Goal: Find specific page/section: Find specific page/section

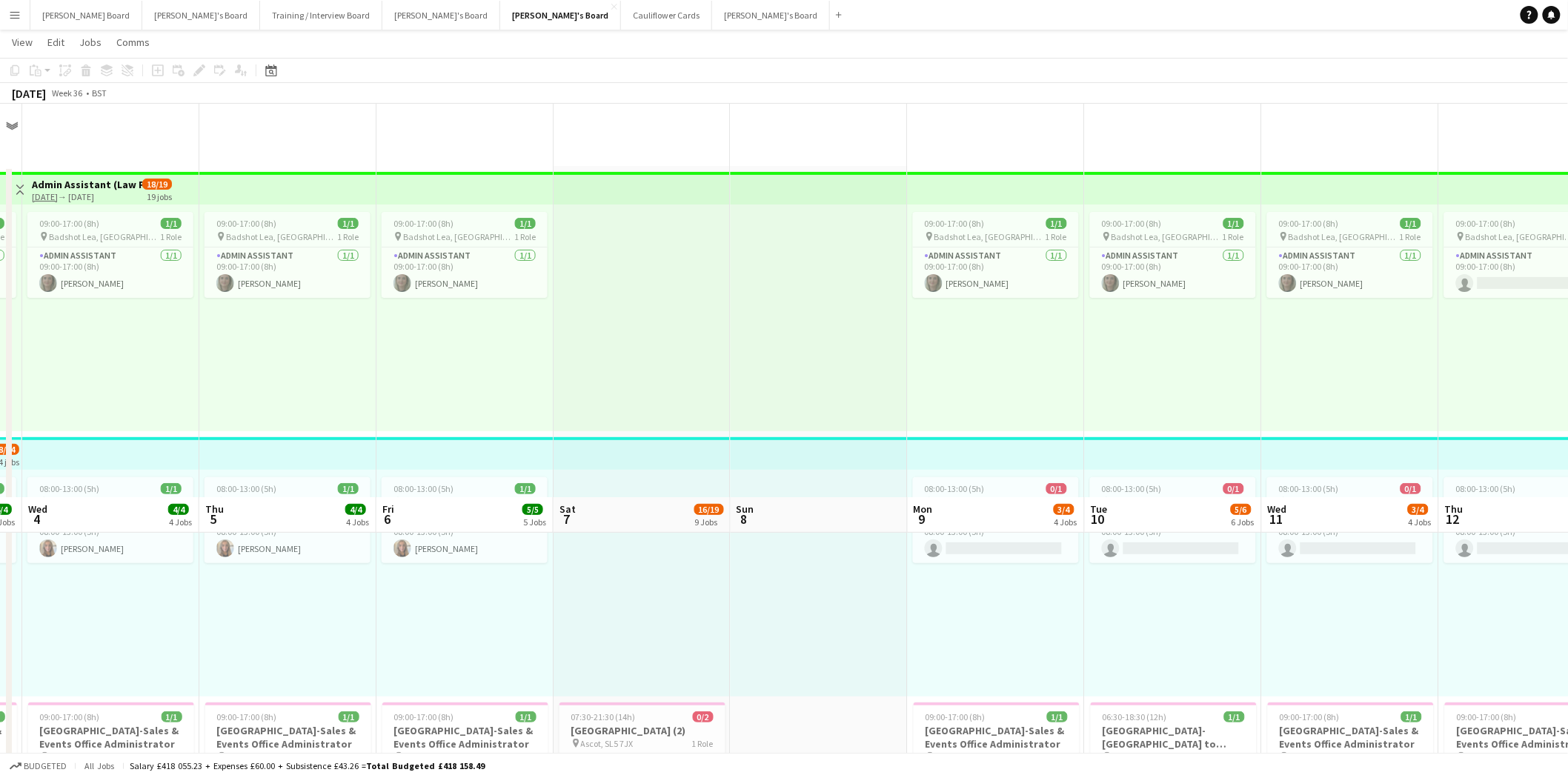
scroll to position [411, 0]
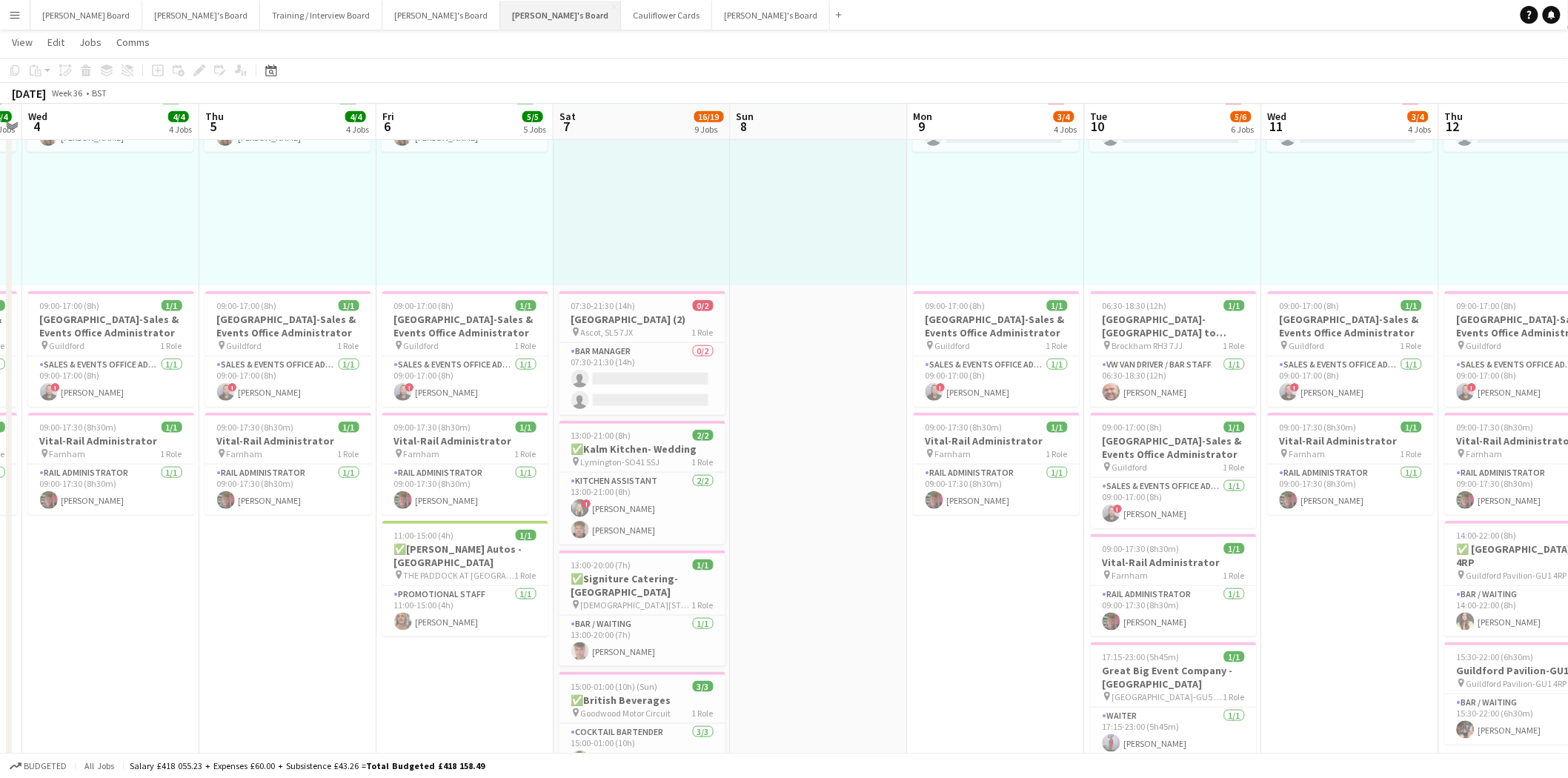
click at [500, 10] on button "[PERSON_NAME]'s Board Close" at bounding box center [560, 15] width 121 height 29
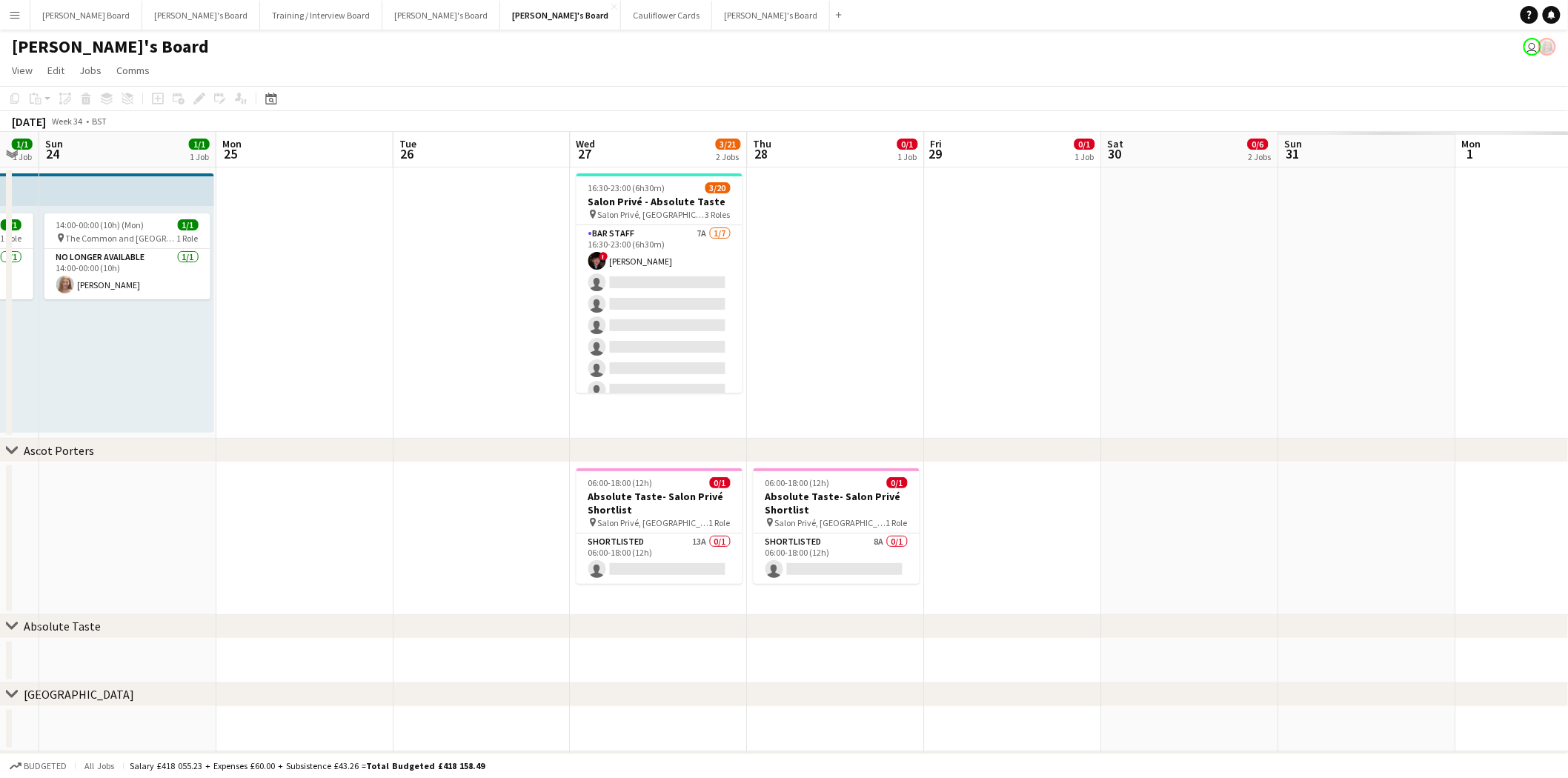
scroll to position [0, 521]
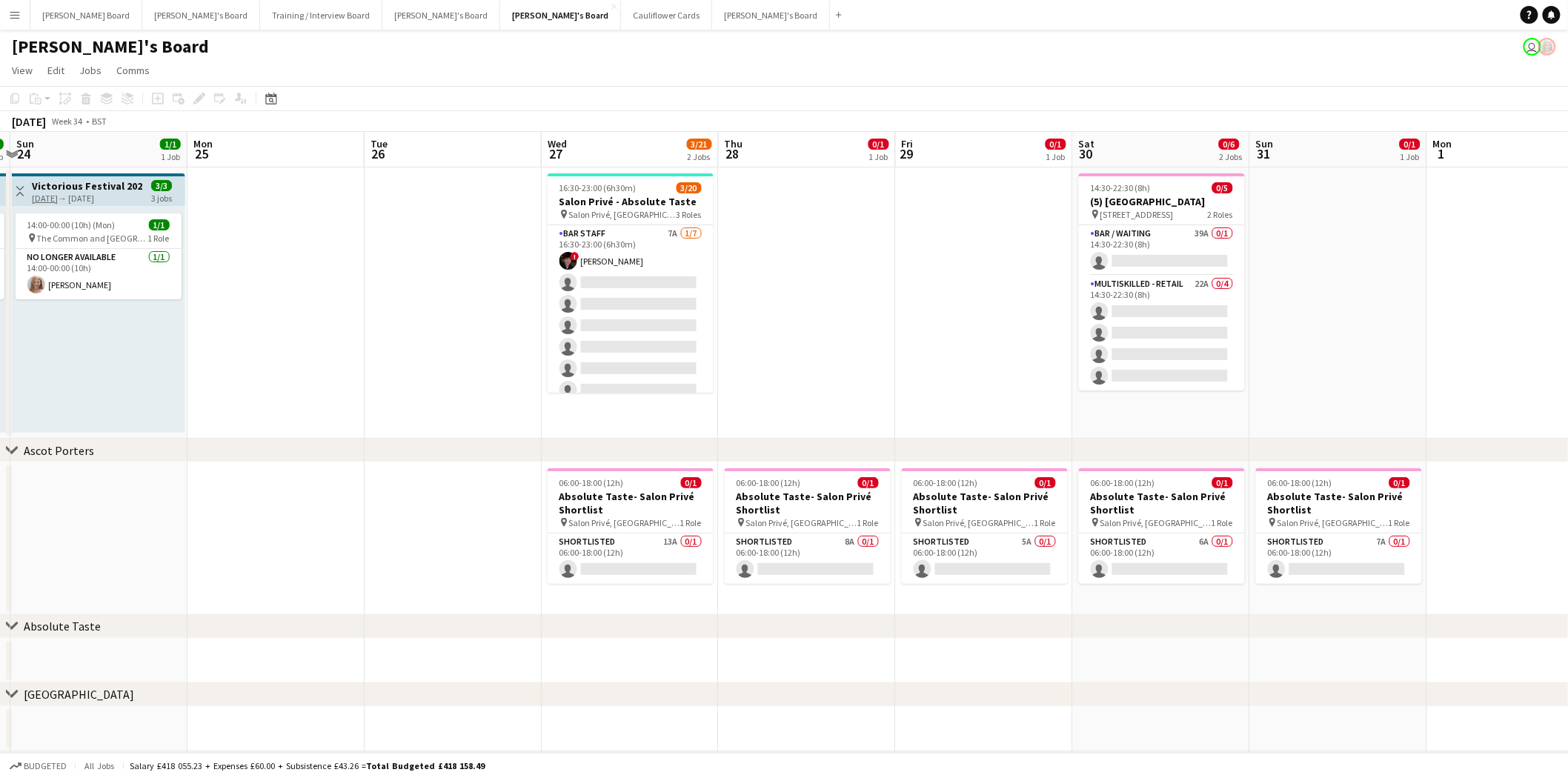
drag, startPoint x: 1406, startPoint y: 399, endPoint x: 177, endPoint y: 362, distance: 1229.6
click at [177, 362] on app-calendar-viewport "Thu 21 0/2 1 Job Fri 22 1/1 1 Job Sat 23 1/1 1 Job Sun 24 1/1 1 Job Mon 25 Tue …" at bounding box center [784, 475] width 1568 height 688
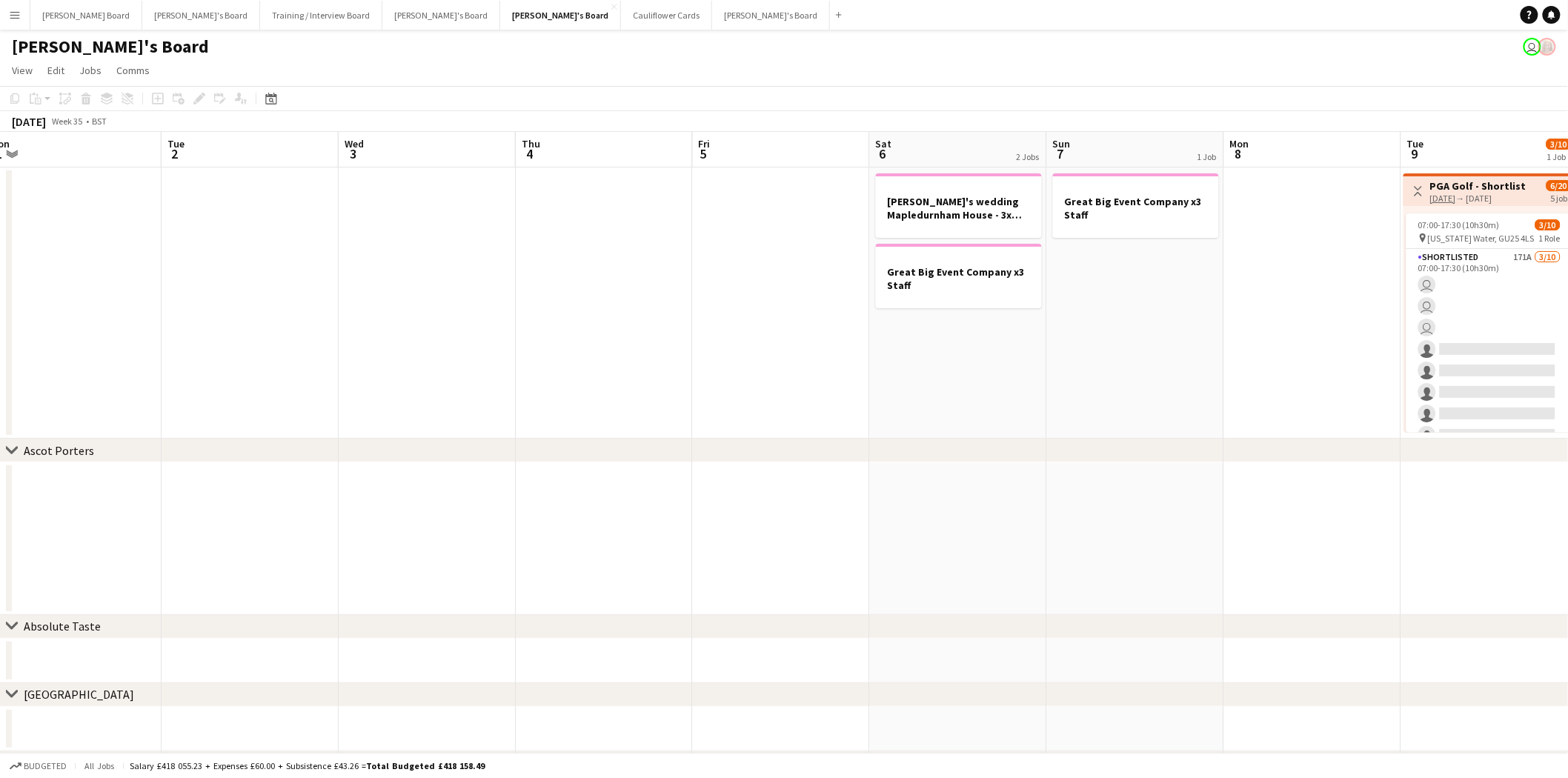
scroll to position [0, 518]
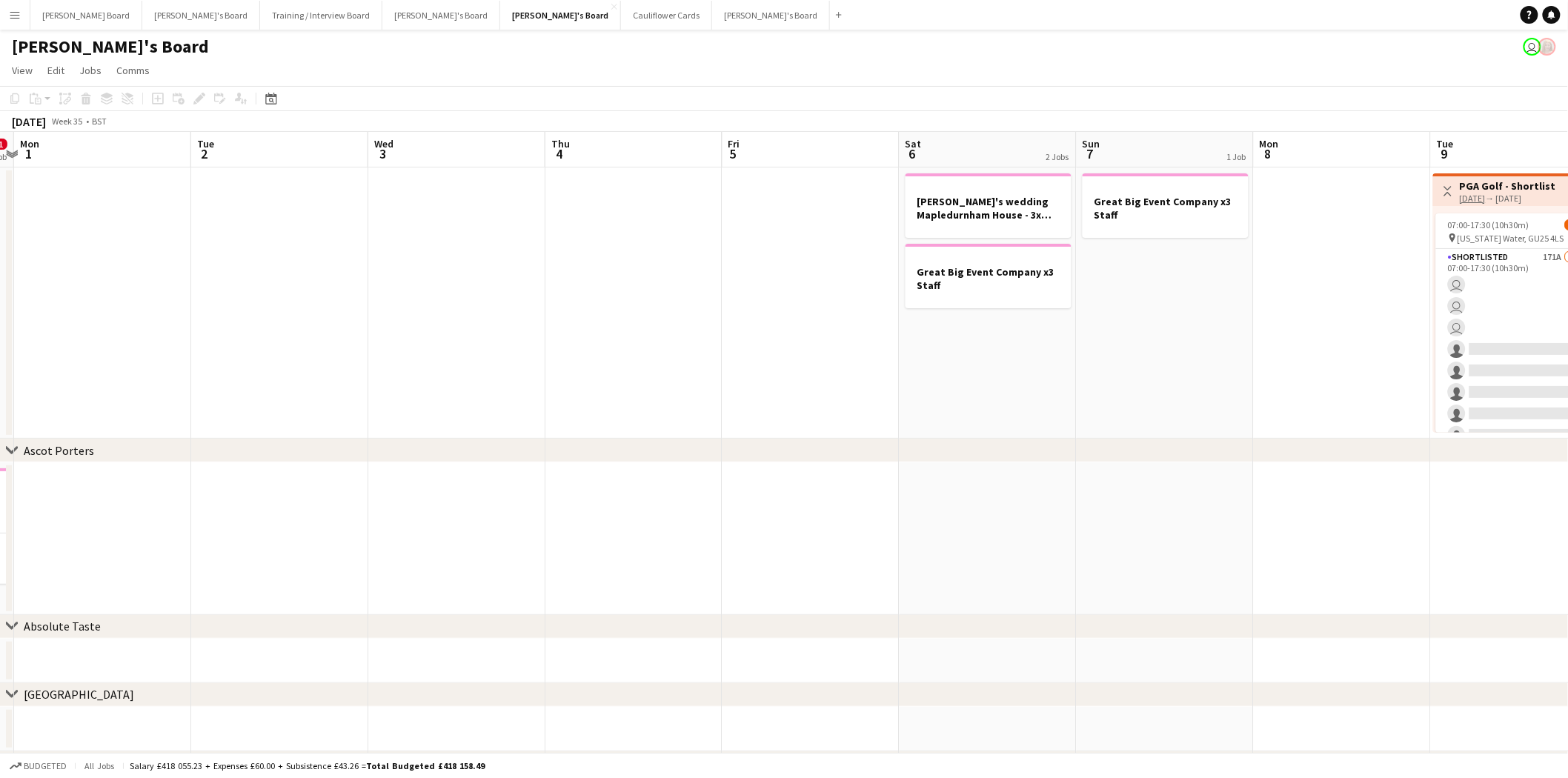
drag, startPoint x: 1325, startPoint y: 317, endPoint x: -52, endPoint y: 383, distance: 1378.6
click at [0, 383] on html "Menu Boards Boards Boards All jobs Status Workforce Workforce My Workforce Recr…" at bounding box center [784, 422] width 1568 height 845
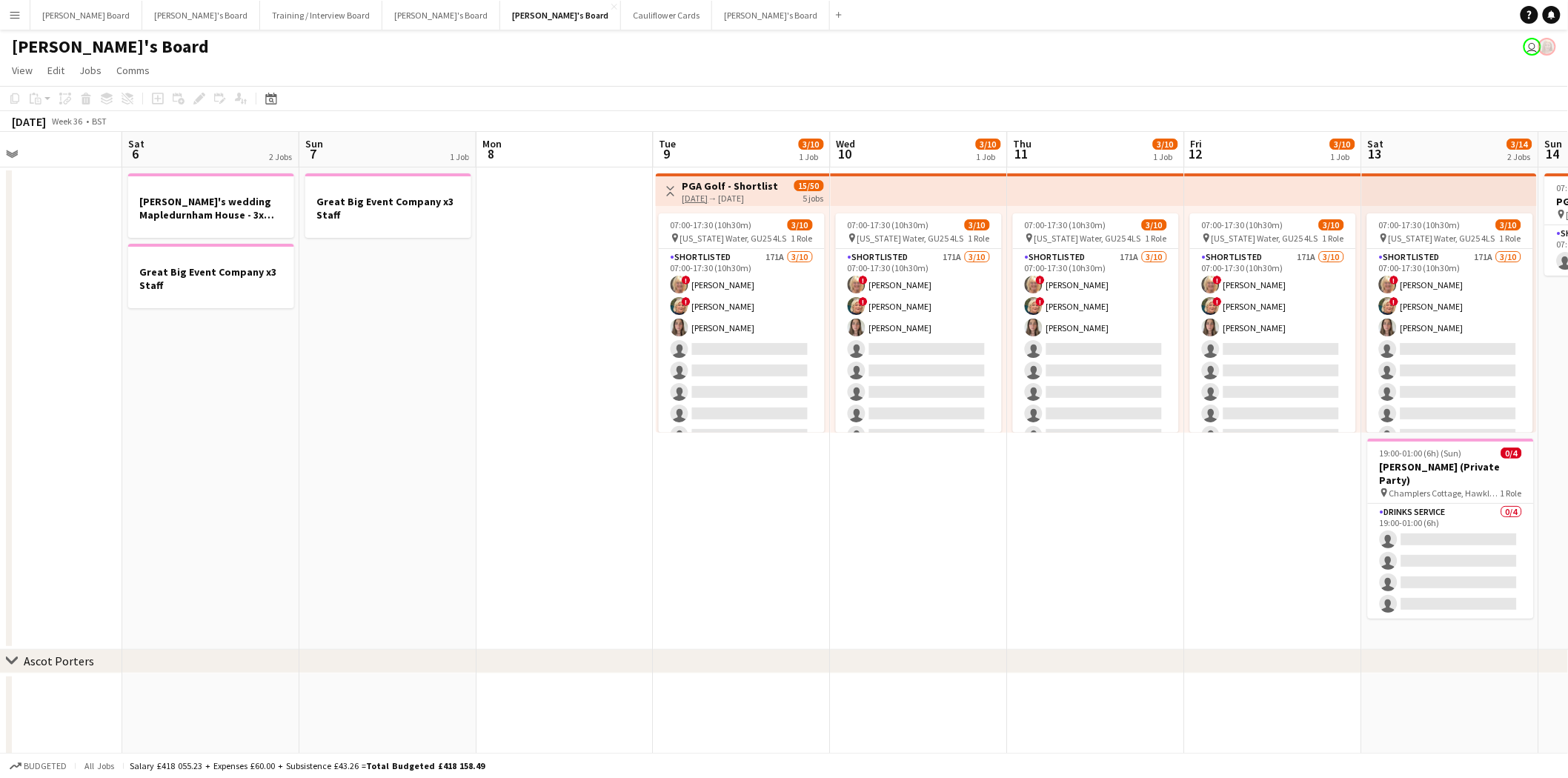
drag, startPoint x: 1143, startPoint y: 348, endPoint x: 433, endPoint y: 344, distance: 710.0
click at [513, 370] on app-calendar-viewport "Tue 2 Wed 3 Thu 4 Fri 5 Sat 6 2 Jobs Sun 7 1 Job Mon 8 Tue 9 3/10 1 Job Wed 10 …" at bounding box center [784, 580] width 1568 height 898
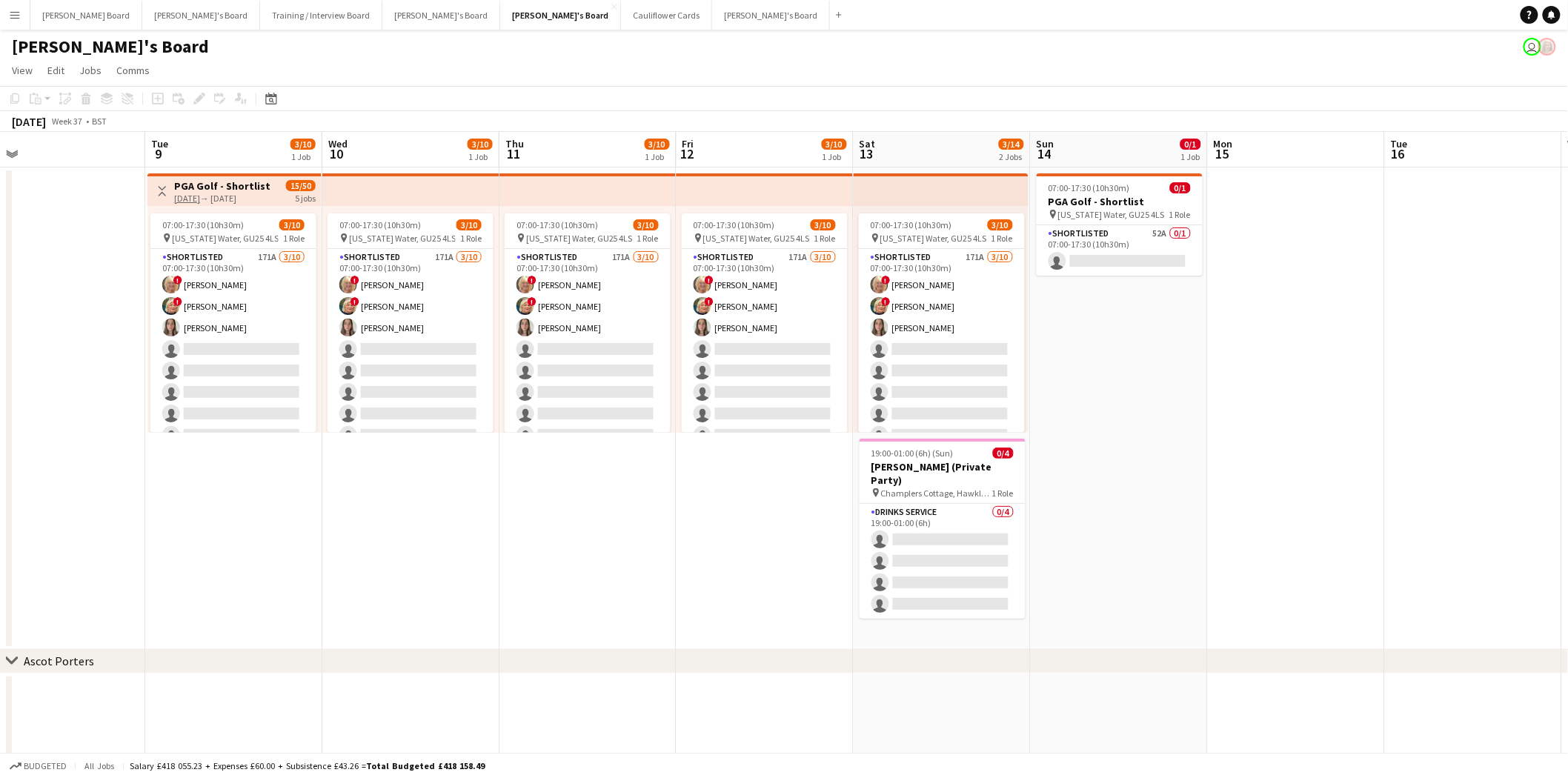
drag, startPoint x: 1241, startPoint y: 561, endPoint x: 359, endPoint y: 492, distance: 884.7
click at [731, 569] on app-calendar-viewport "Fri 5 Sat 6 2 Jobs Sun 7 1 Job Mon 8 Tue 9 3/10 1 Job Wed 10 3/10 1 Job Thu 11 …" at bounding box center [784, 580] width 1568 height 898
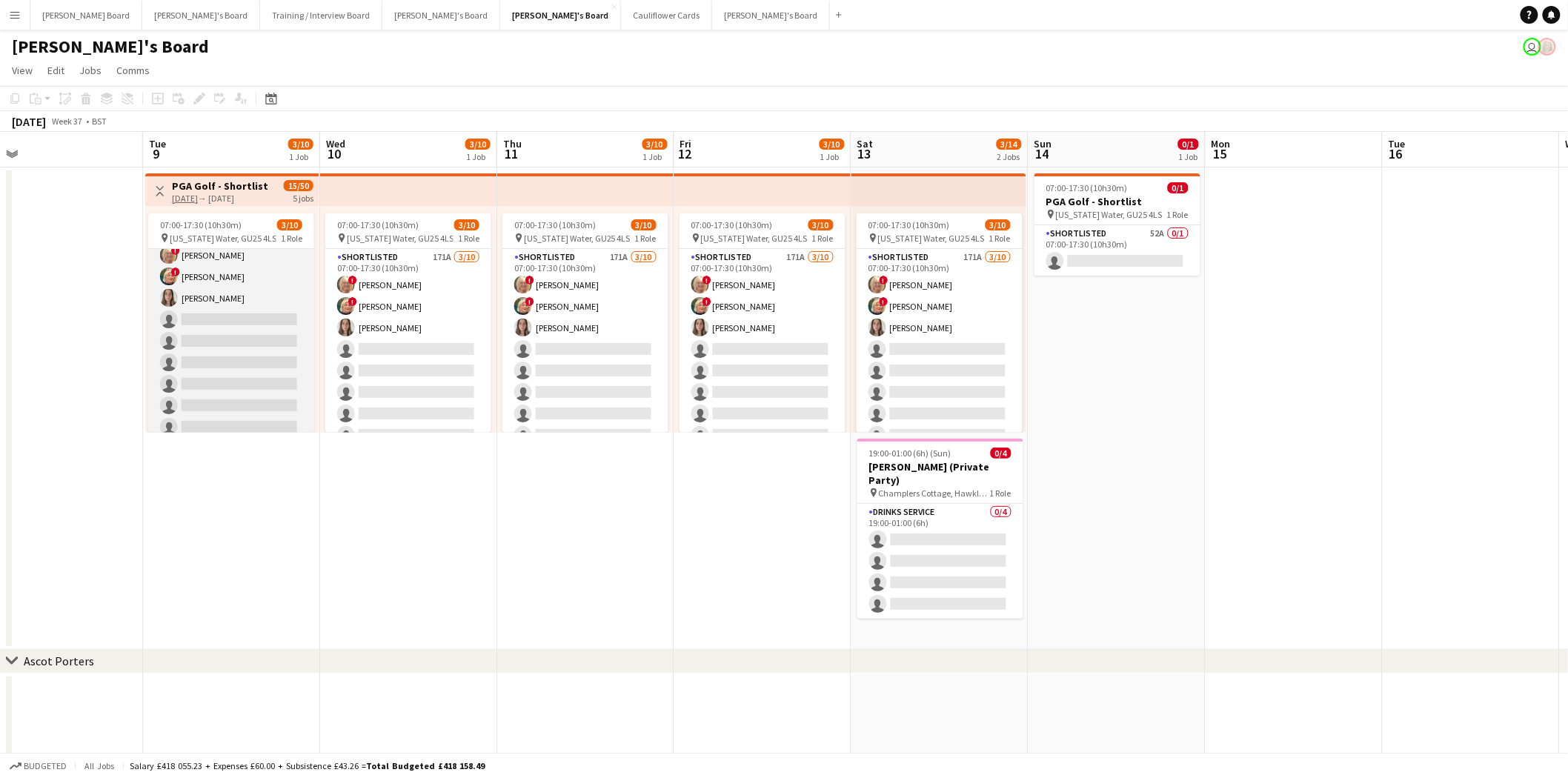
scroll to position [0, 0]
click at [262, 330] on app-card-role "Shortlisted 171A [DATE] 07:00-17:30 (10h30m) ! [PERSON_NAME] ! [PERSON_NAME] [P…" at bounding box center [231, 370] width 166 height 244
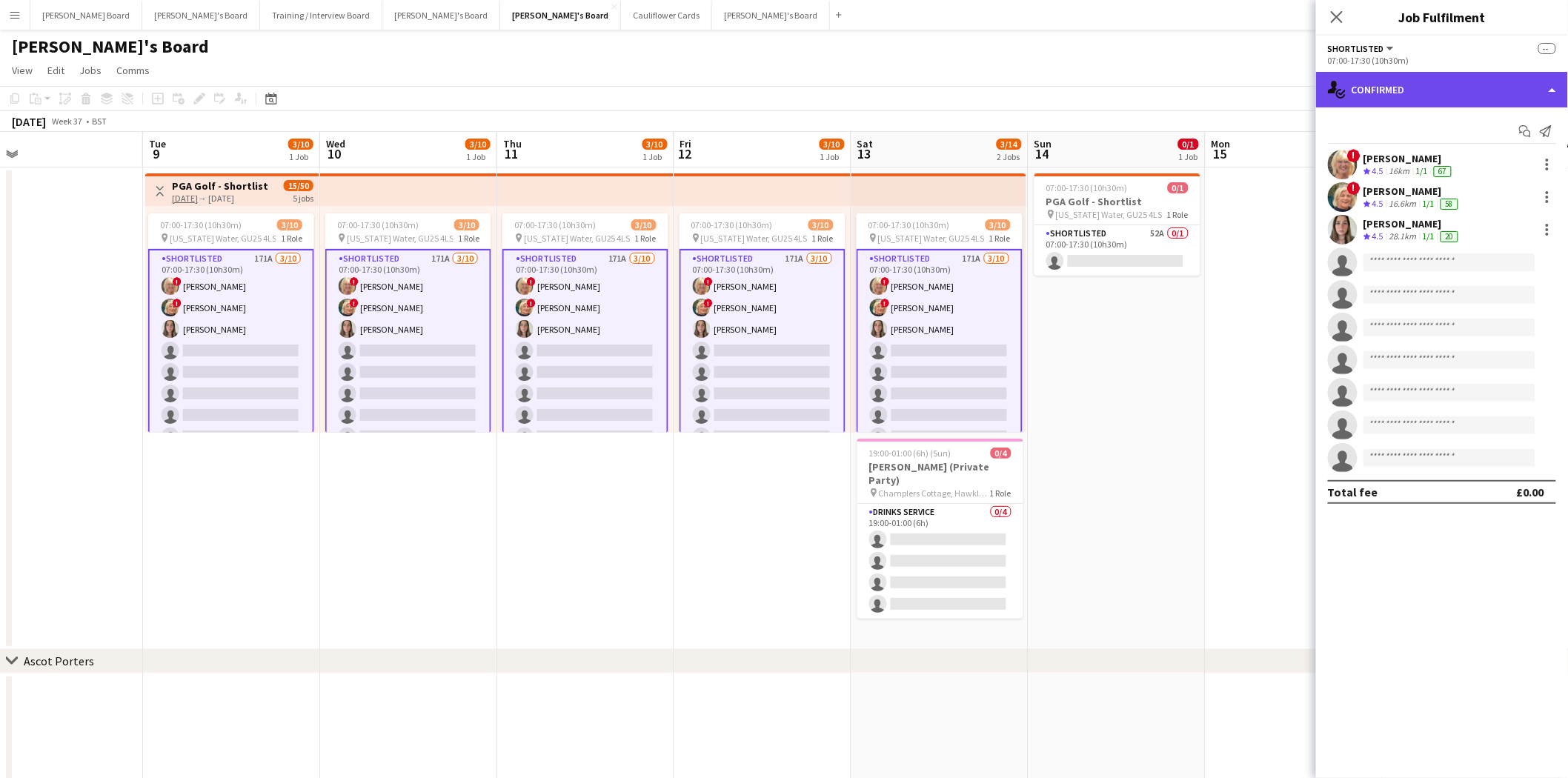
click at [1398, 78] on div "single-neutral-actions-check-2 Confirmed" at bounding box center [1442, 90] width 252 height 35
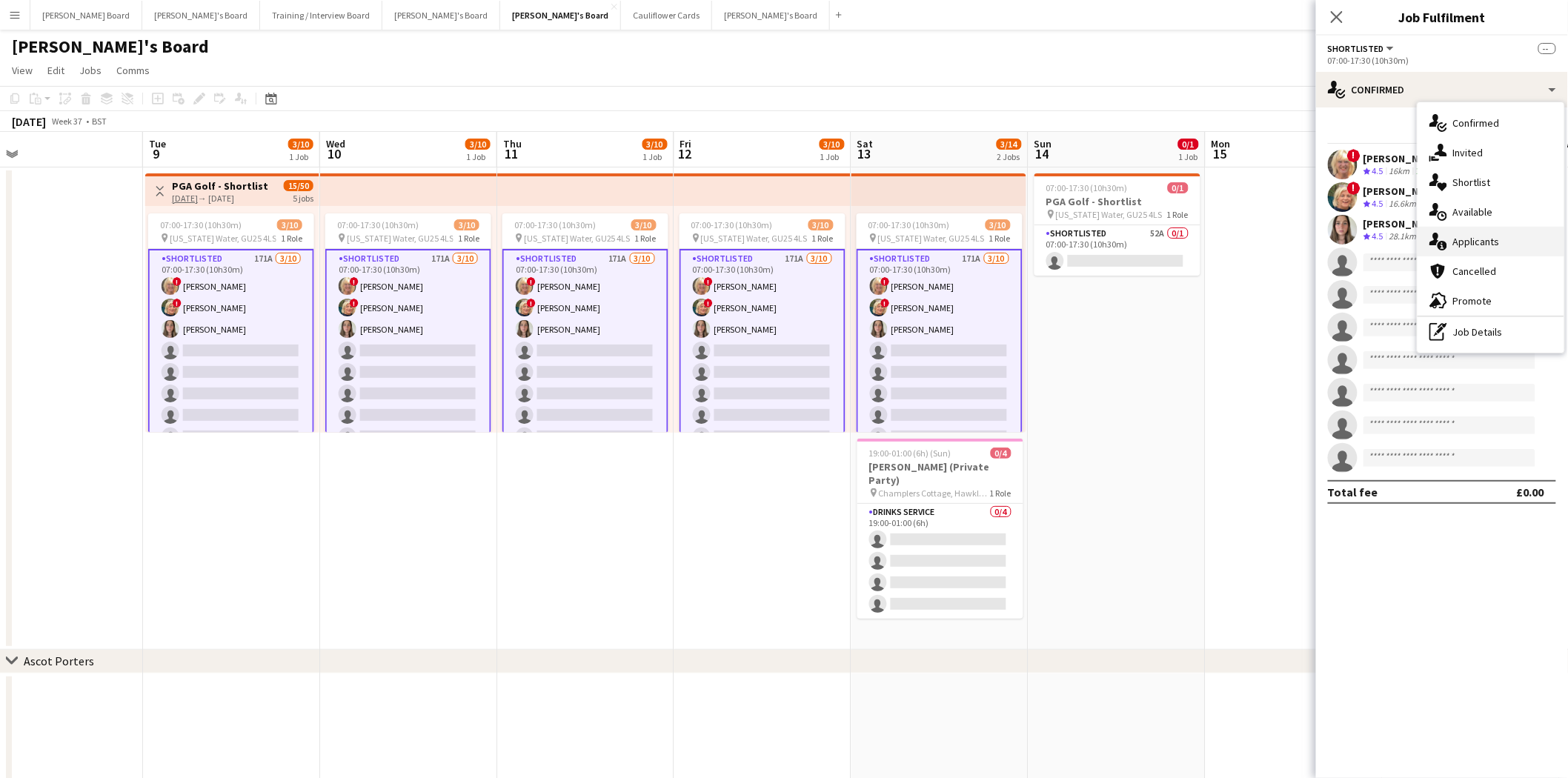
click at [1480, 245] on div "single-neutral-actions-information Applicants" at bounding box center [1490, 241] width 147 height 29
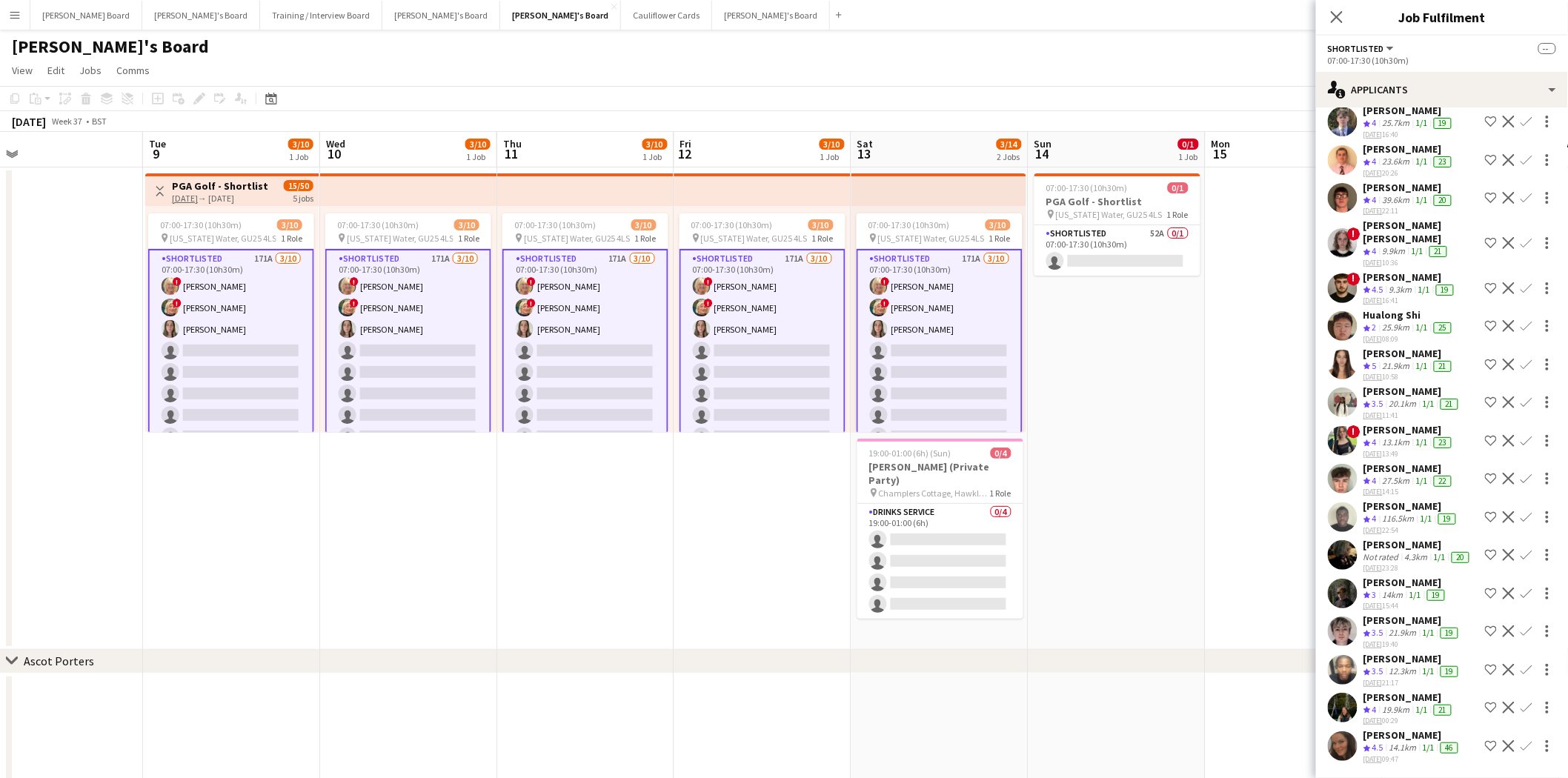
scroll to position [6421, 0]
click at [948, 506] on app-card-role "Drinks Service 0/4 19:00-01:00 (6h) single-neutral-actions single-neutral-actio…" at bounding box center [941, 561] width 166 height 115
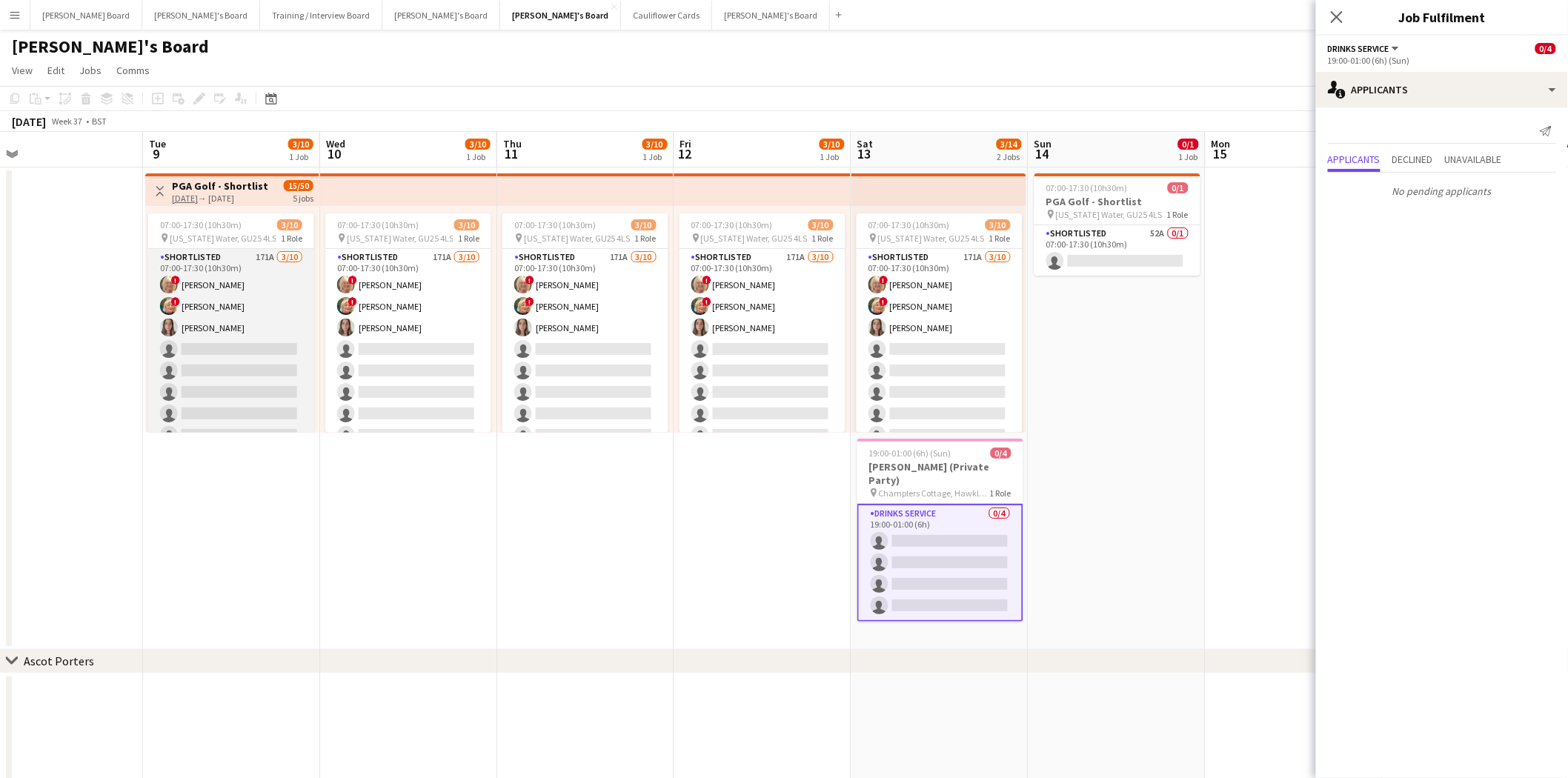
scroll to position [0, 565]
click at [235, 362] on app-card-role "Shortlisted 171A [DATE] 07:00-17:30 (10h30m) ! [PERSON_NAME] ! [PERSON_NAME] [P…" at bounding box center [232, 370] width 166 height 244
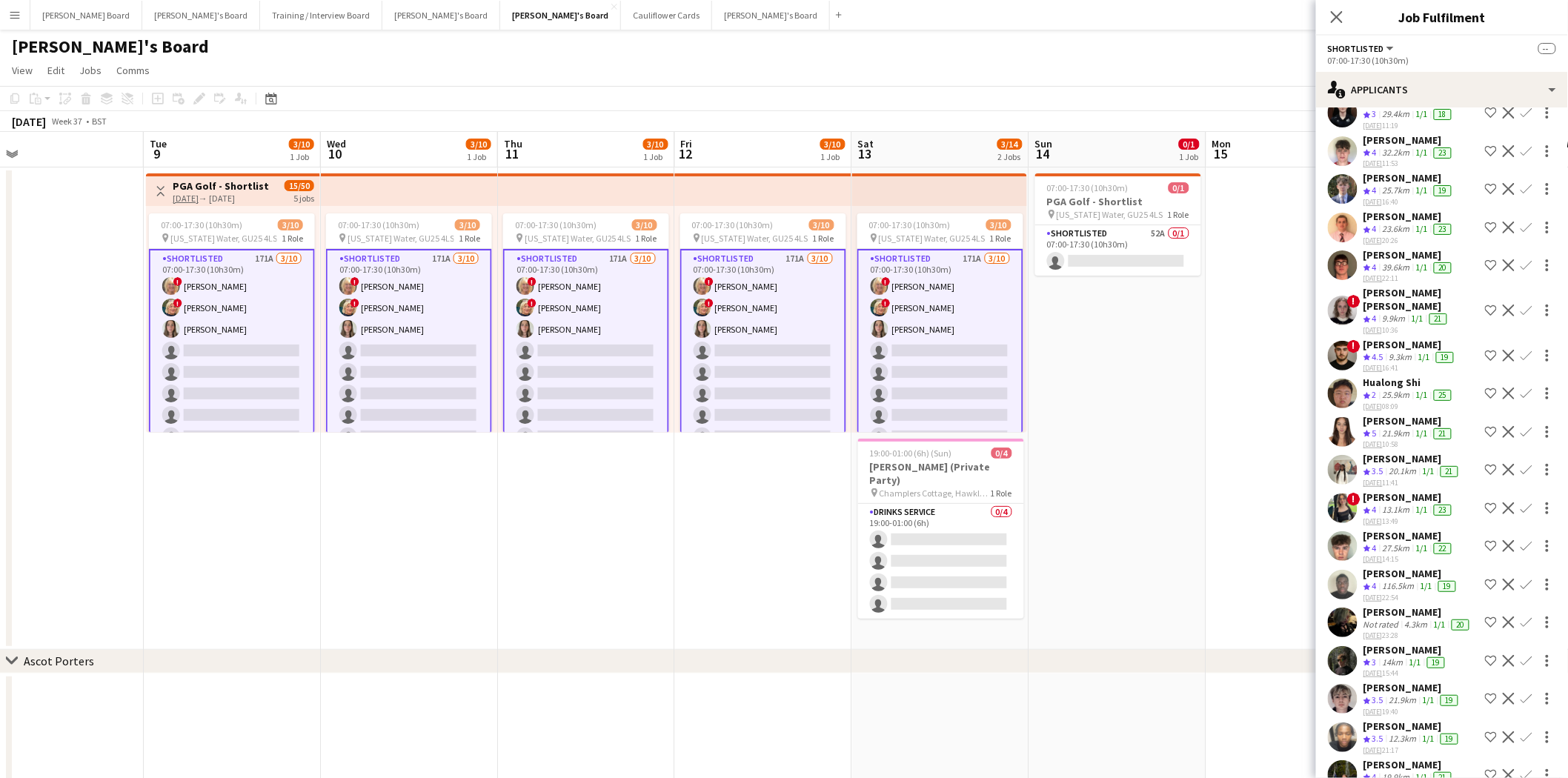
scroll to position [6174, 0]
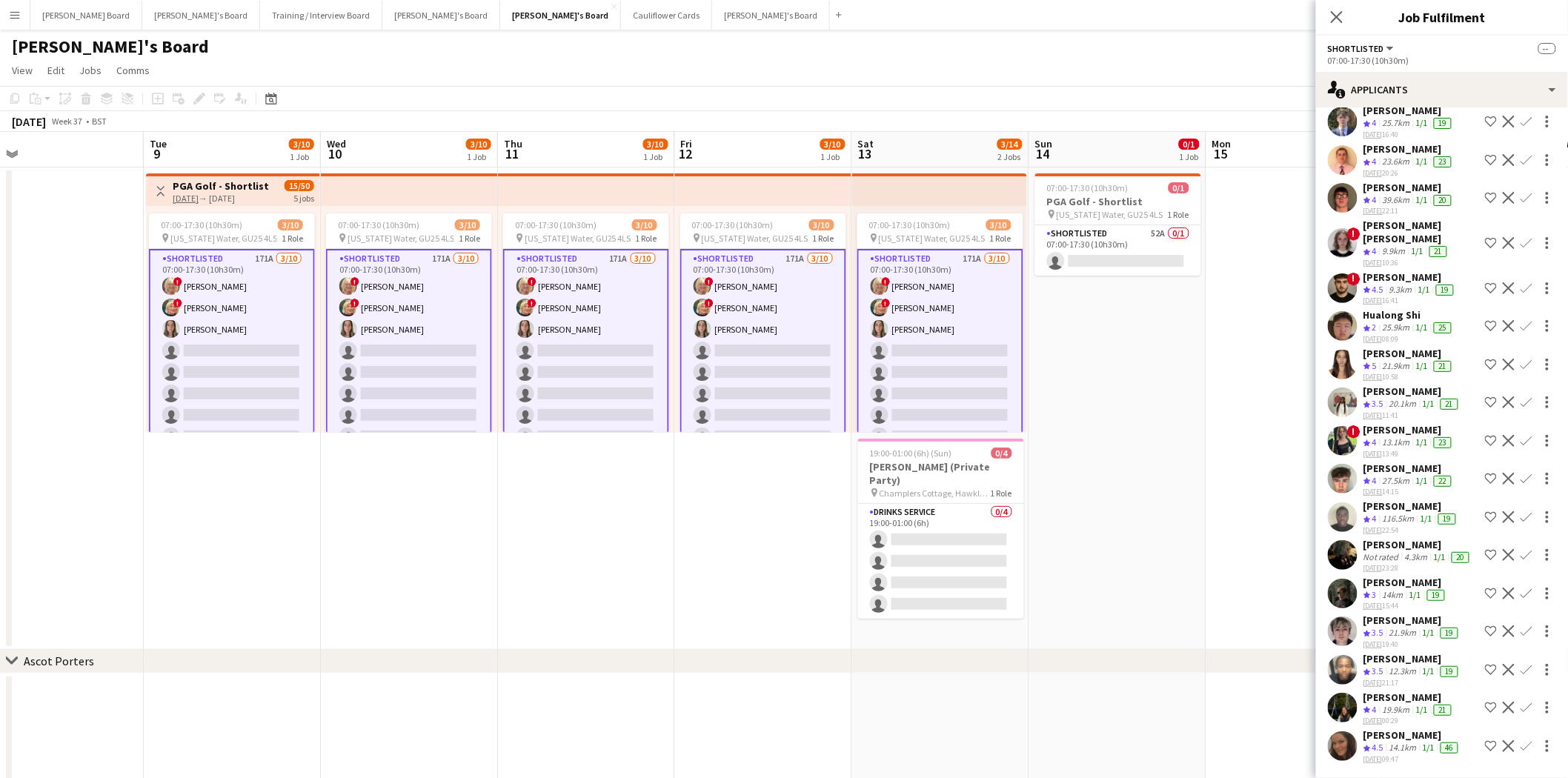
click at [10, 16] on app-icon "Menu" at bounding box center [15, 15] width 12 height 12
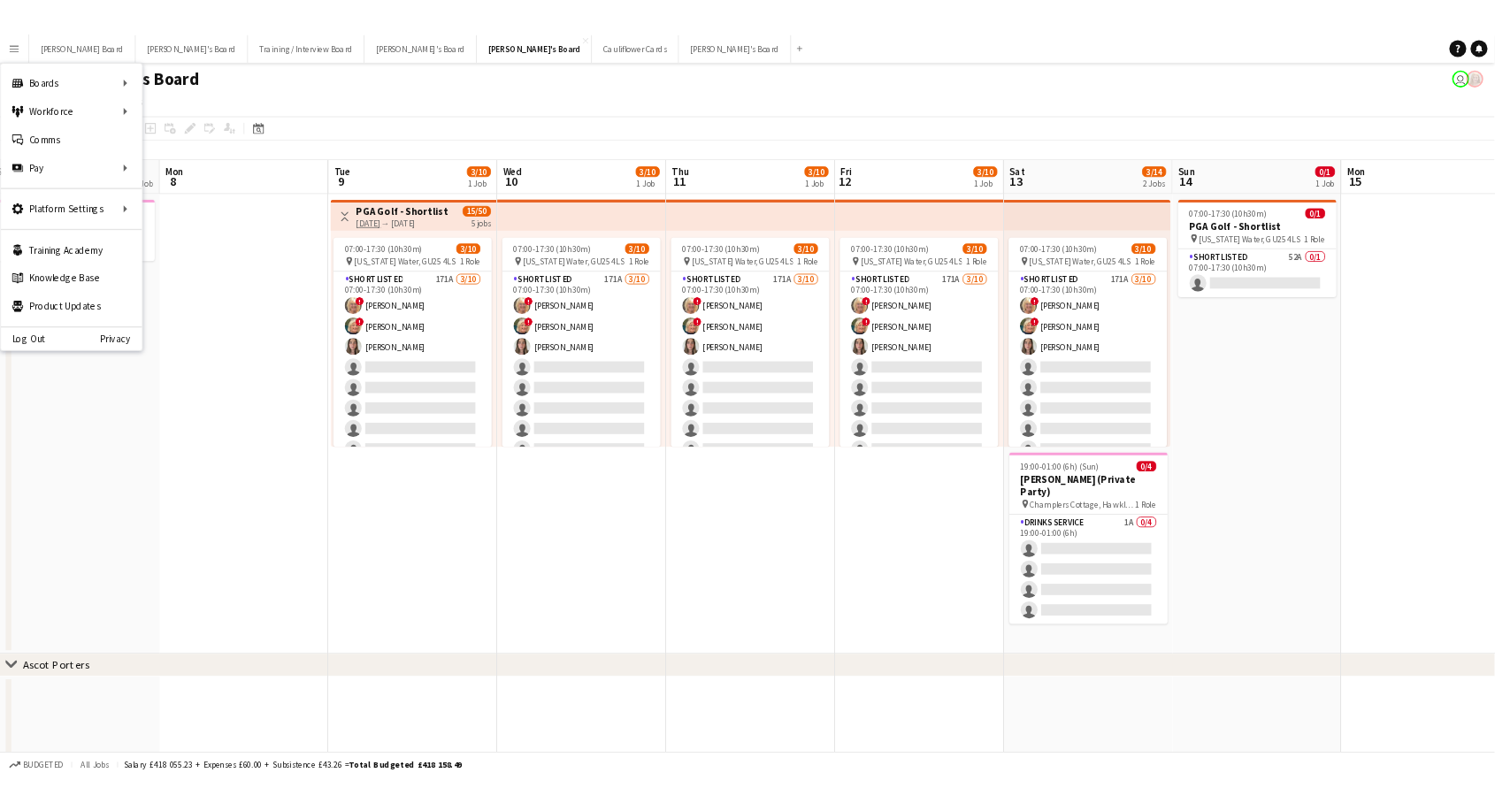
scroll to position [0, 464]
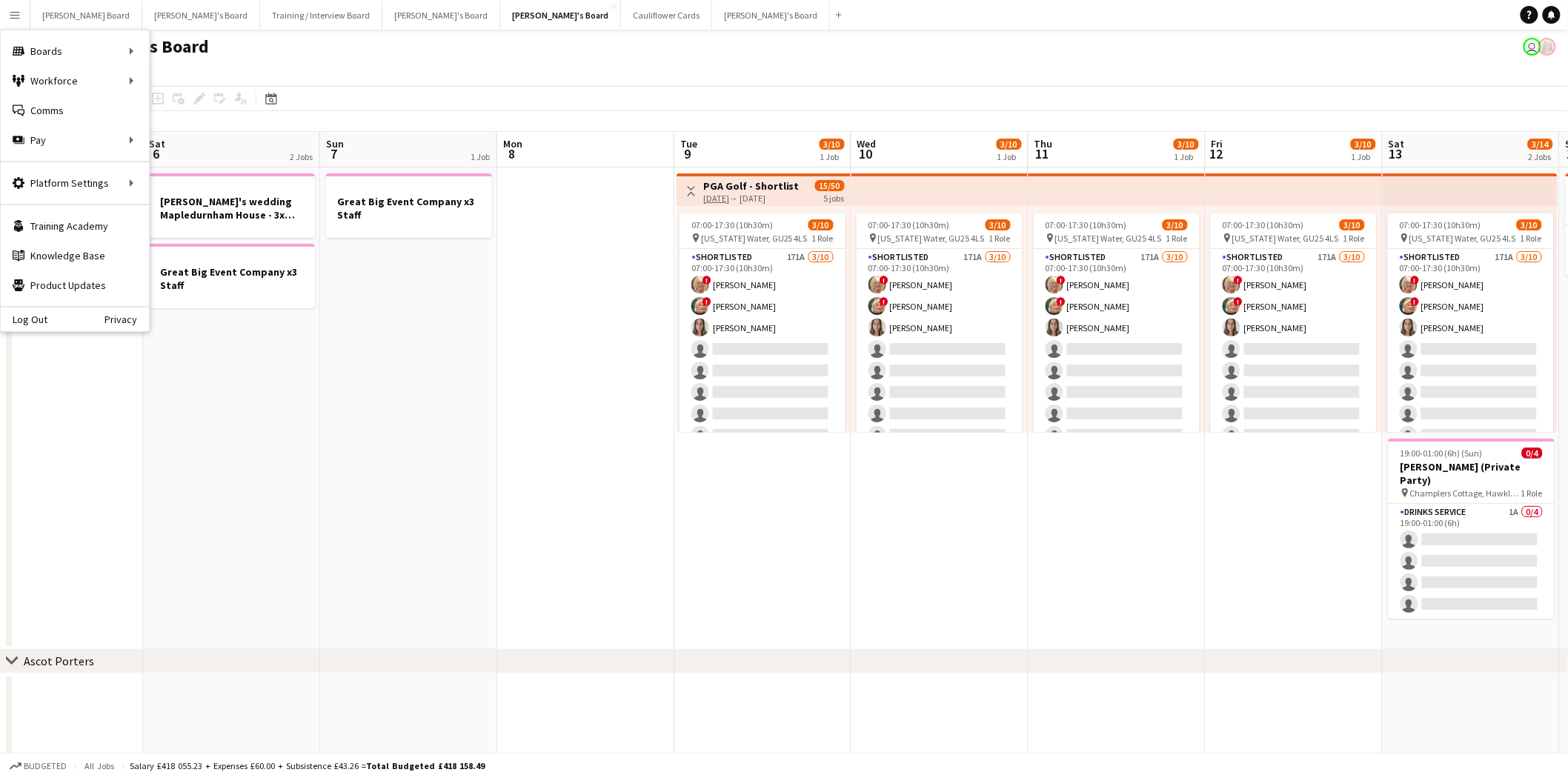
drag, startPoint x: 224, startPoint y: 497, endPoint x: 755, endPoint y: 576, distance: 536.8
click at [755, 576] on app-calendar-viewport "Wed 3 Thu 4 Fri 5 Sat 6 2 Jobs Sun 7 1 Job Mon 8 Tue 9 3/10 1 Job Wed 10 3/10 1…" at bounding box center [784, 580] width 1568 height 898
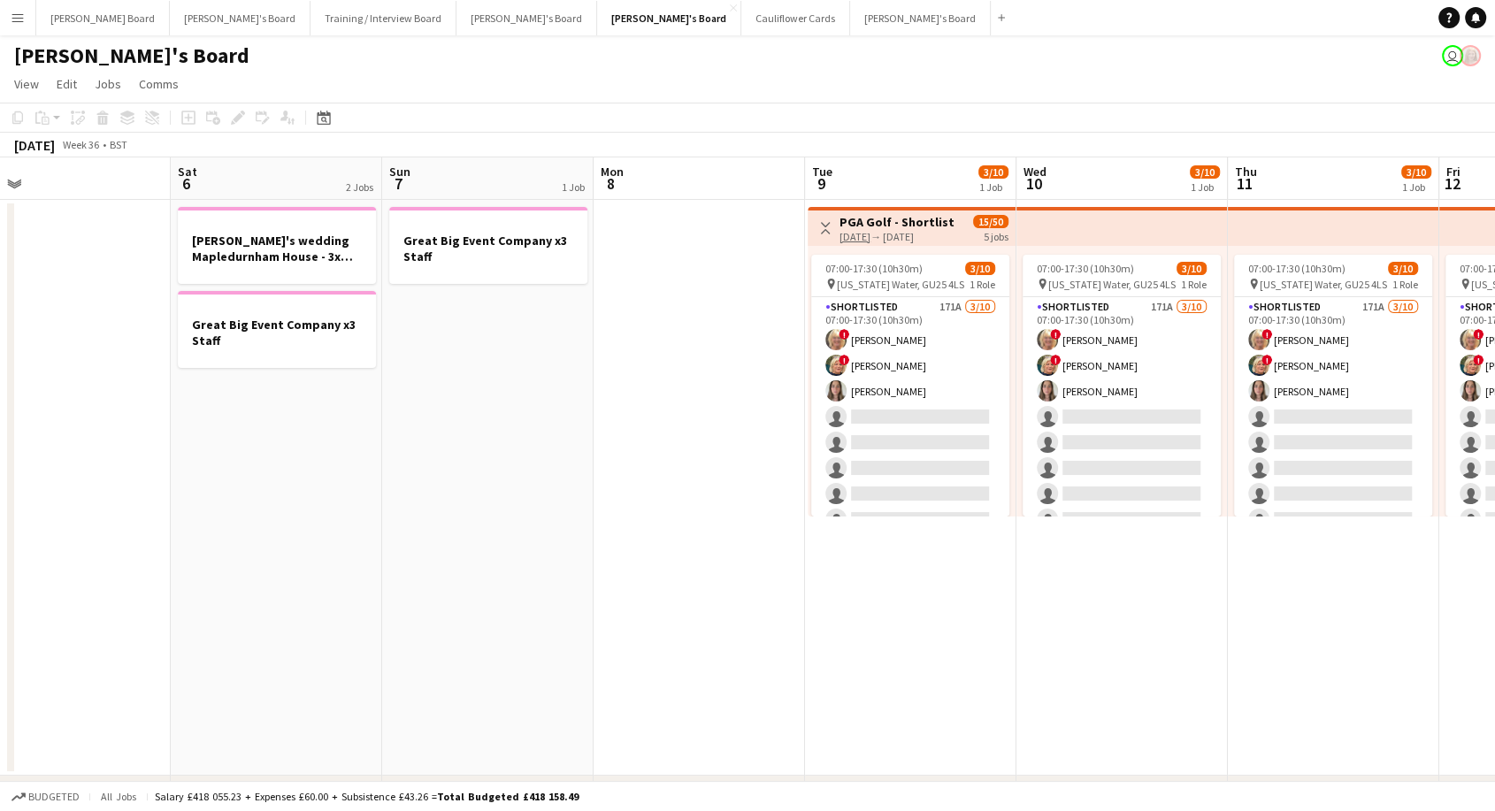
click at [755, 386] on app-date-cell at bounding box center [699, 488] width 211 height 576
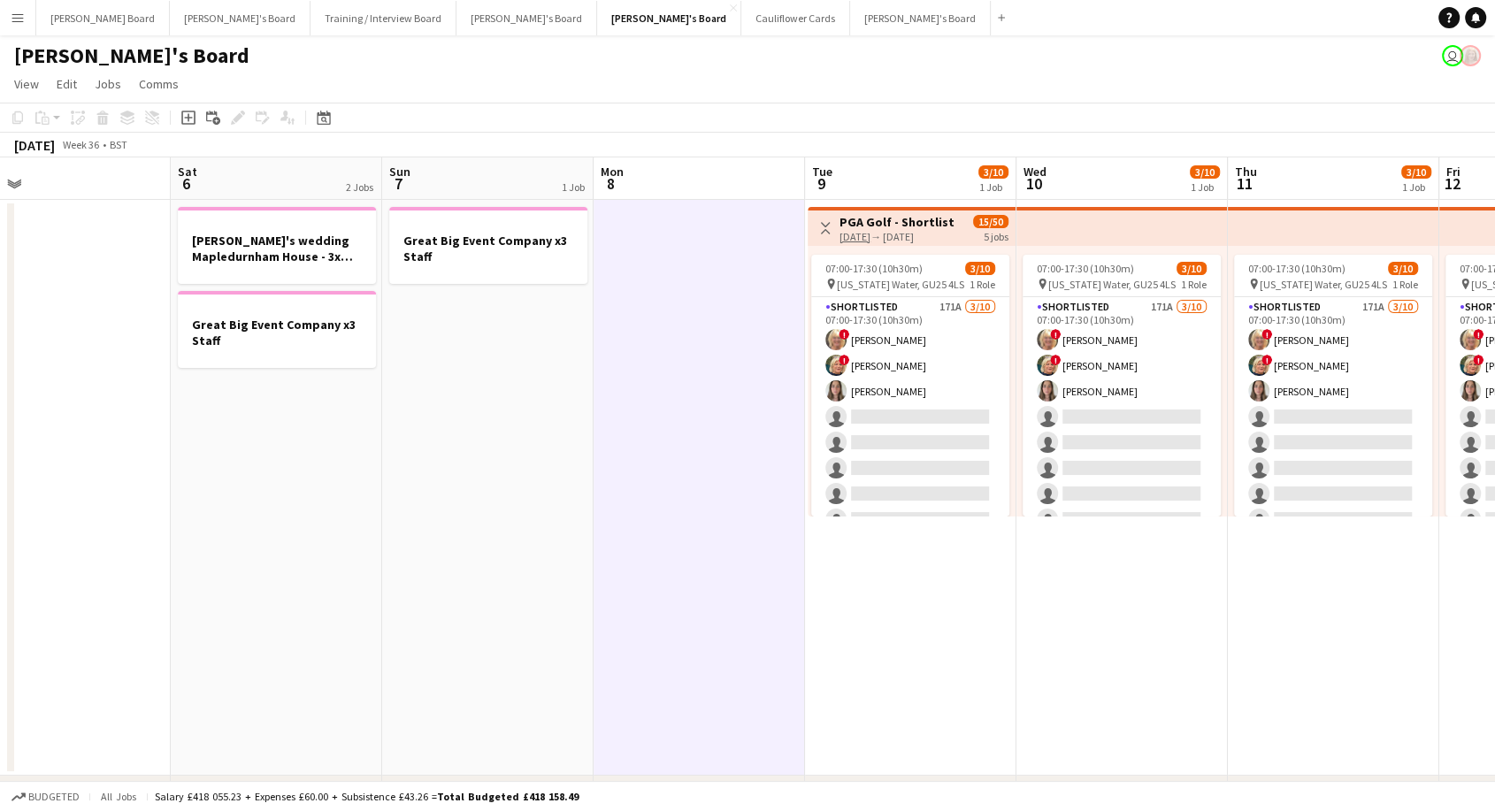
click at [755, 386] on app-date-cell at bounding box center [699, 488] width 211 height 576
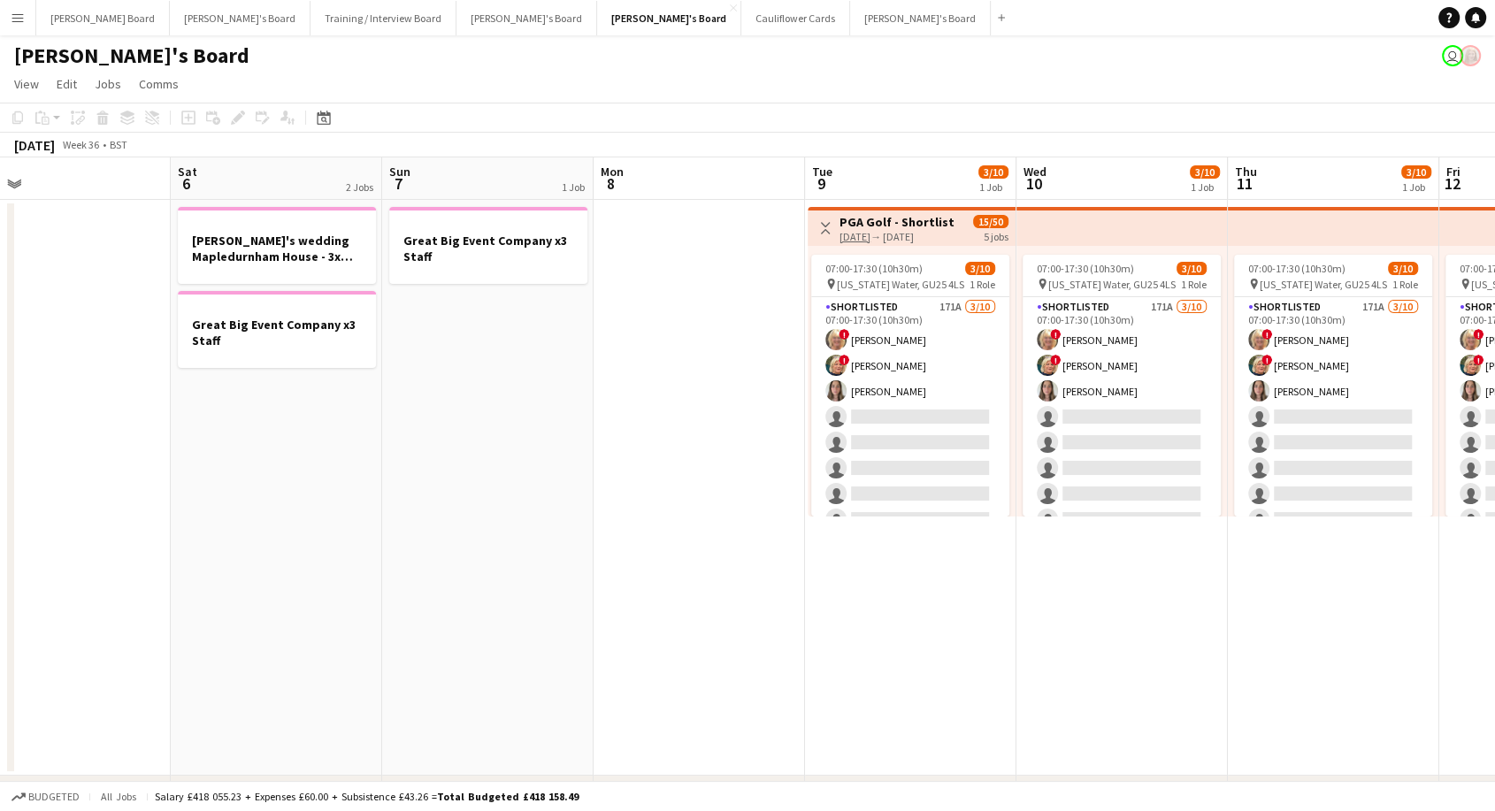
click at [755, 386] on app-date-cell at bounding box center [699, 488] width 211 height 576
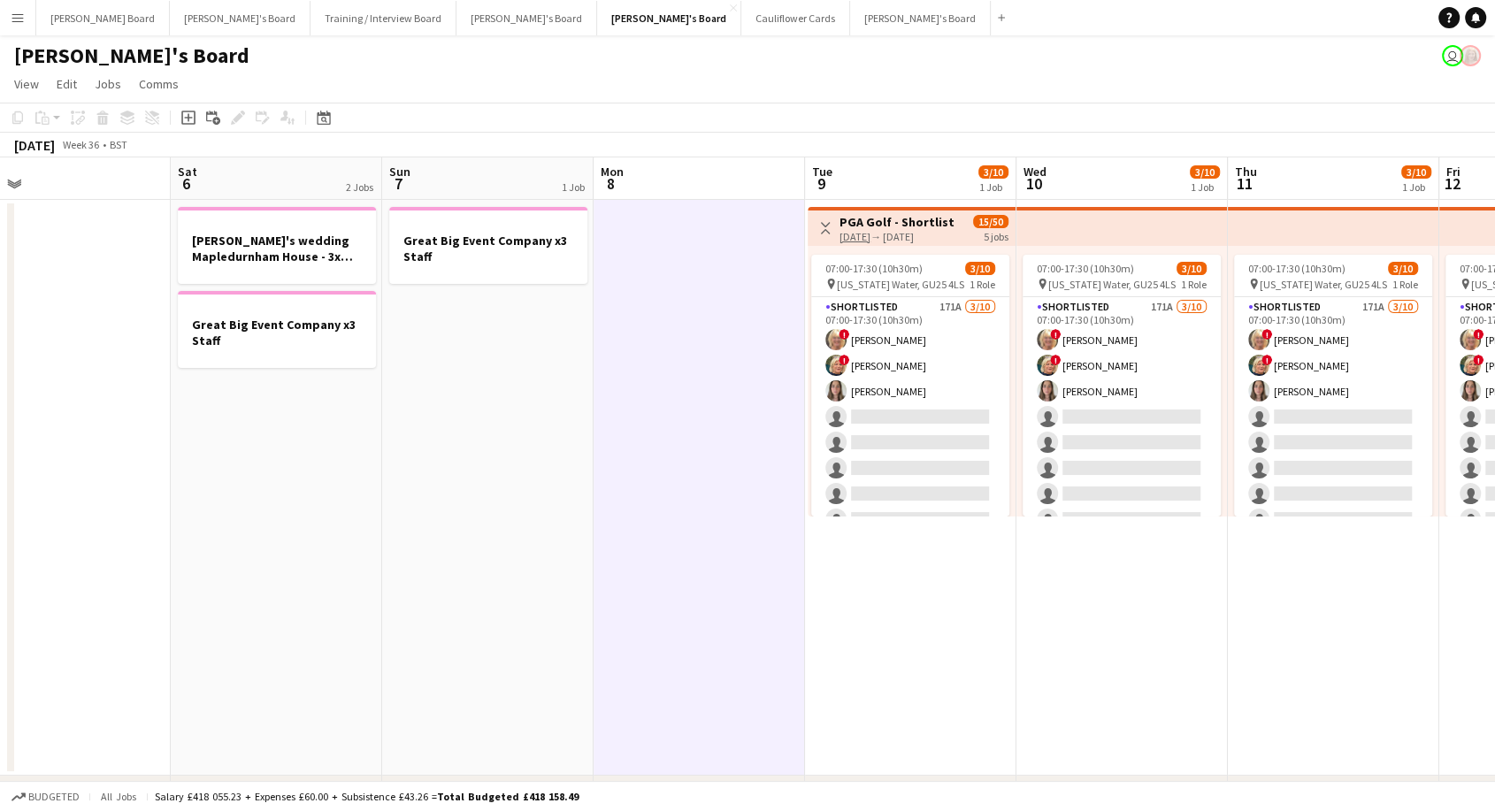
click at [755, 386] on app-date-cell at bounding box center [699, 488] width 211 height 576
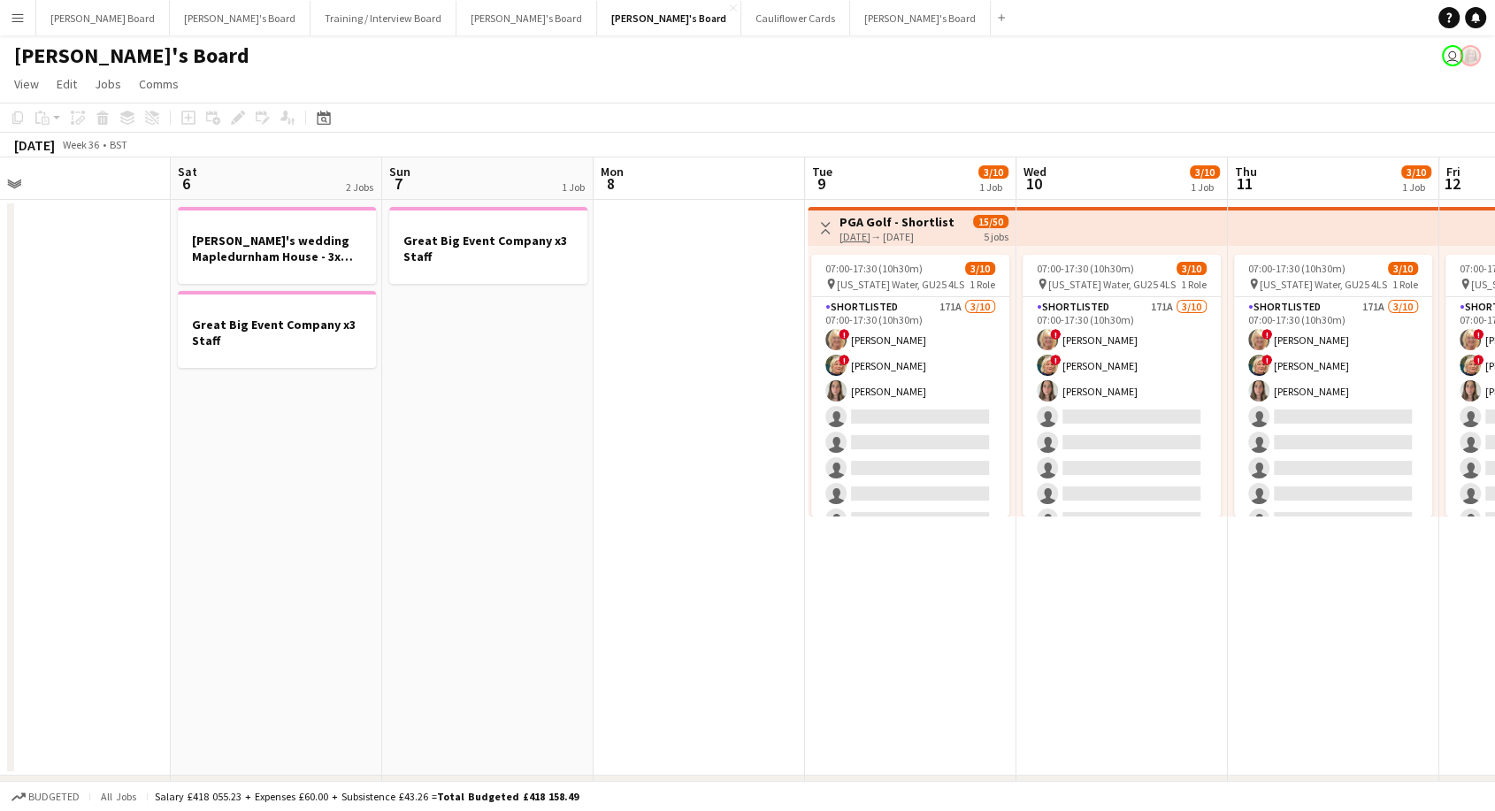
click at [755, 386] on app-date-cell at bounding box center [699, 488] width 211 height 576
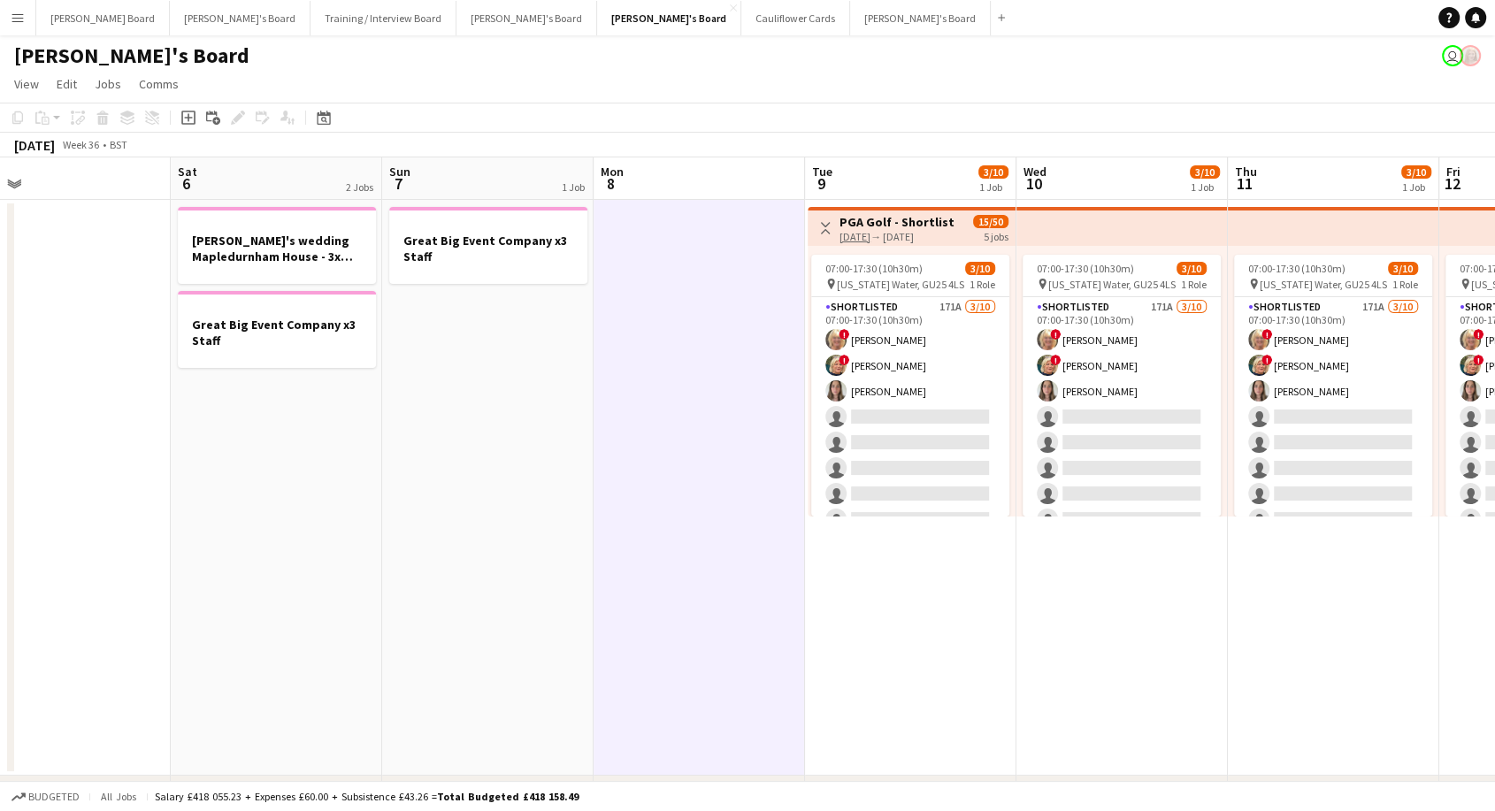
click at [755, 386] on app-date-cell at bounding box center [699, 488] width 211 height 576
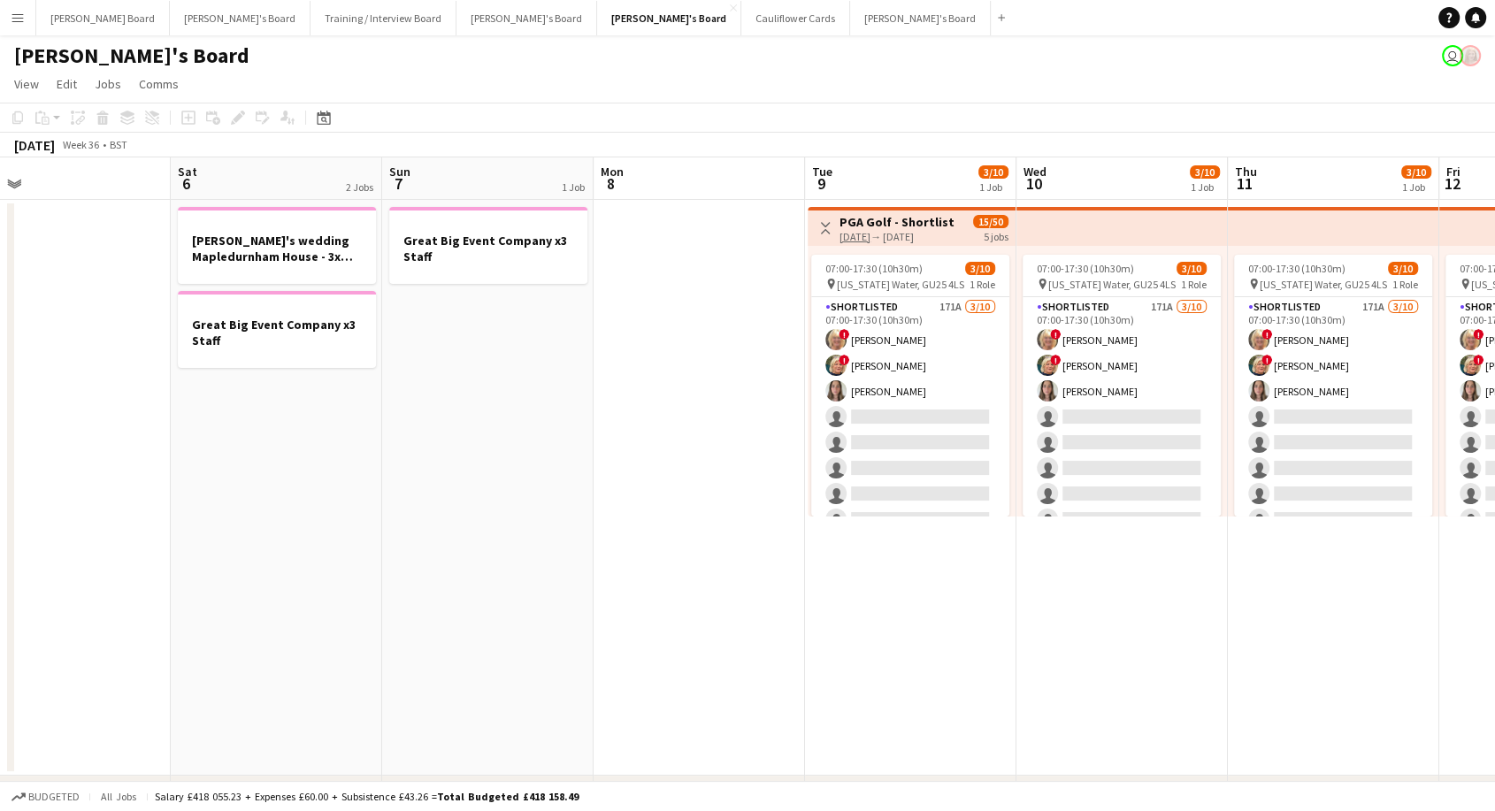
click at [755, 386] on app-date-cell at bounding box center [699, 488] width 211 height 576
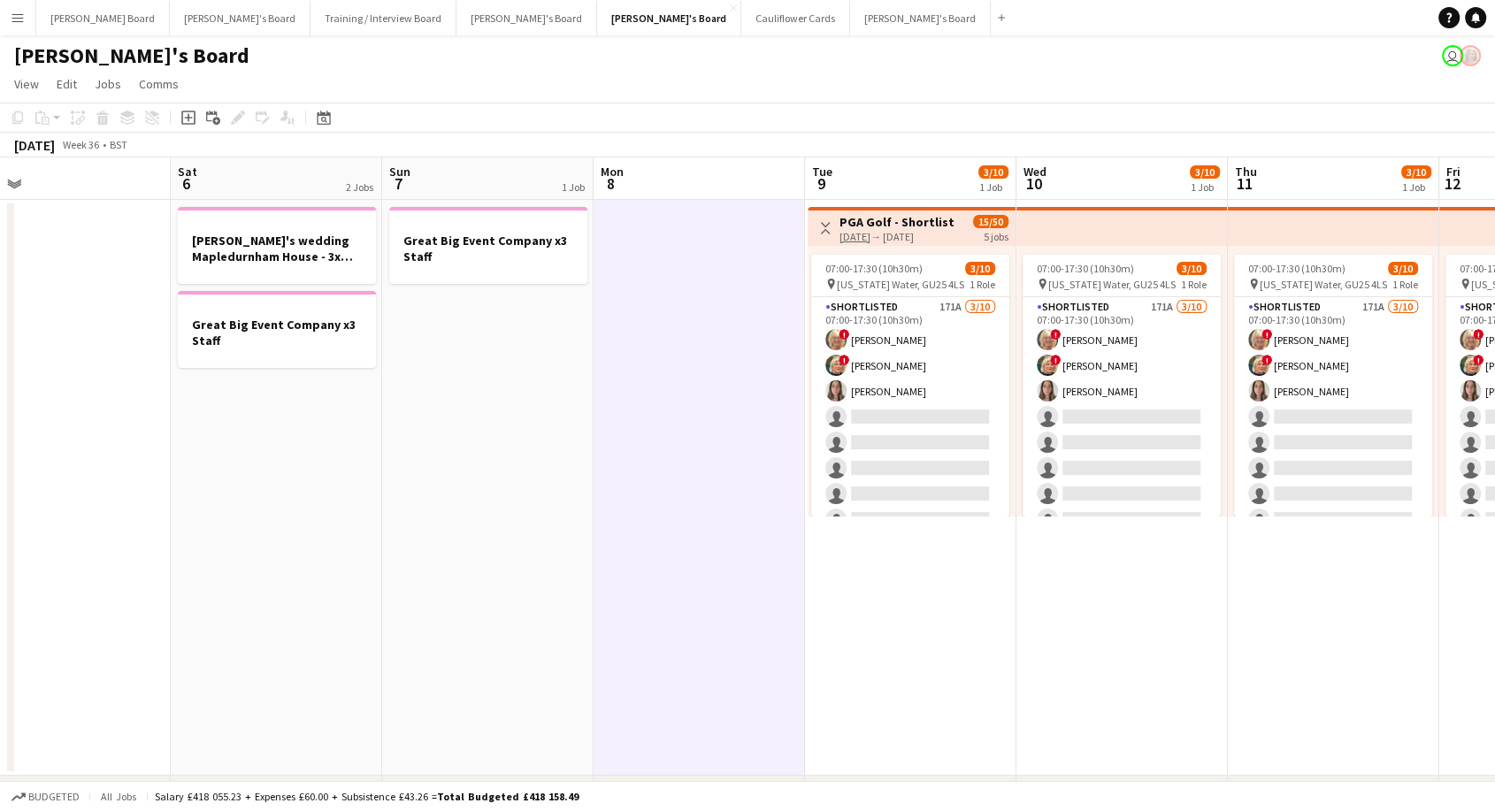
click at [755, 386] on app-date-cell at bounding box center [699, 488] width 211 height 576
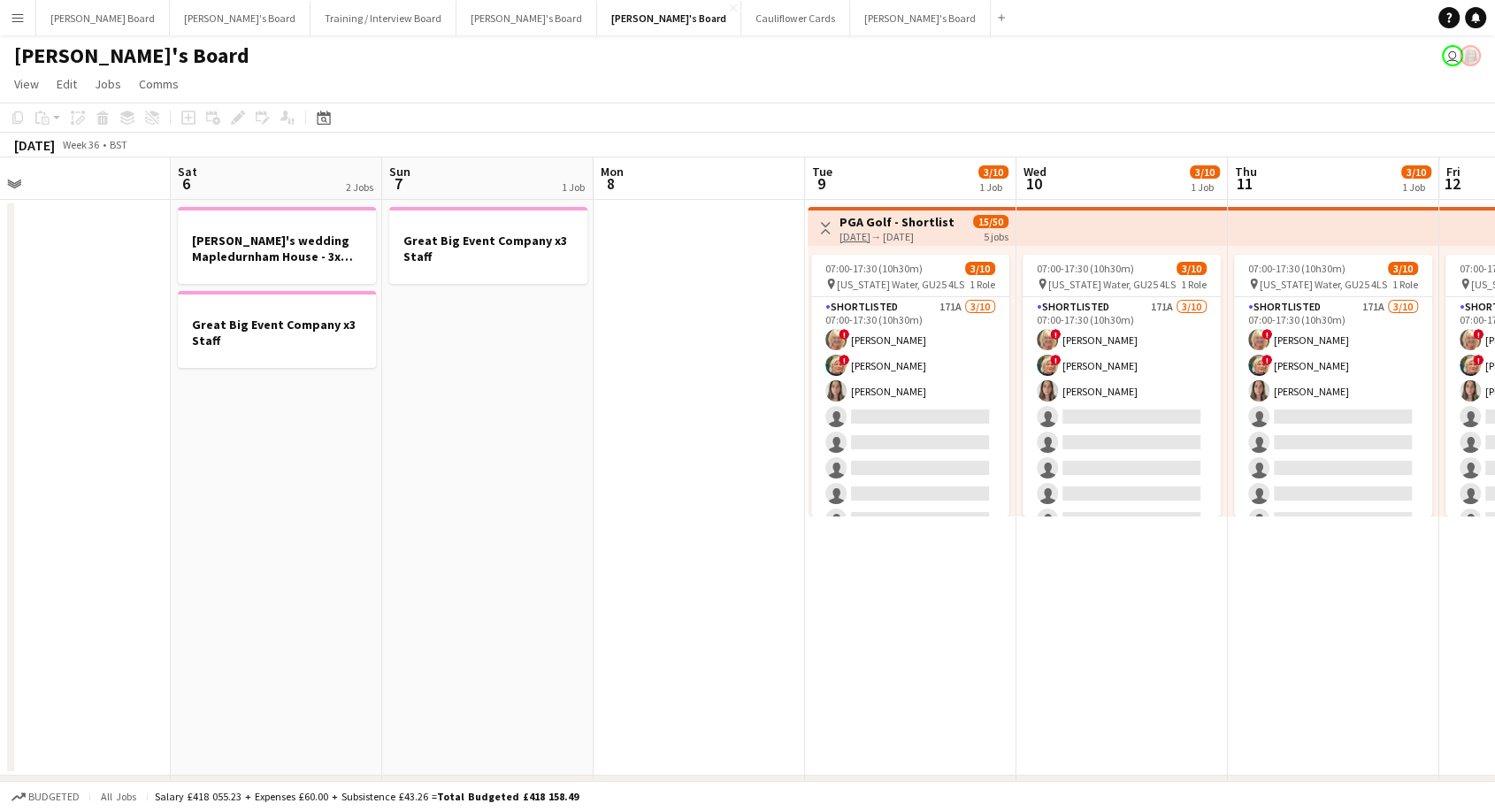
click at [755, 386] on app-date-cell at bounding box center [699, 488] width 211 height 576
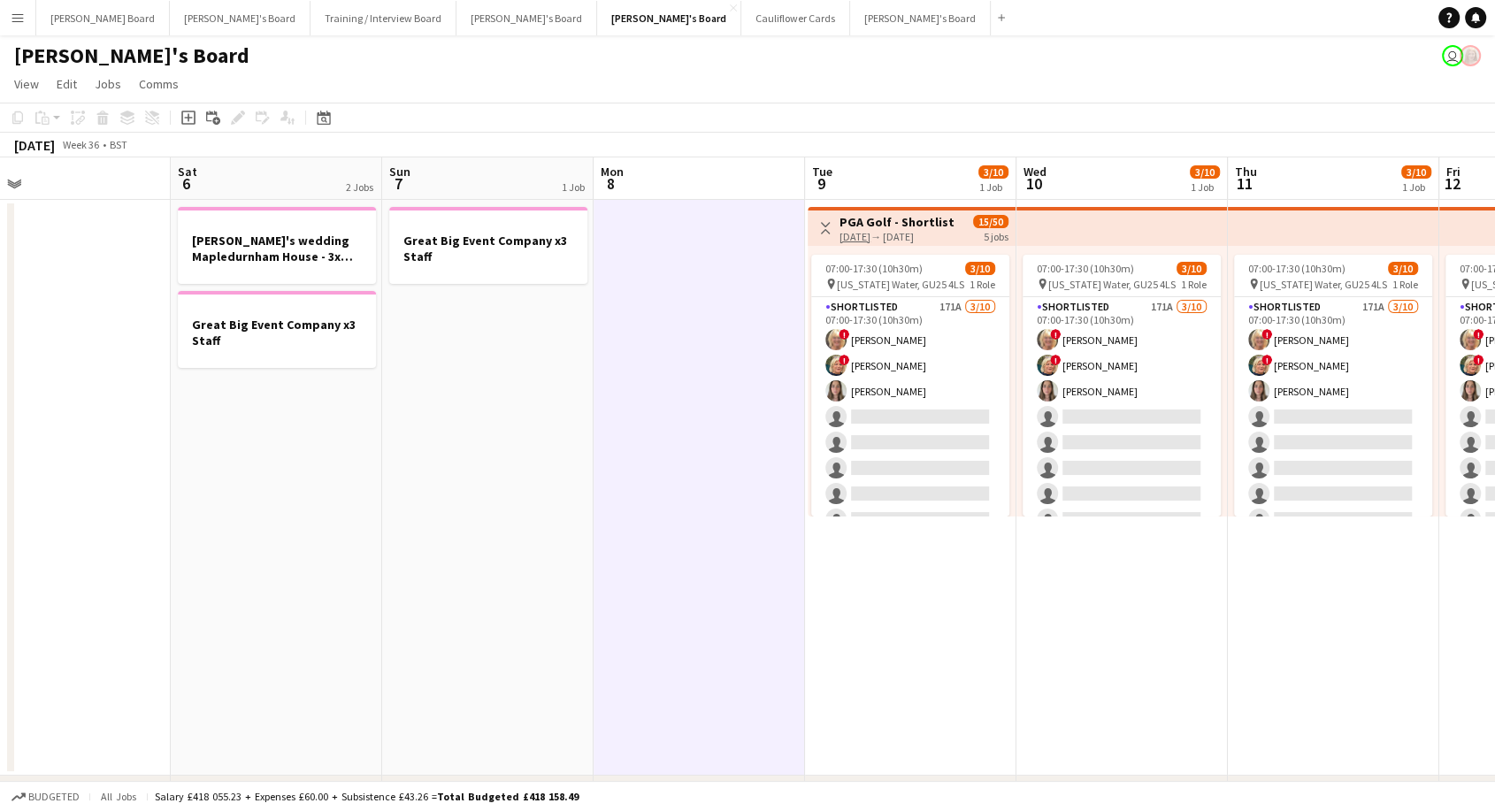
click at [755, 386] on app-date-cell at bounding box center [699, 488] width 211 height 576
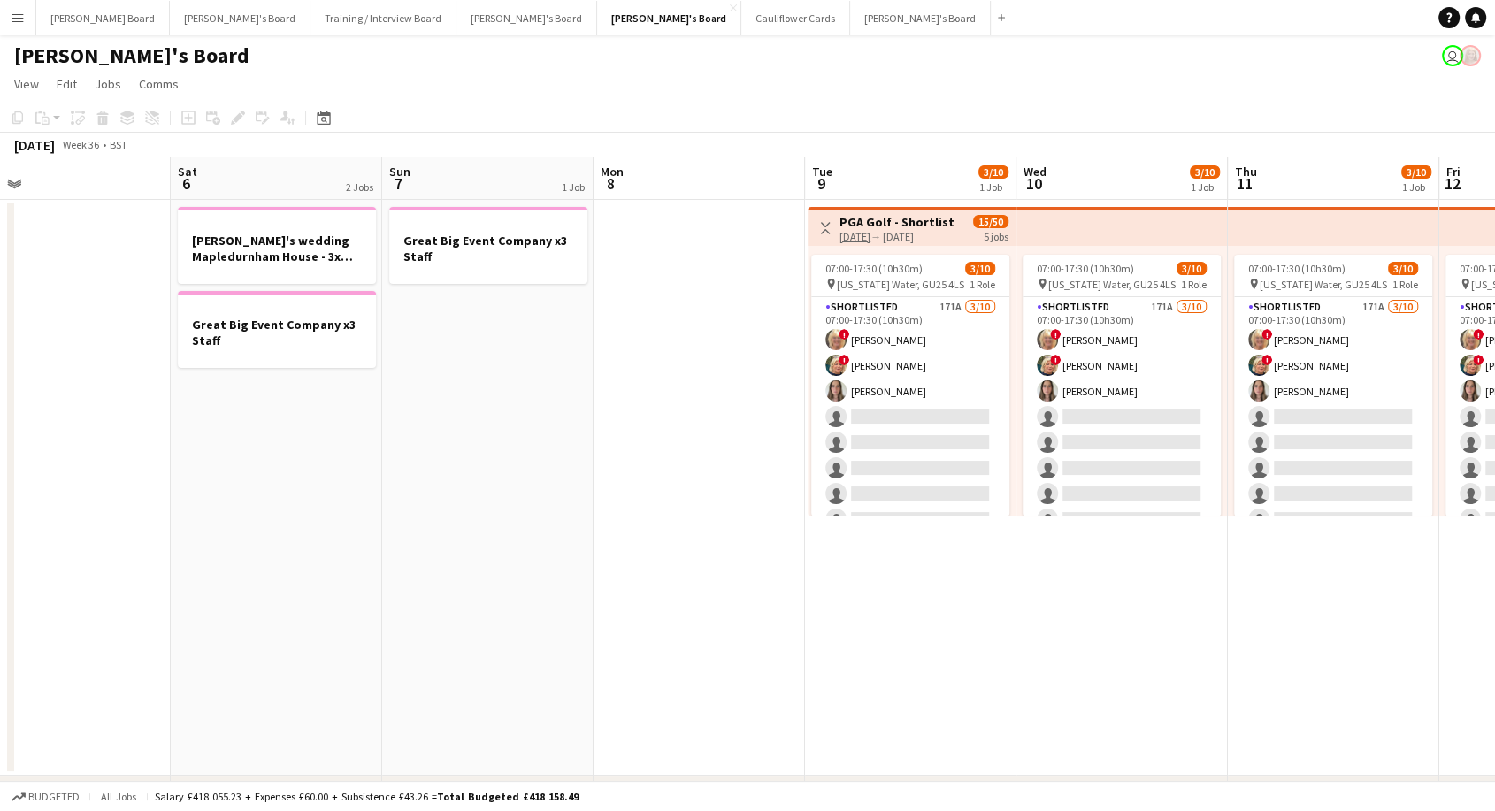
click at [755, 386] on app-date-cell at bounding box center [699, 488] width 211 height 576
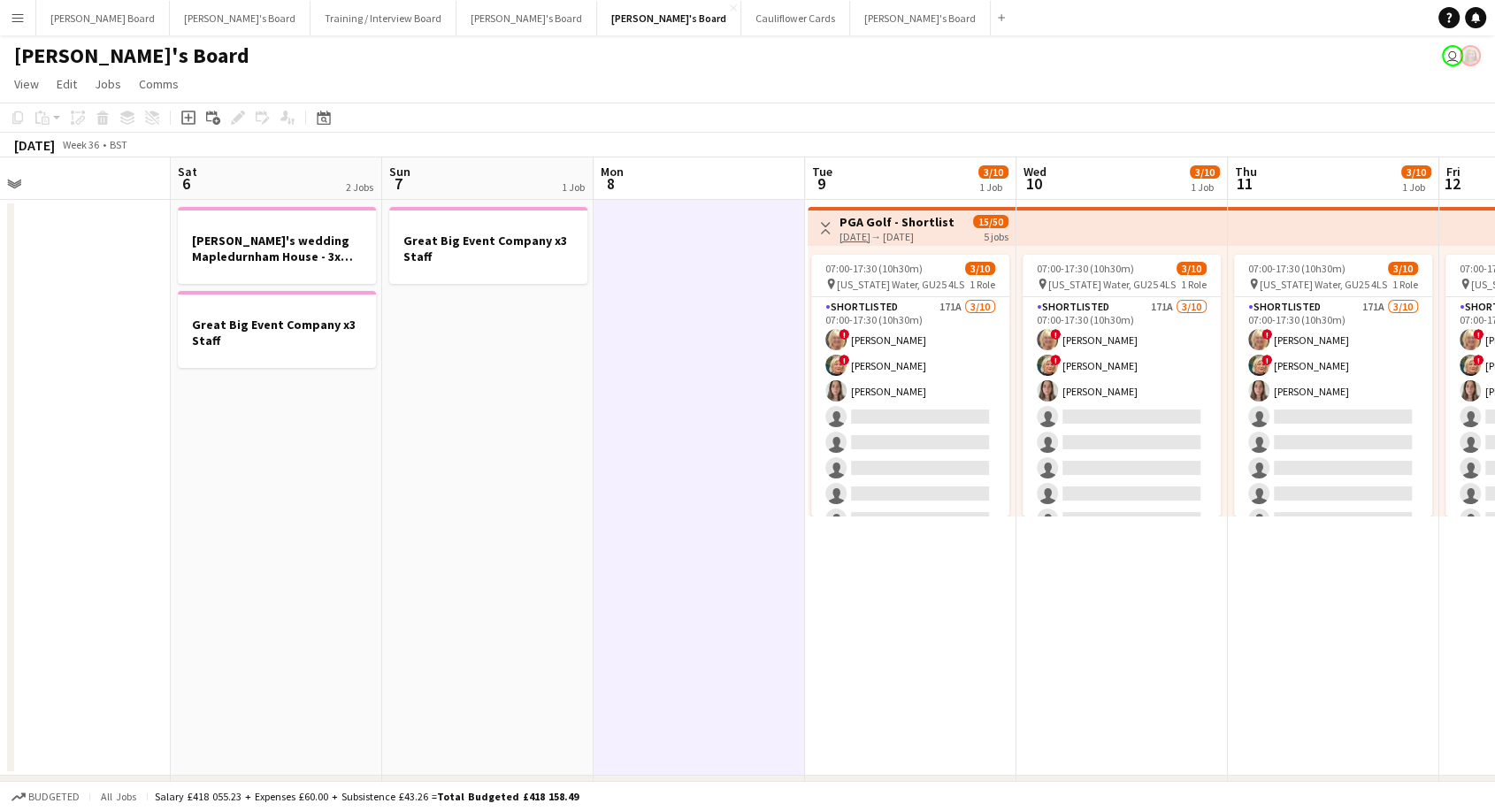
click at [755, 386] on app-date-cell at bounding box center [699, 488] width 211 height 576
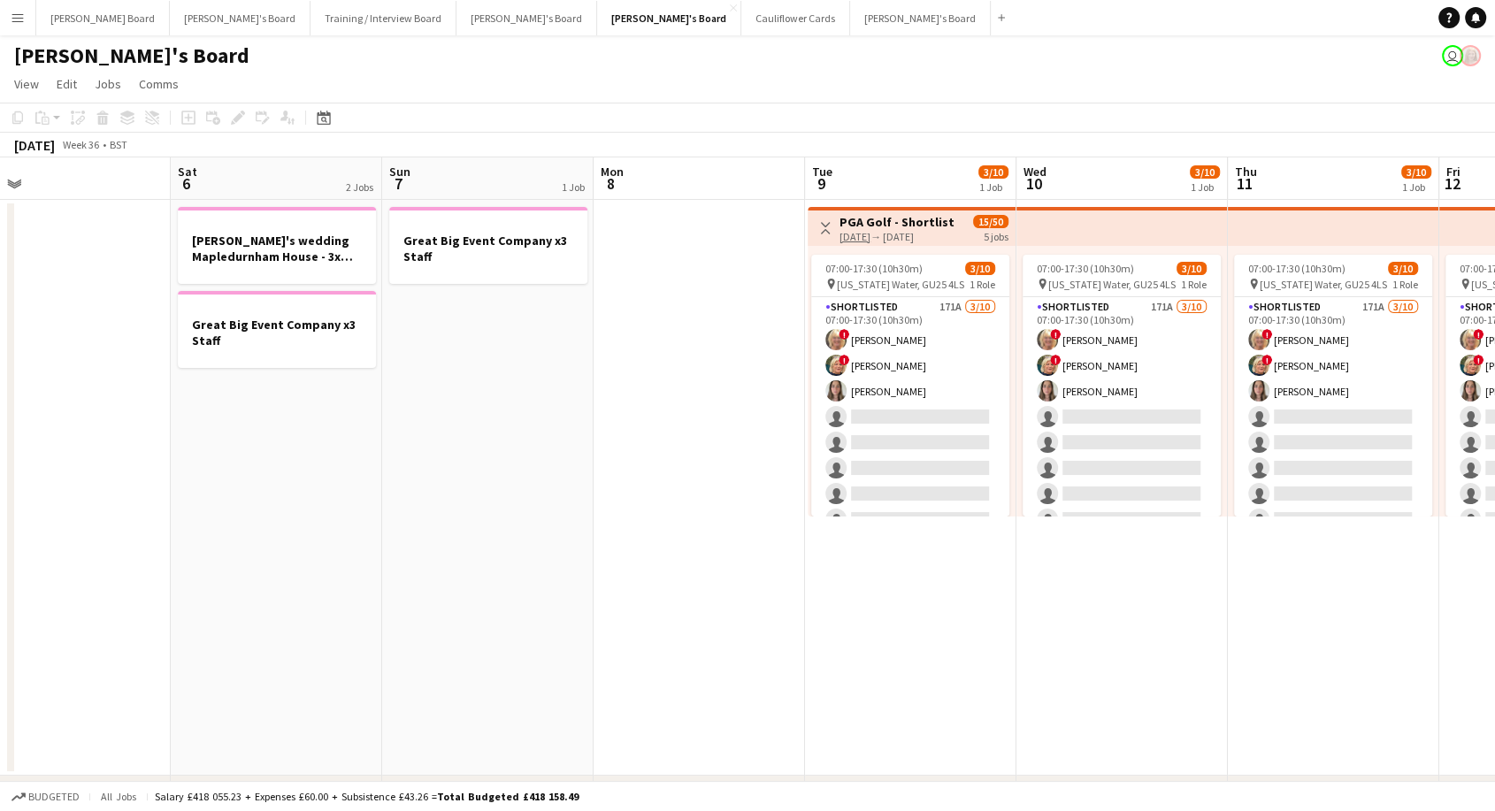
click at [755, 386] on app-date-cell at bounding box center [699, 488] width 211 height 576
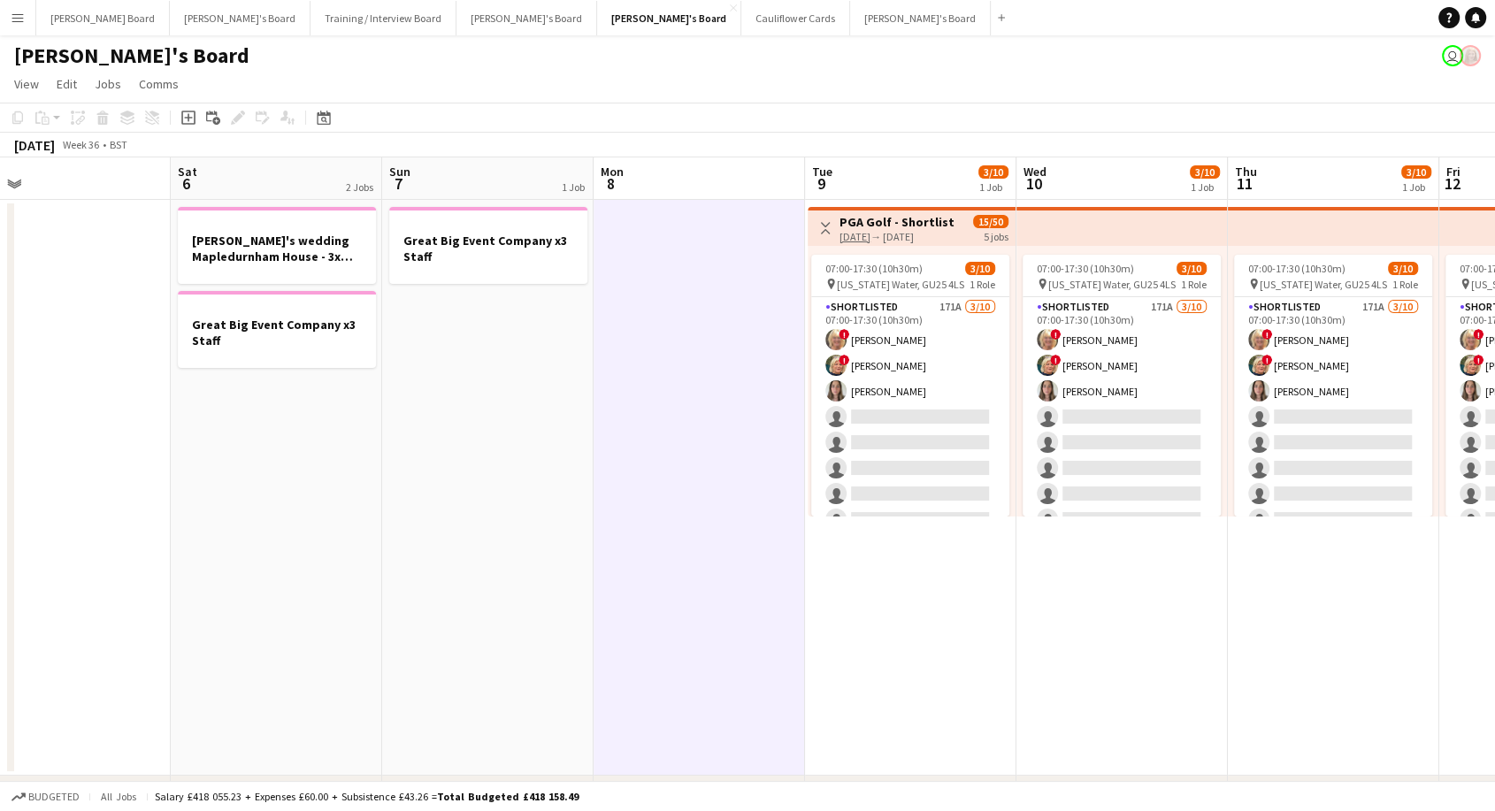
click at [755, 386] on app-date-cell at bounding box center [699, 488] width 211 height 576
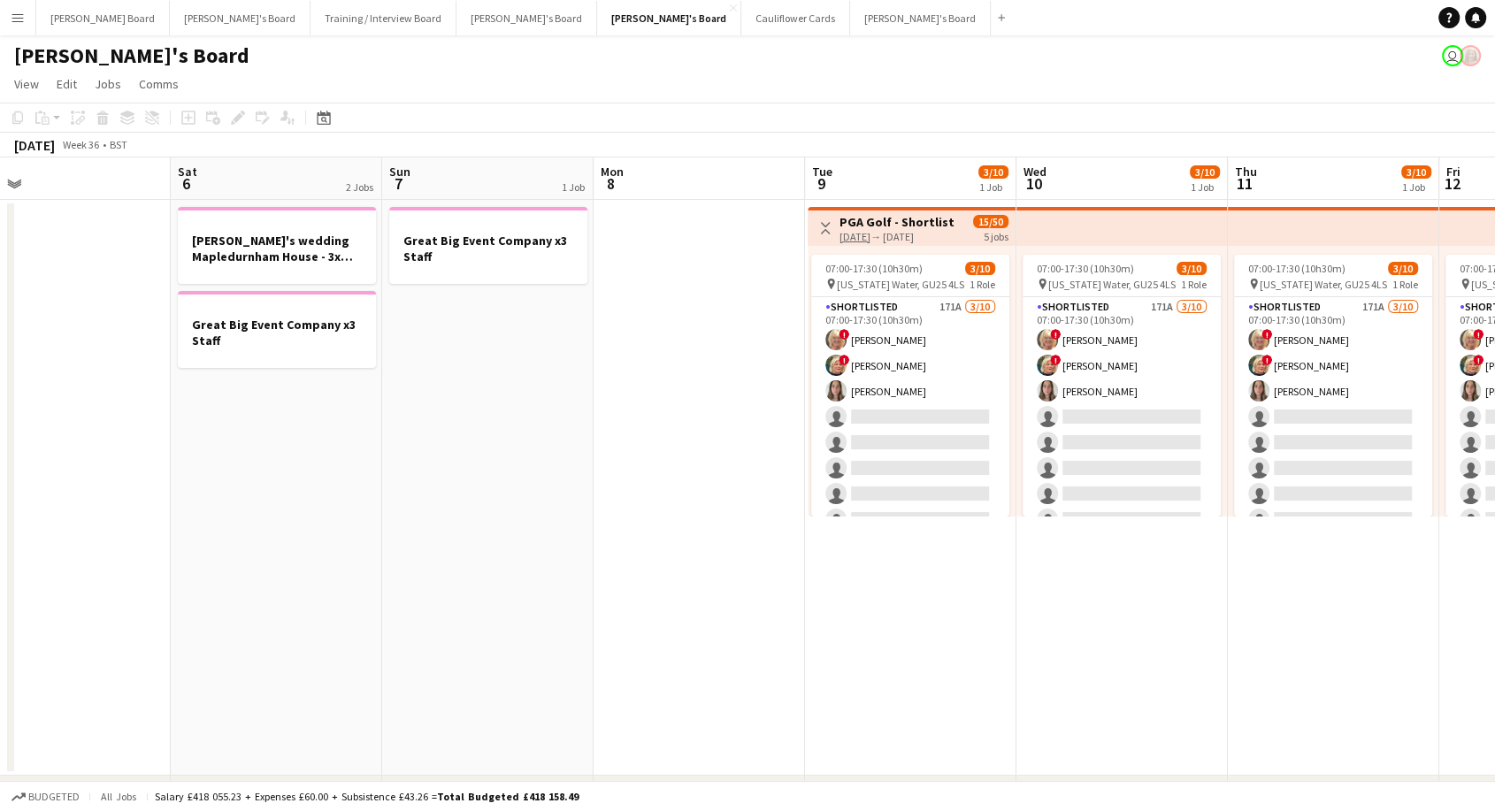
click at [755, 386] on app-date-cell at bounding box center [699, 488] width 211 height 576
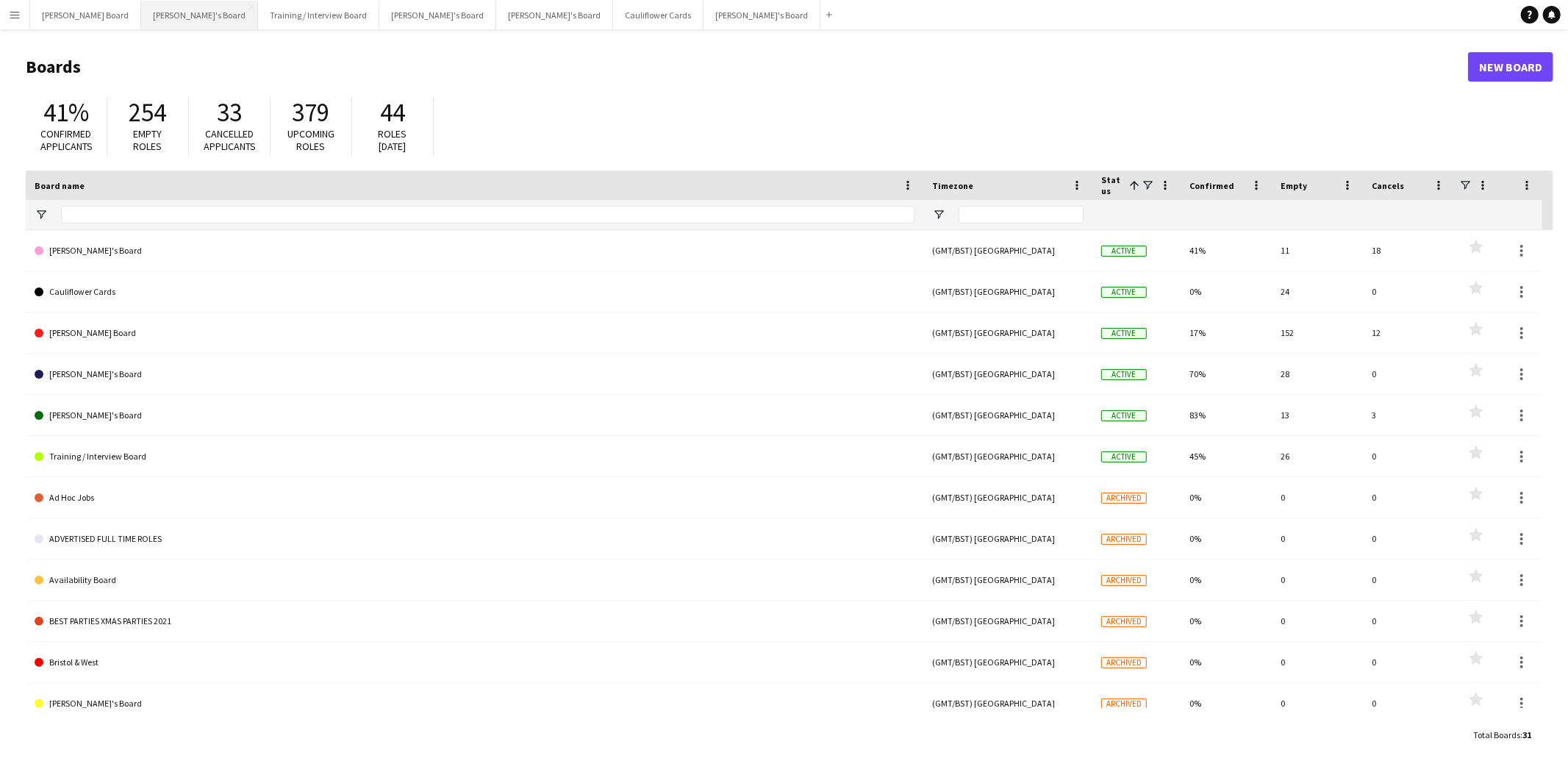
click at [142, 11] on button "[PERSON_NAME]'s Board Close" at bounding box center [199, 15] width 117 height 29
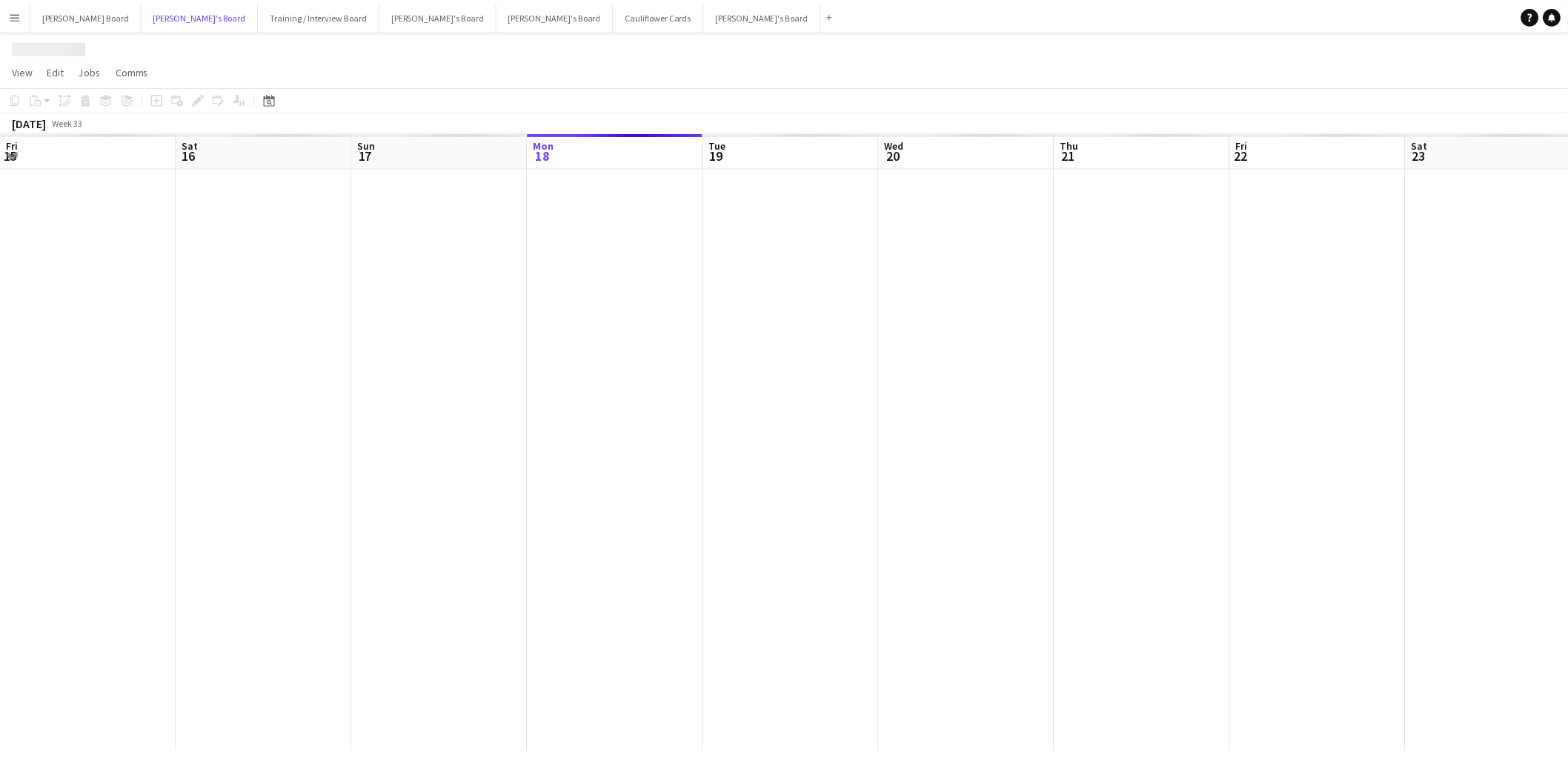
scroll to position [0, 353]
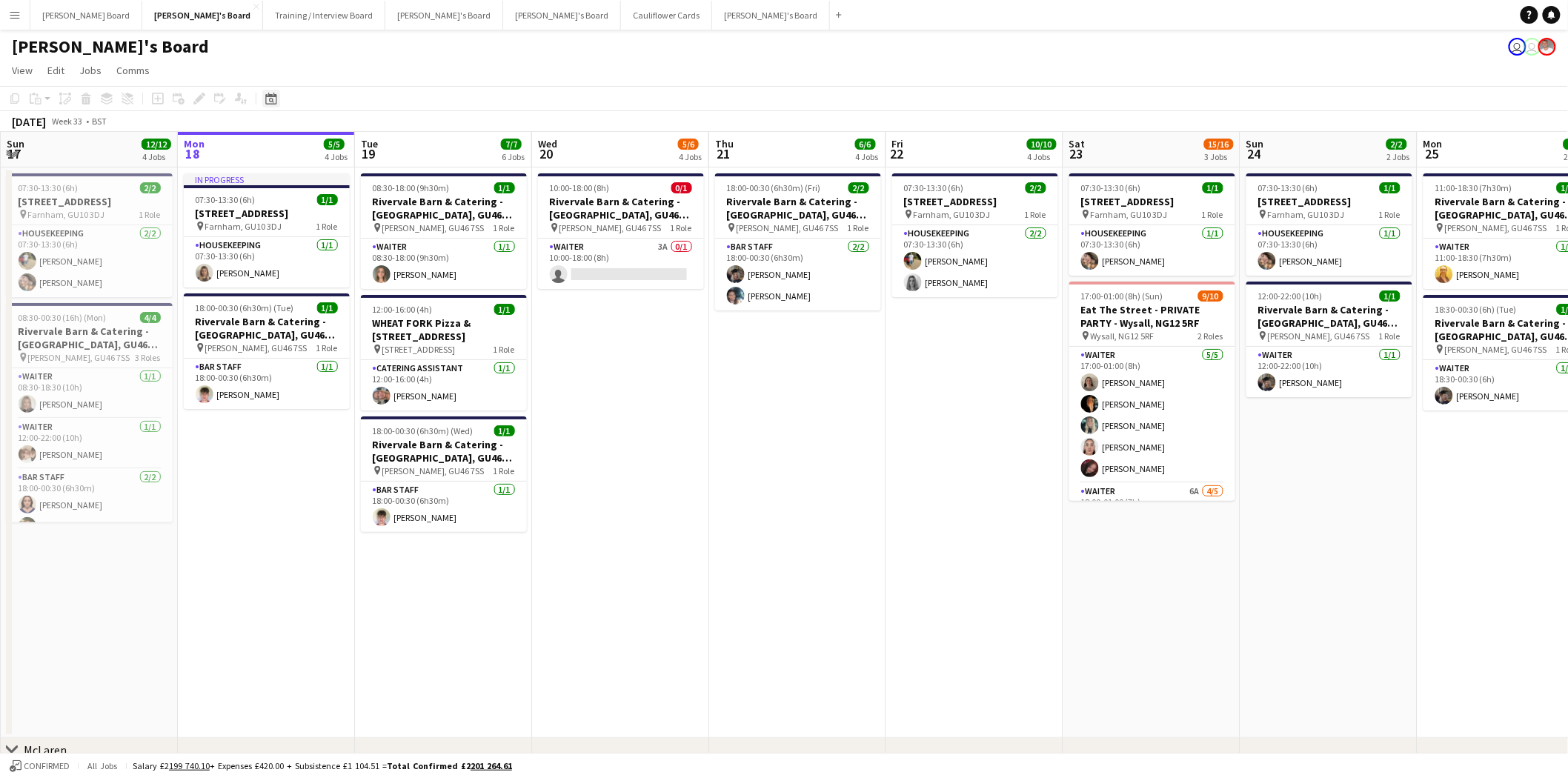
click at [274, 96] on icon at bounding box center [271, 99] width 11 height 12
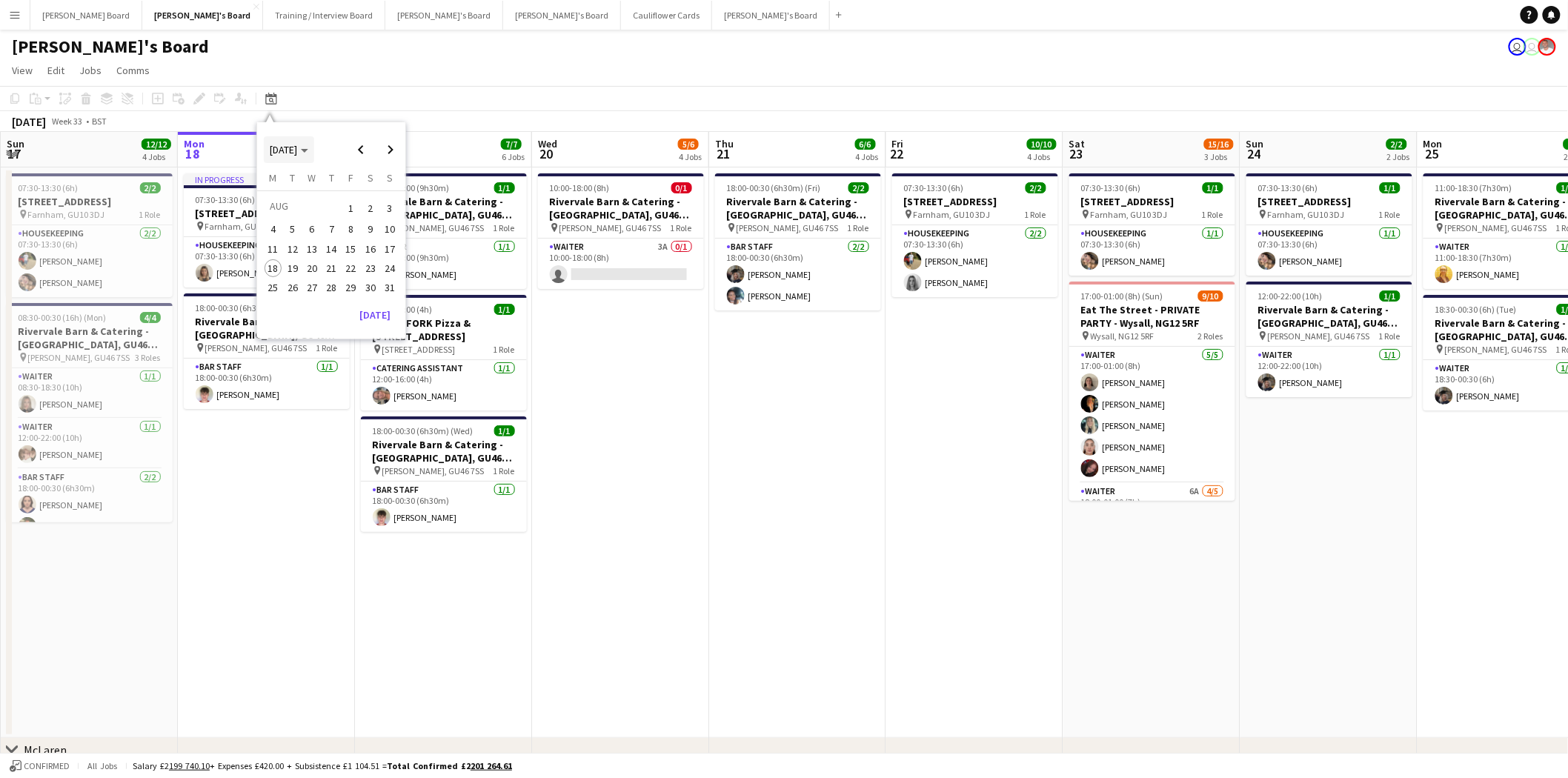
click at [294, 149] on span "[DATE]" at bounding box center [283, 150] width 28 height 13
click at [278, 224] on span "2024" at bounding box center [281, 225] width 30 height 18
click at [281, 248] on span "SEP" at bounding box center [281, 245] width 30 height 18
click at [275, 241] on span "9" at bounding box center [273, 249] width 18 height 18
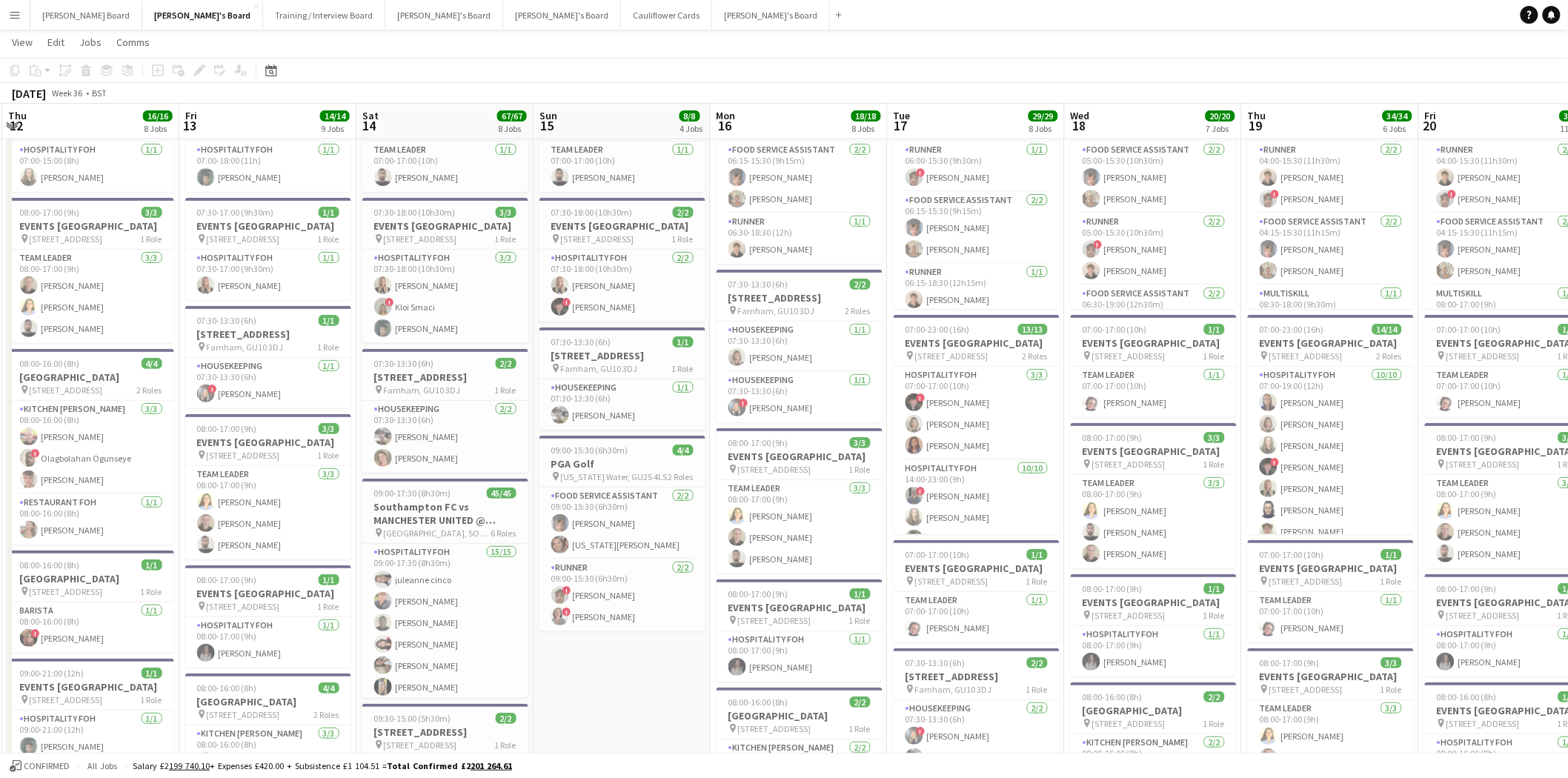
scroll to position [0, 434]
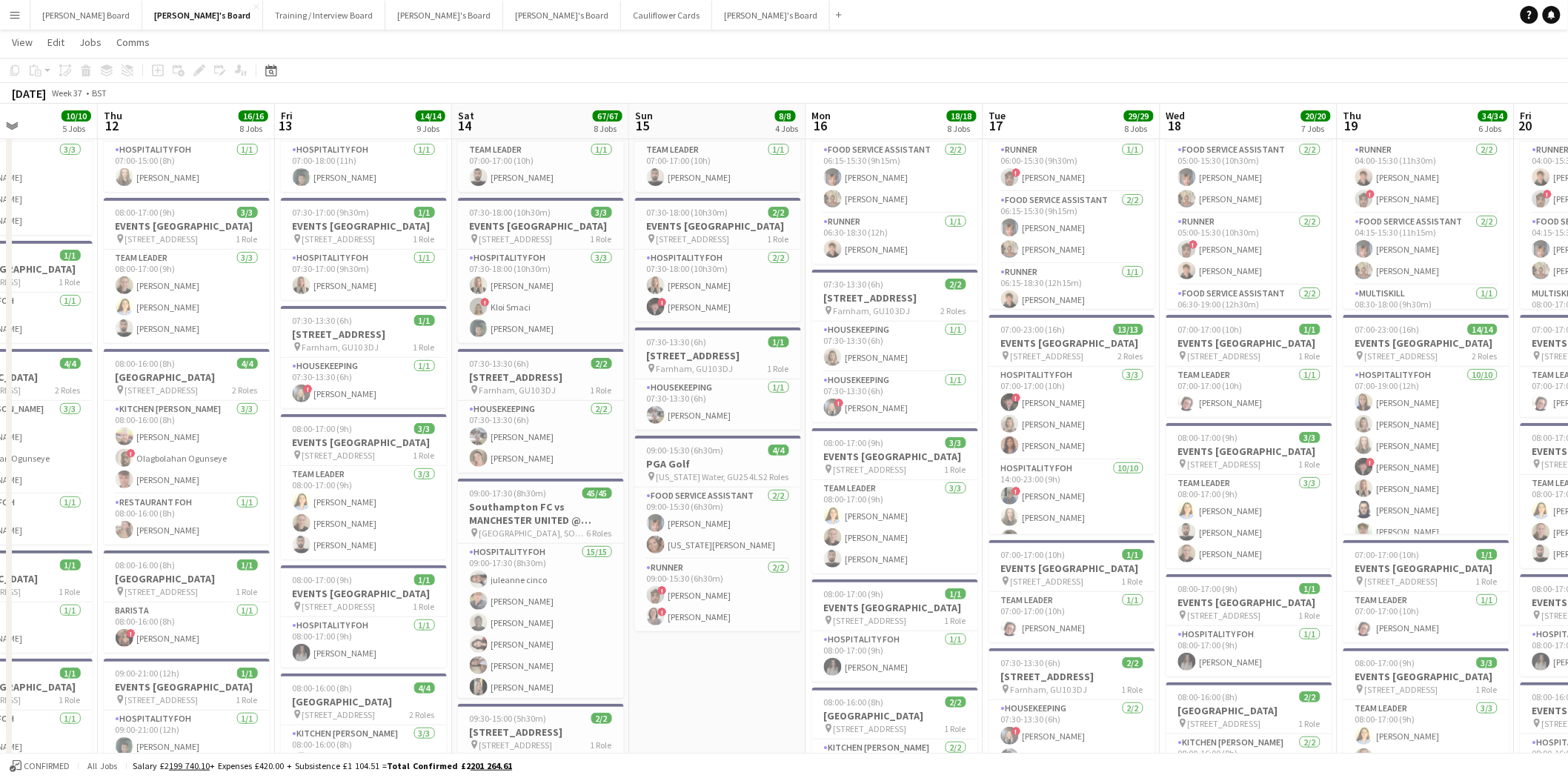
drag, startPoint x: 870, startPoint y: 324, endPoint x: -73, endPoint y: 269, distance: 944.6
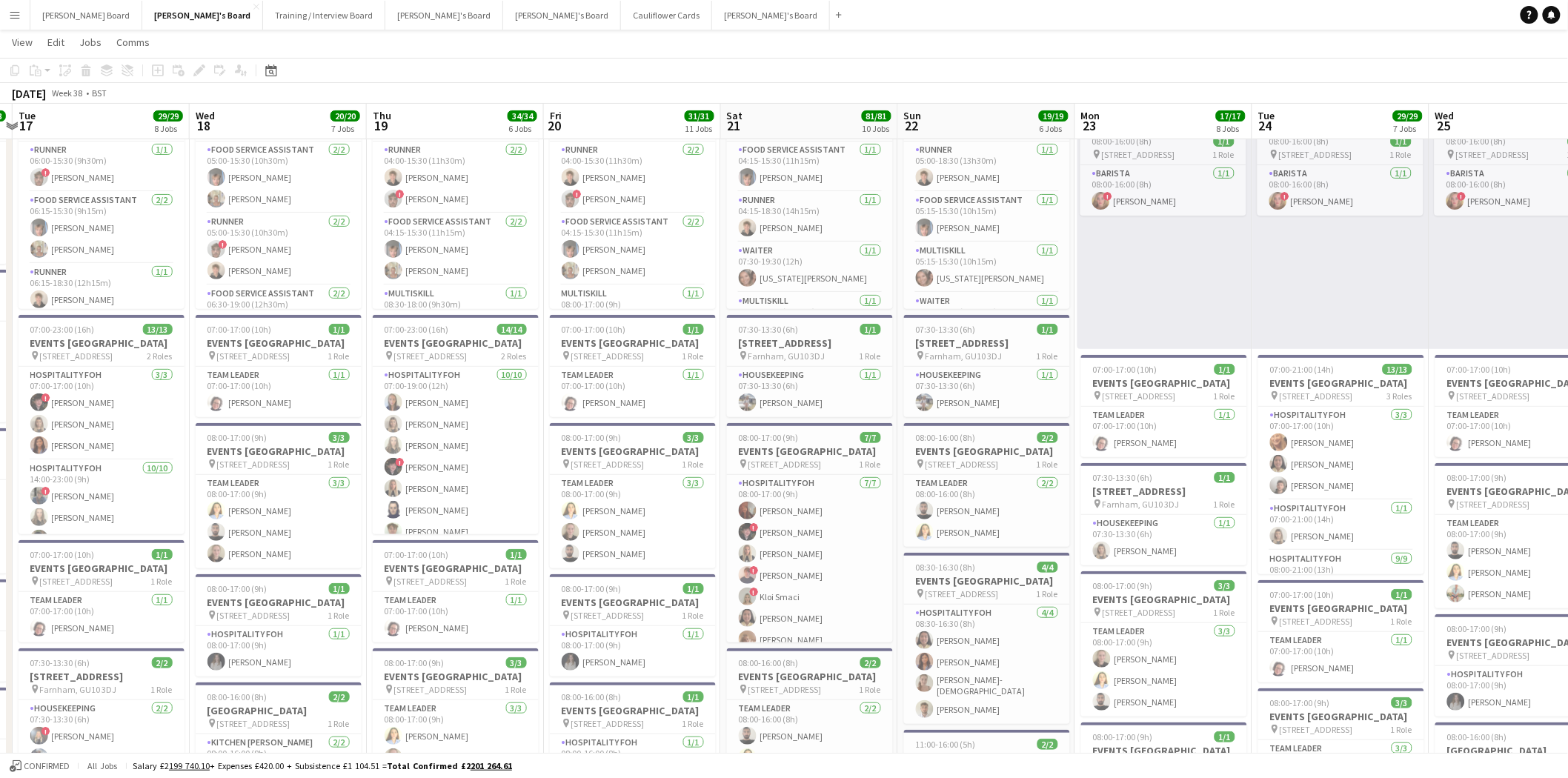
scroll to position [0, 529]
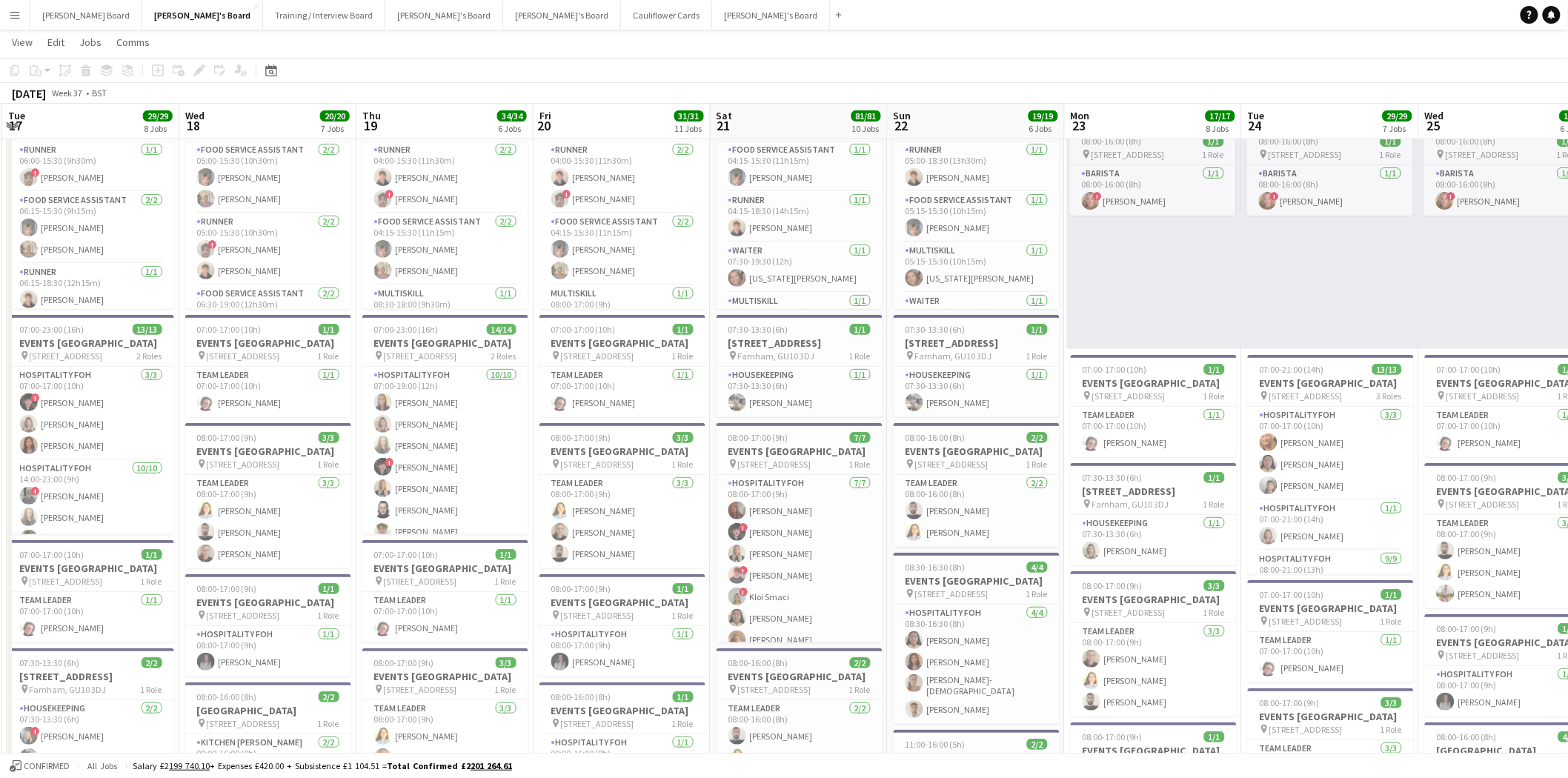
drag, startPoint x: 1019, startPoint y: 386, endPoint x: 38, endPoint y: 368, distance: 981.2
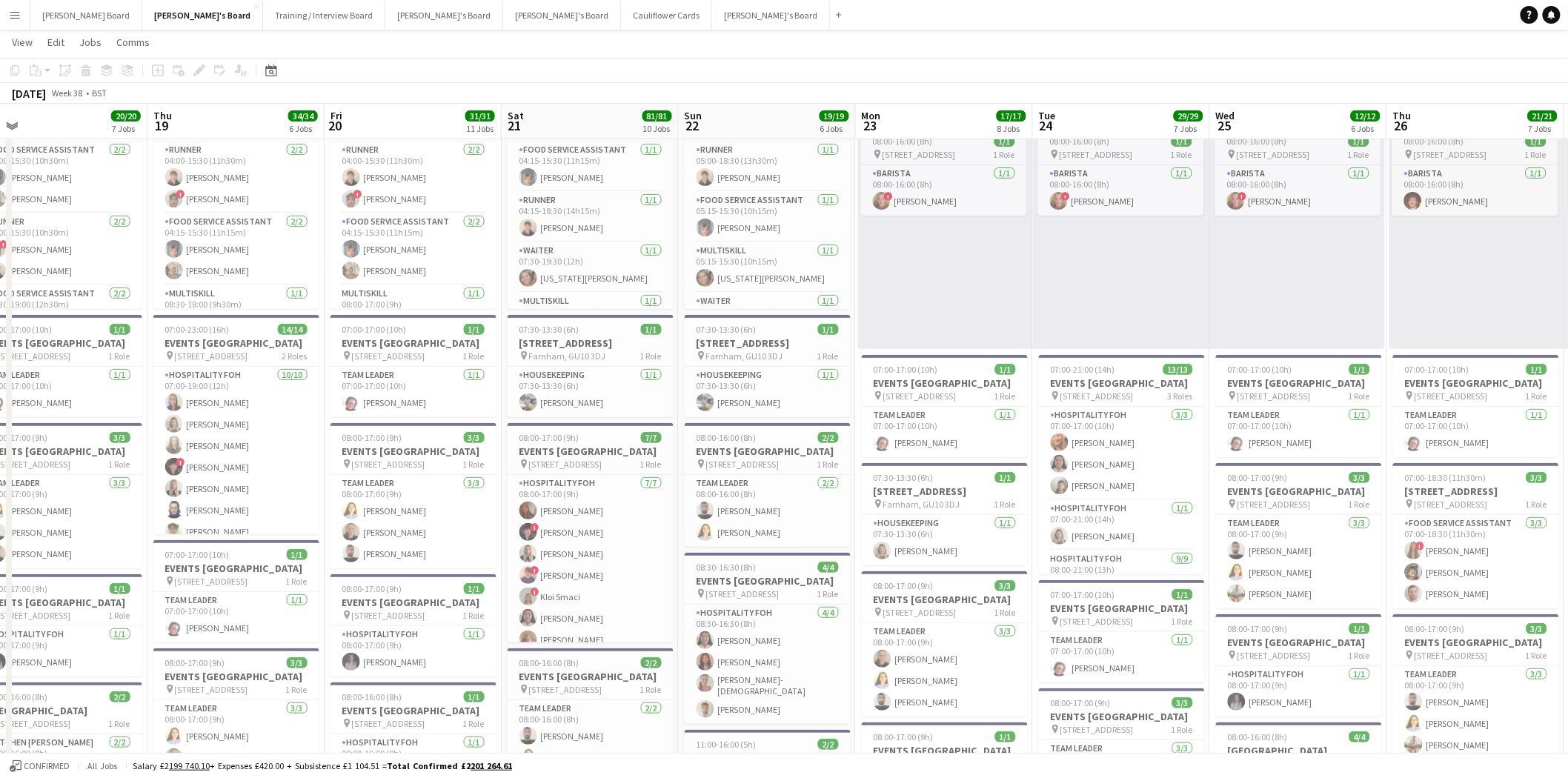
scroll to position [0, 458]
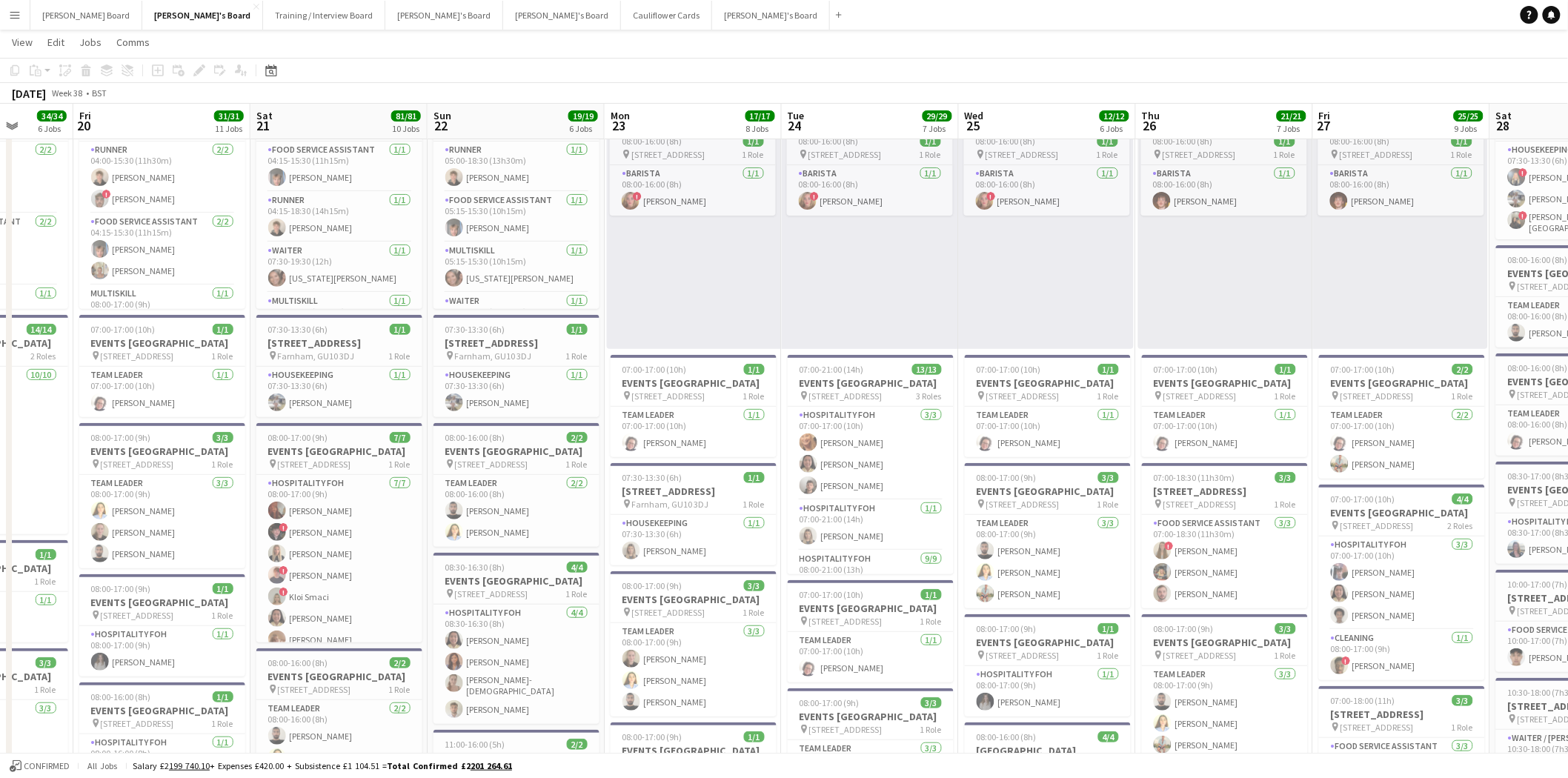
drag, startPoint x: 996, startPoint y: 389, endPoint x: 536, endPoint y: 353, distance: 461.4
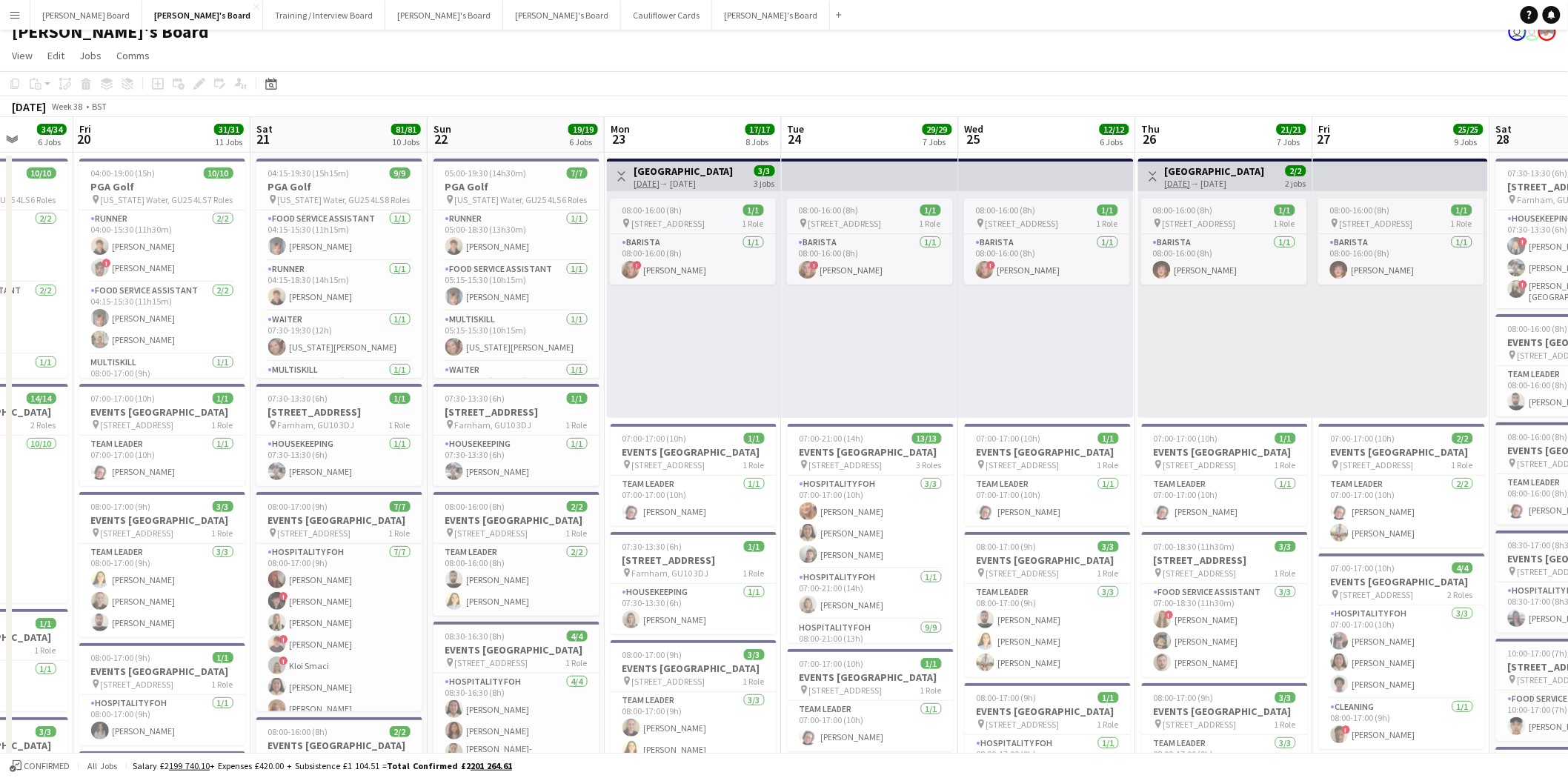
scroll to position [0, 0]
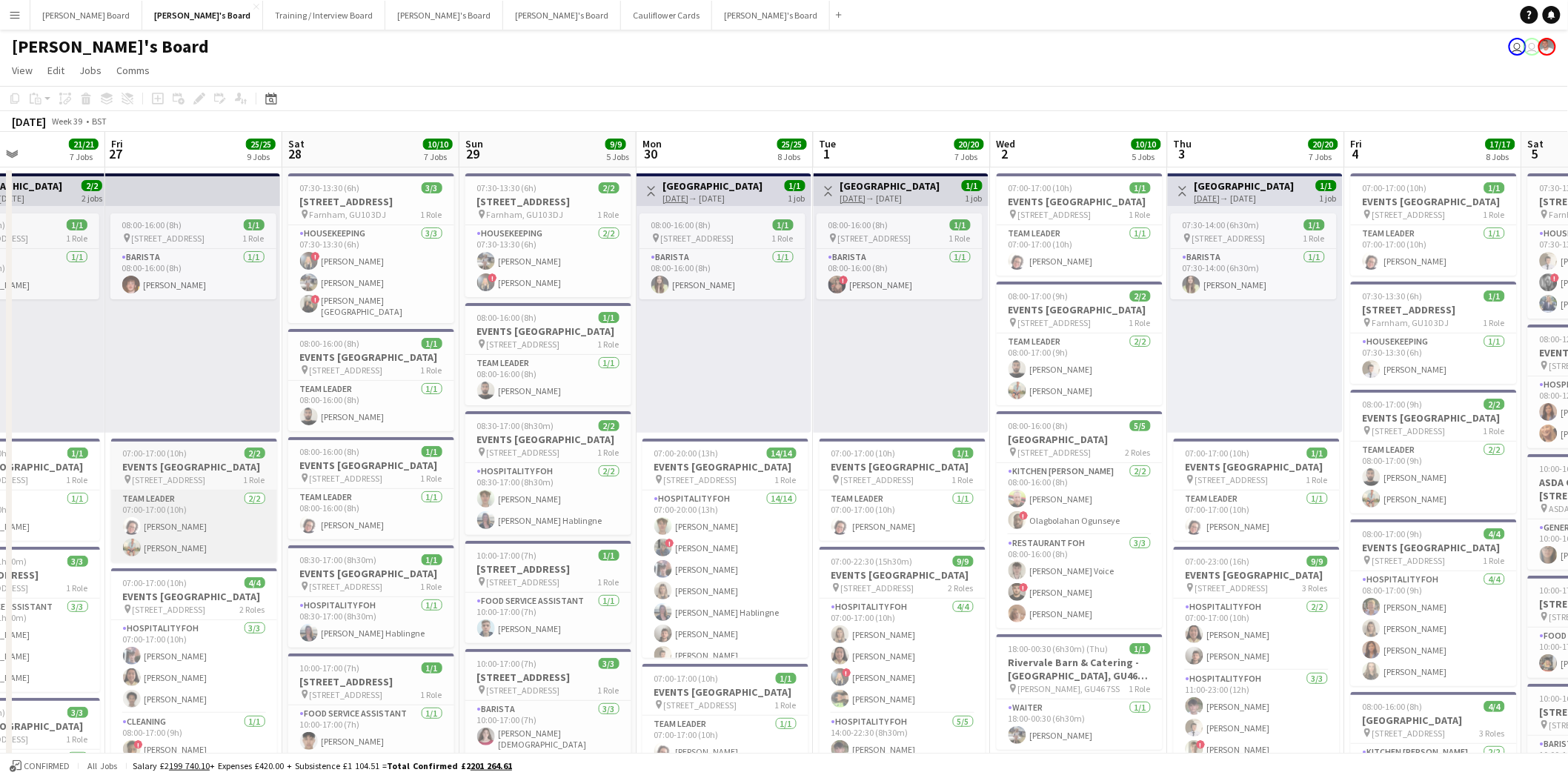
drag, startPoint x: 1446, startPoint y: 613, endPoint x: 241, endPoint y: 522, distance: 1208.4
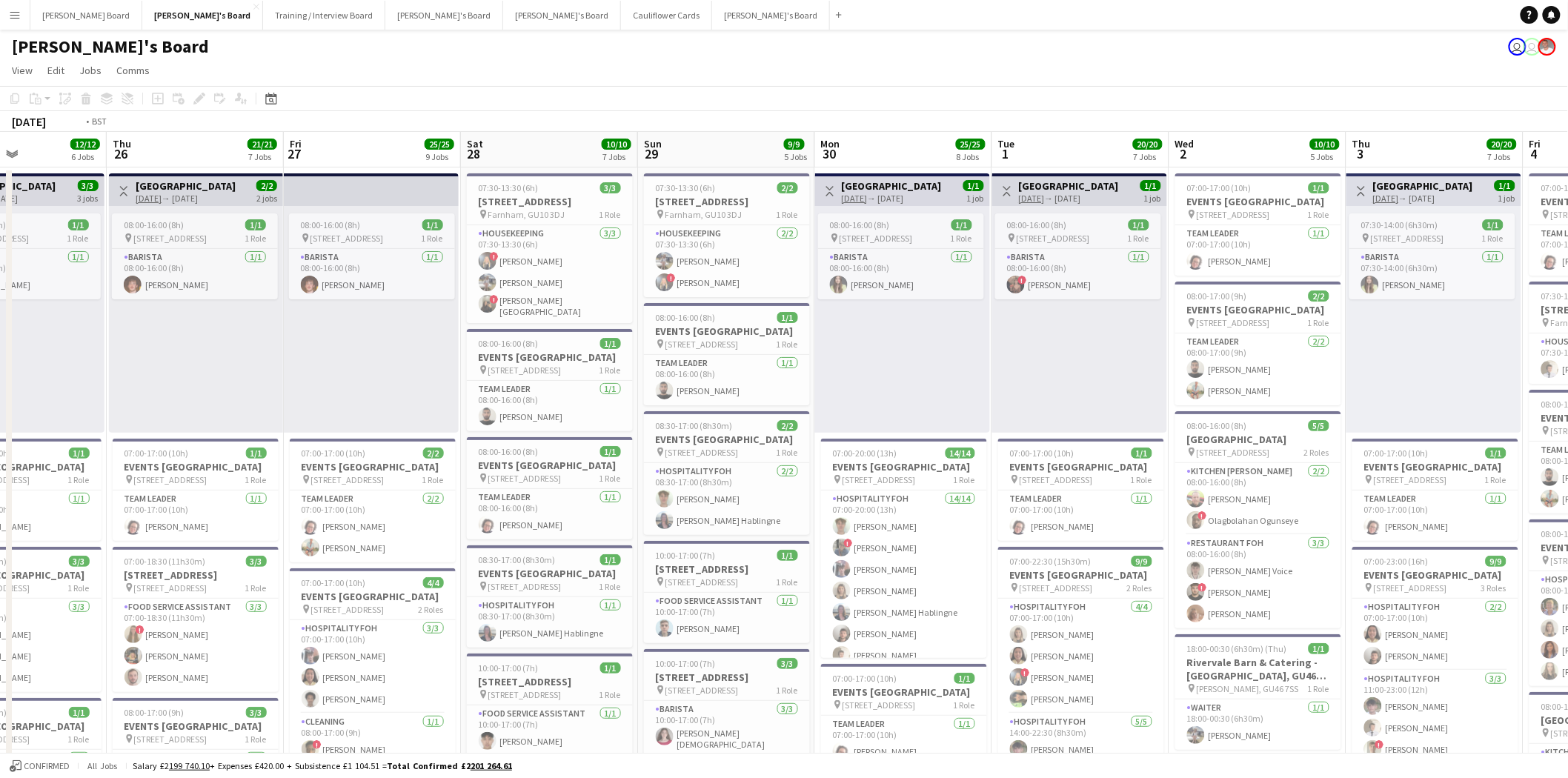
scroll to position [0, 353]
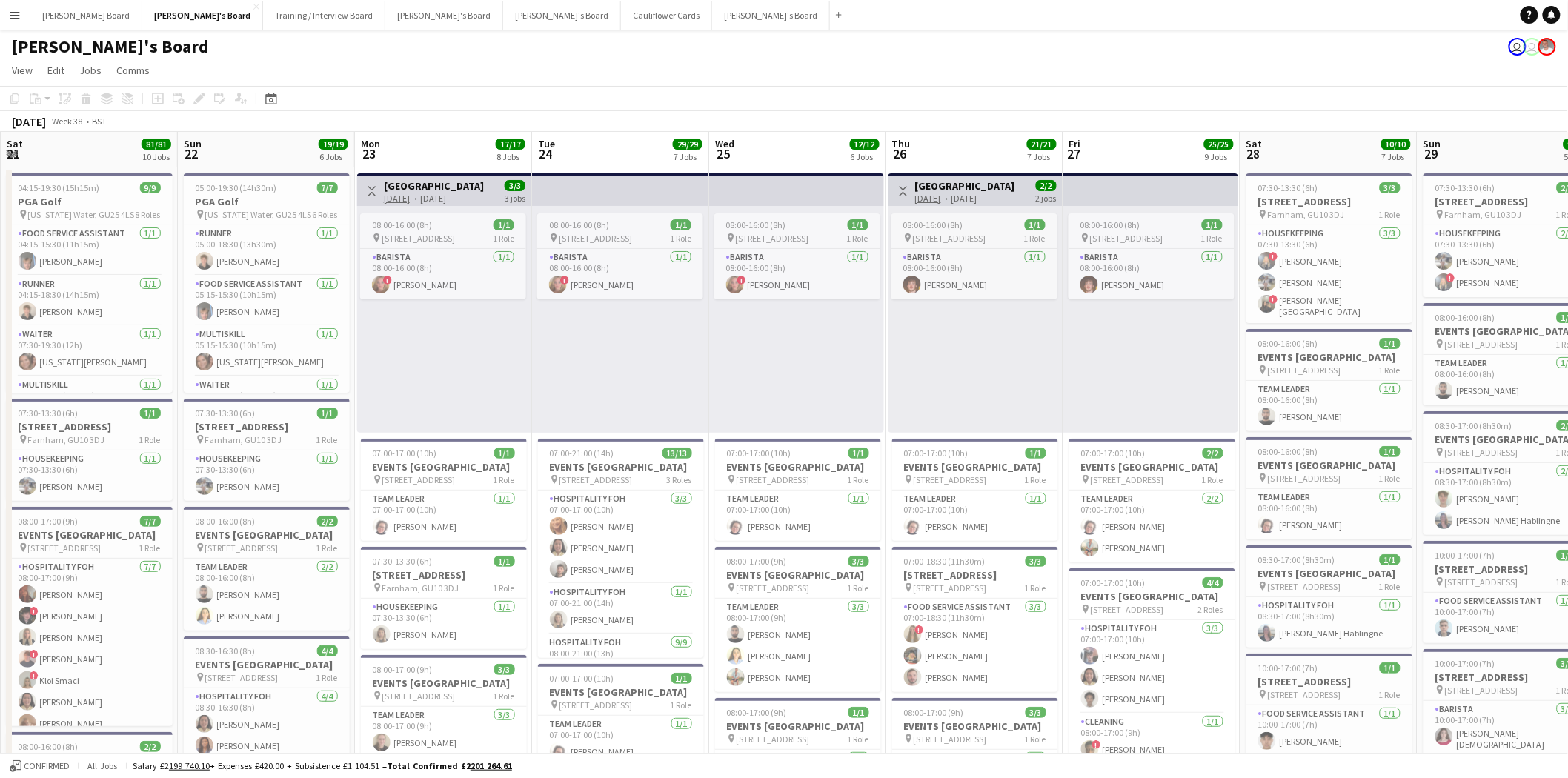
drag, startPoint x: 157, startPoint y: 605, endPoint x: 1580, endPoint y: 724, distance: 1428.0
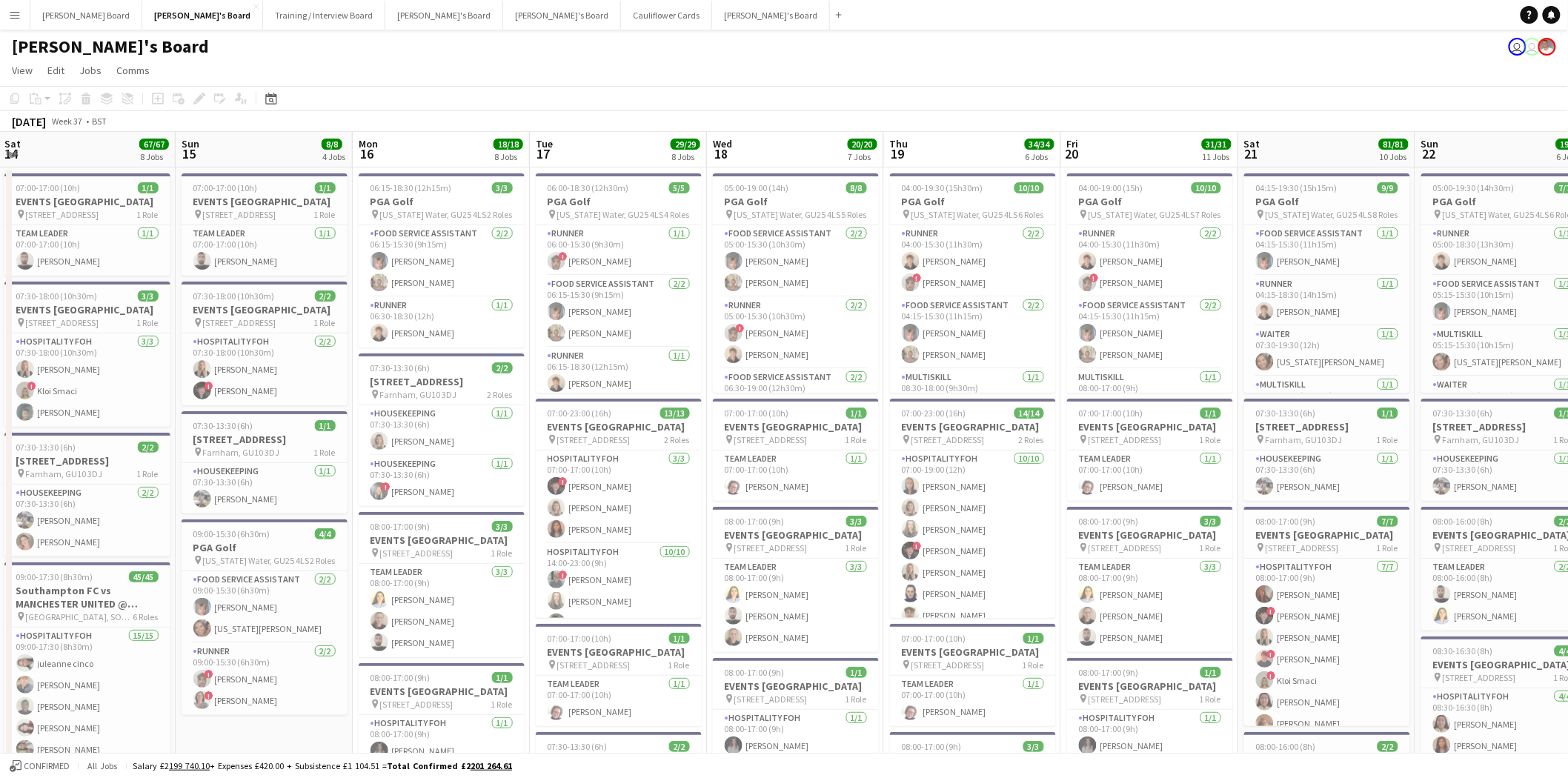
scroll to position [0, 313]
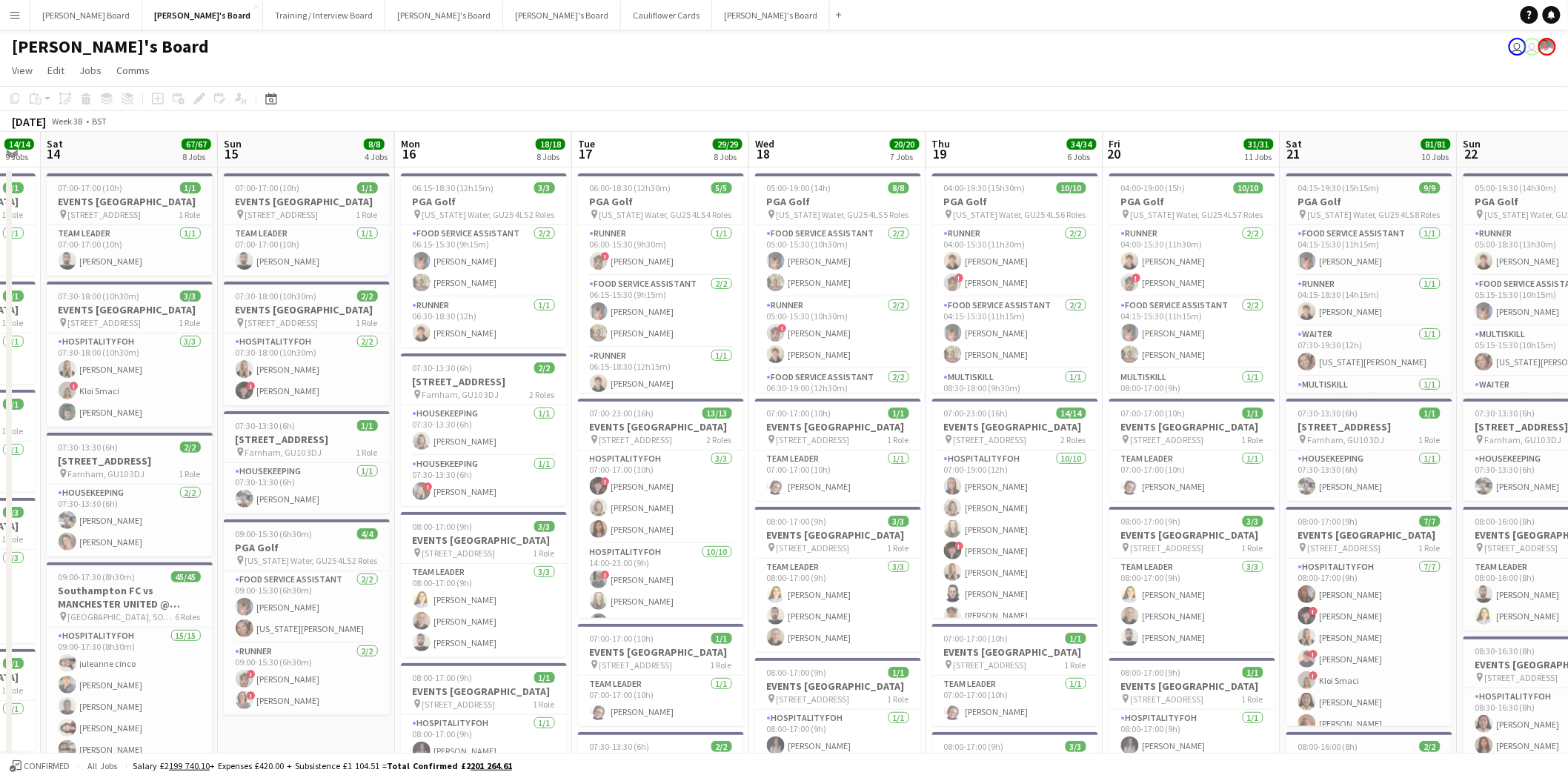
drag, startPoint x: 25, startPoint y: 471, endPoint x: 1306, endPoint y: 487, distance: 1281.1
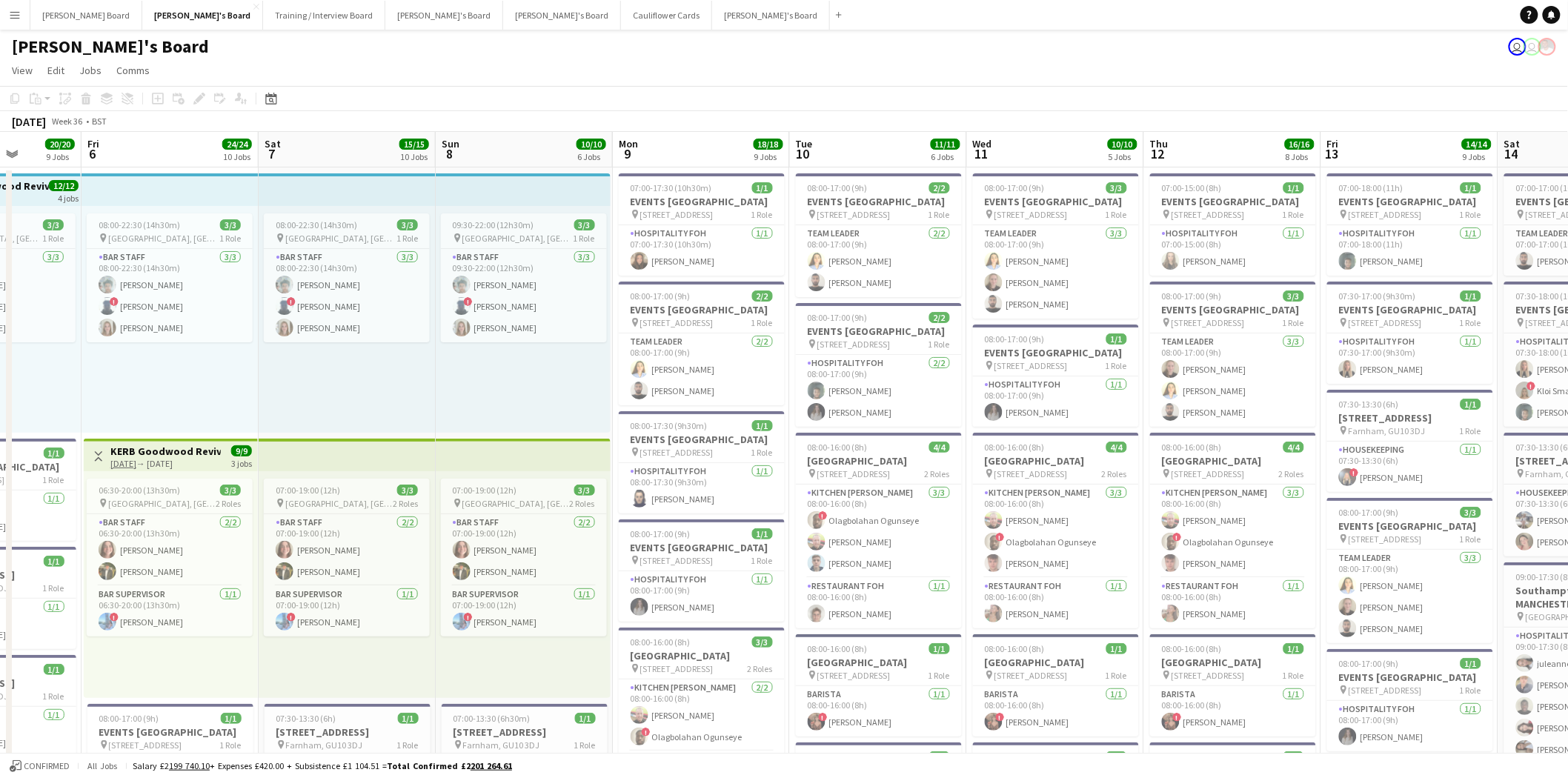
scroll to position [0, 449]
drag, startPoint x: 42, startPoint y: 427, endPoint x: 1500, endPoint y: 433, distance: 1458.0
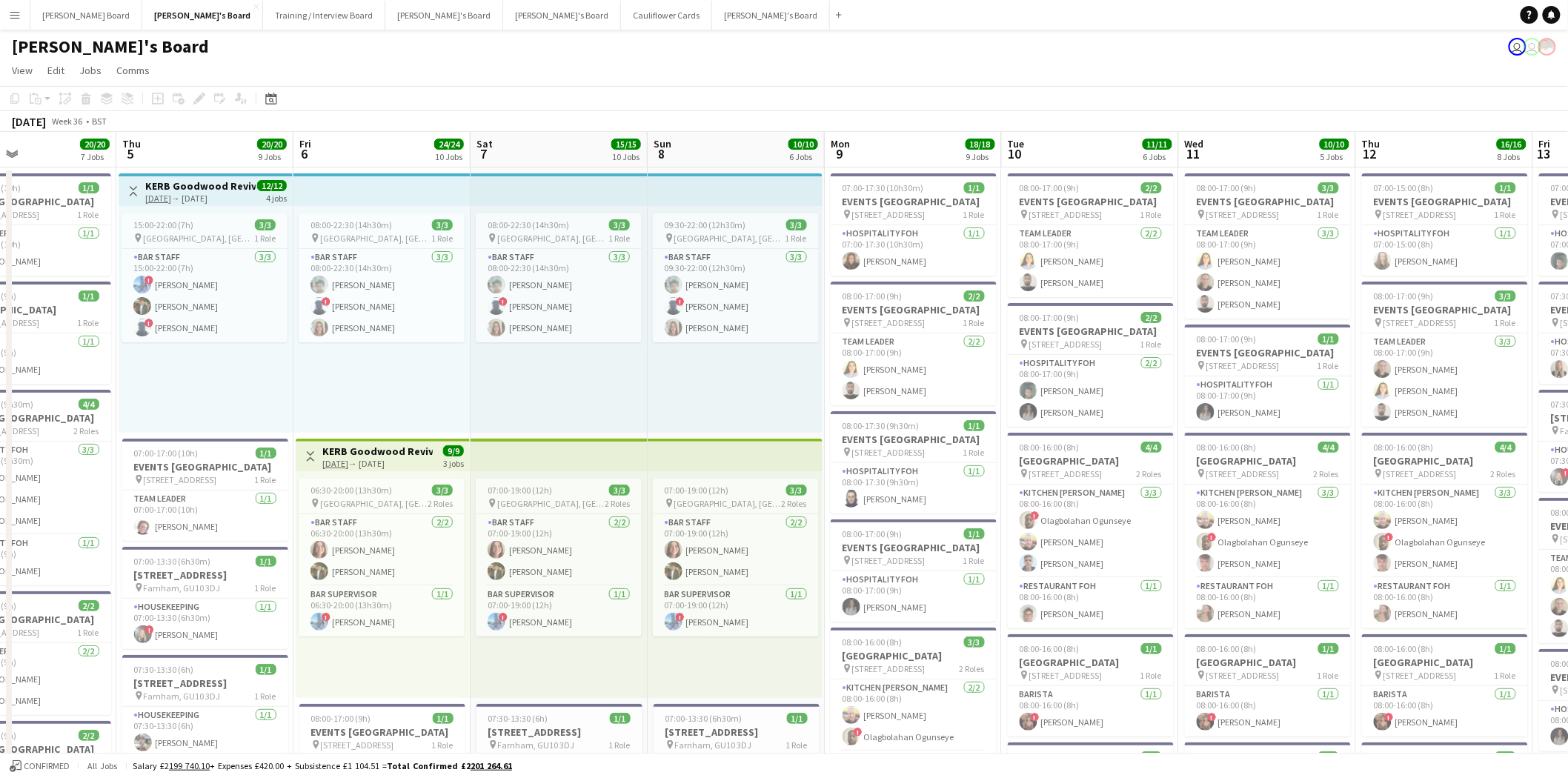
scroll to position [0, 301]
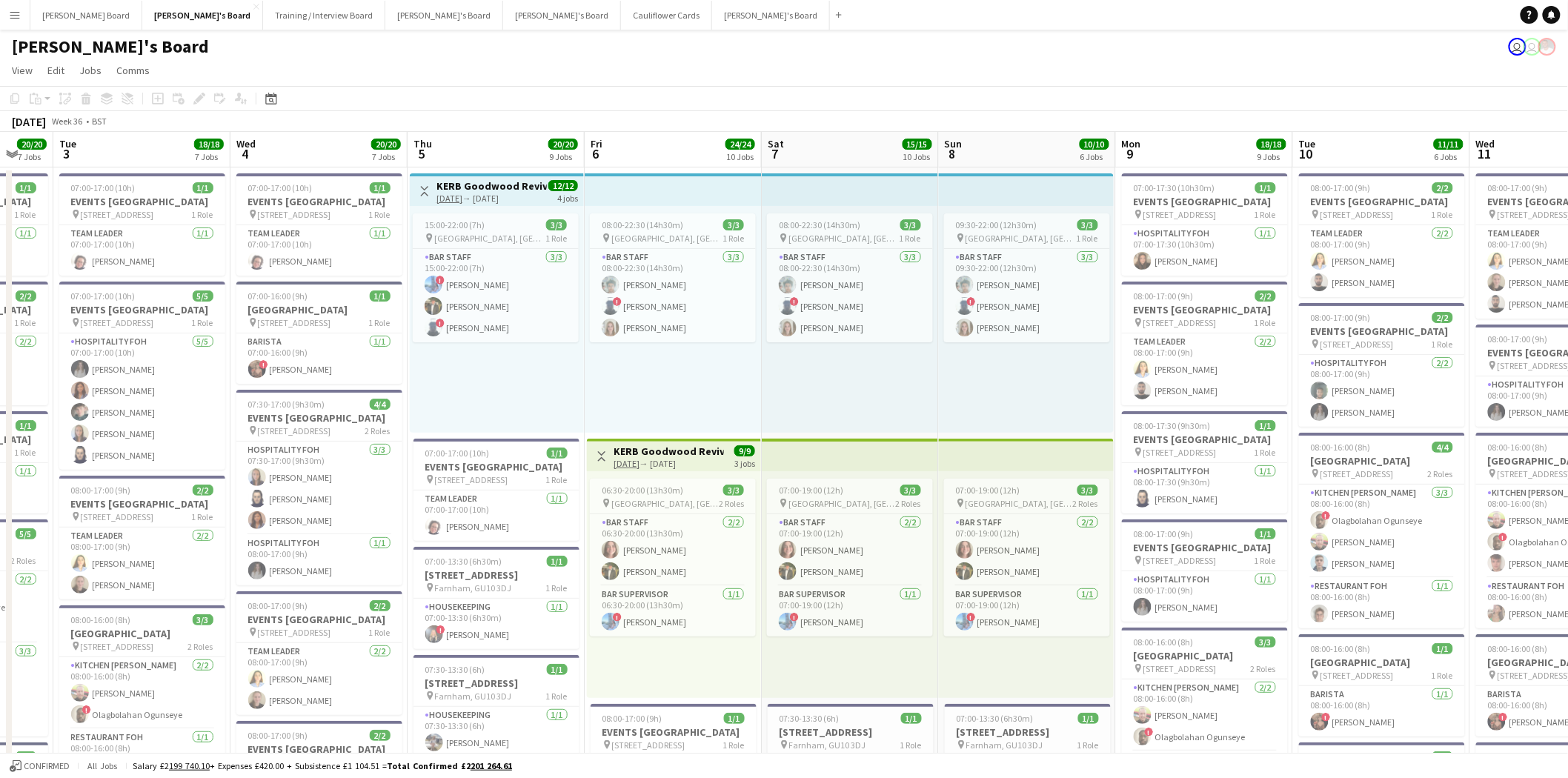
drag, startPoint x: 188, startPoint y: 497, endPoint x: 691, endPoint y: 505, distance: 503.1
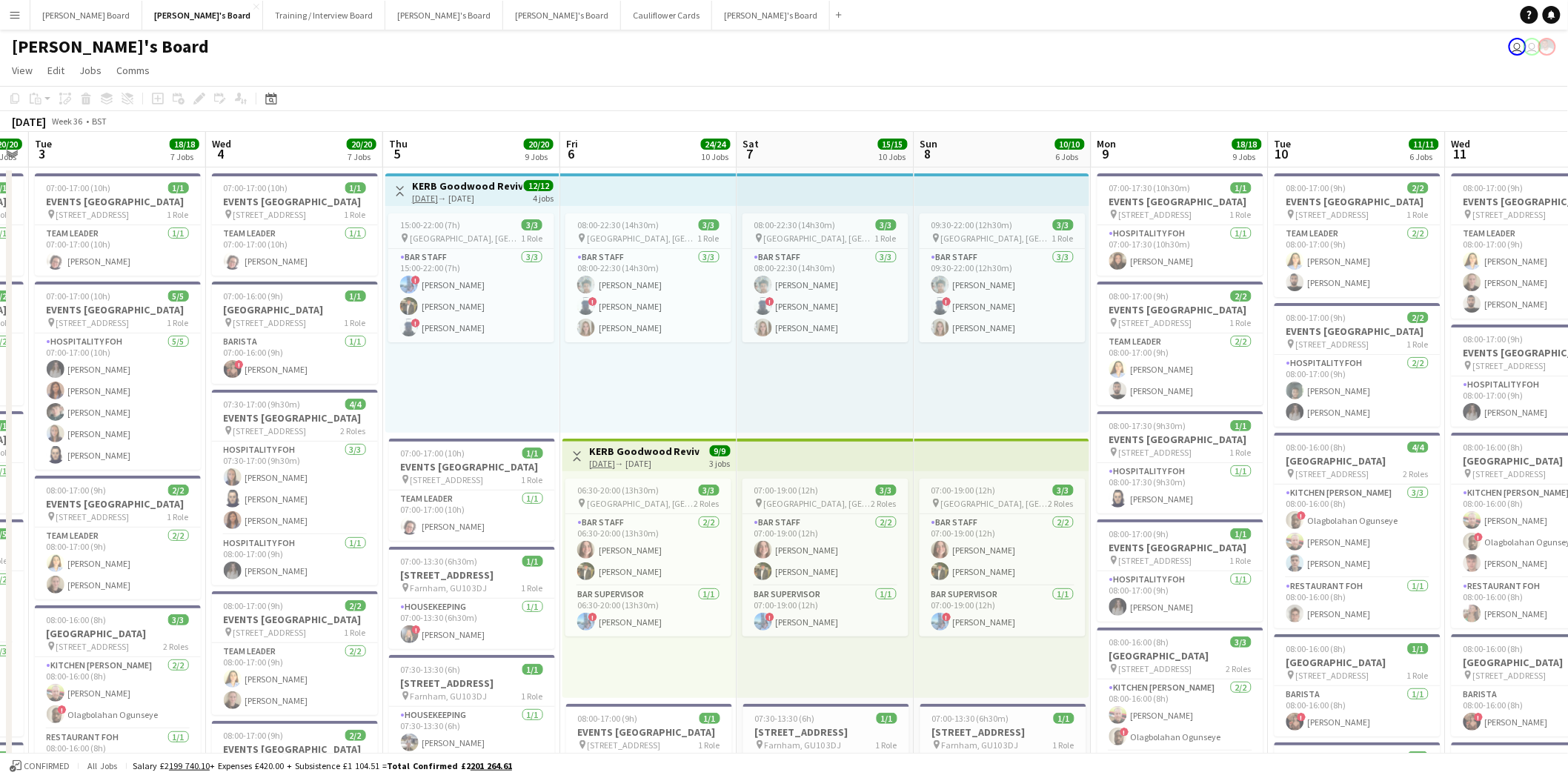
scroll to position [0, 561]
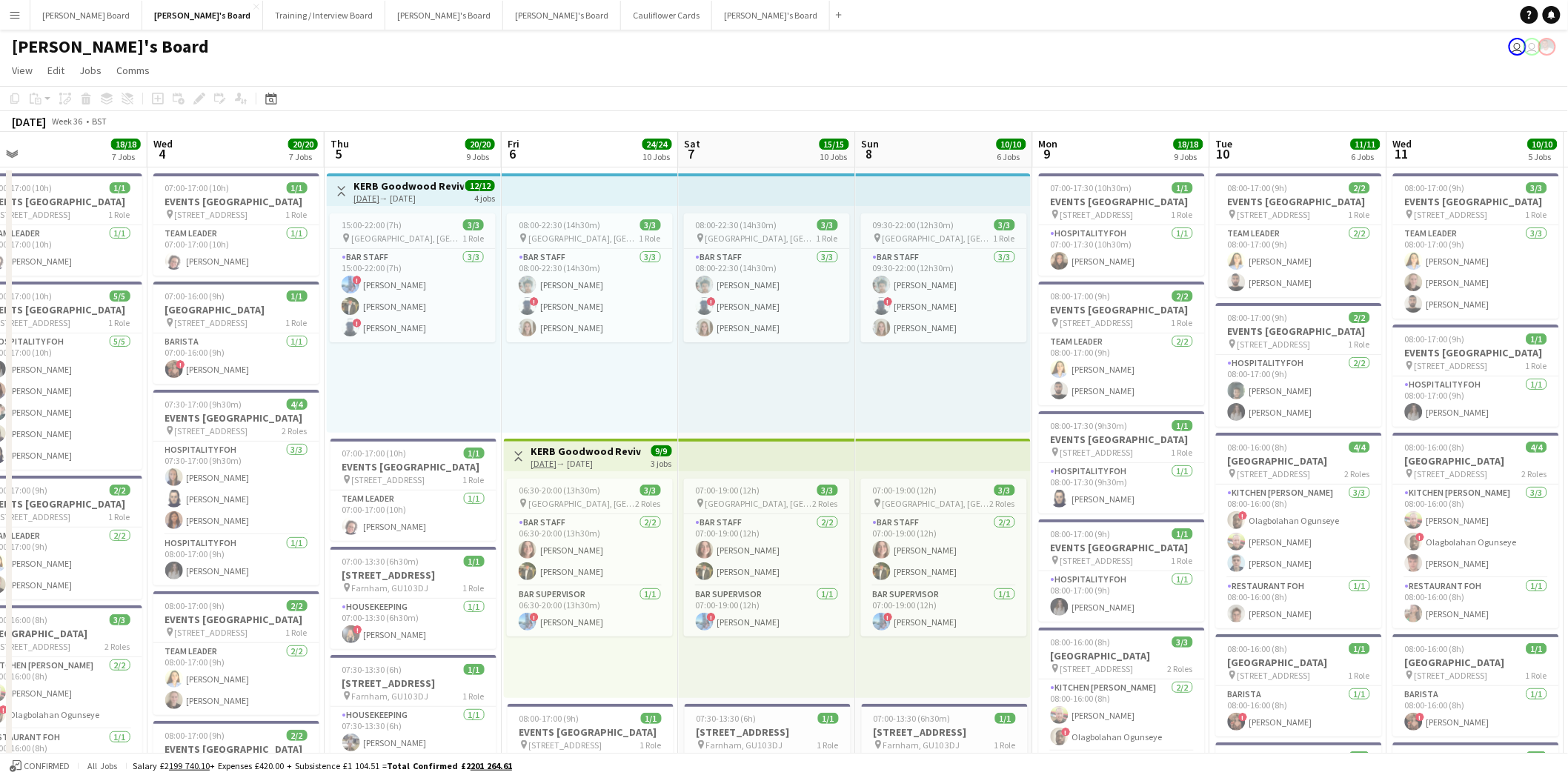
drag, startPoint x: 84, startPoint y: 468, endPoint x: -13, endPoint y: 466, distance: 97.0
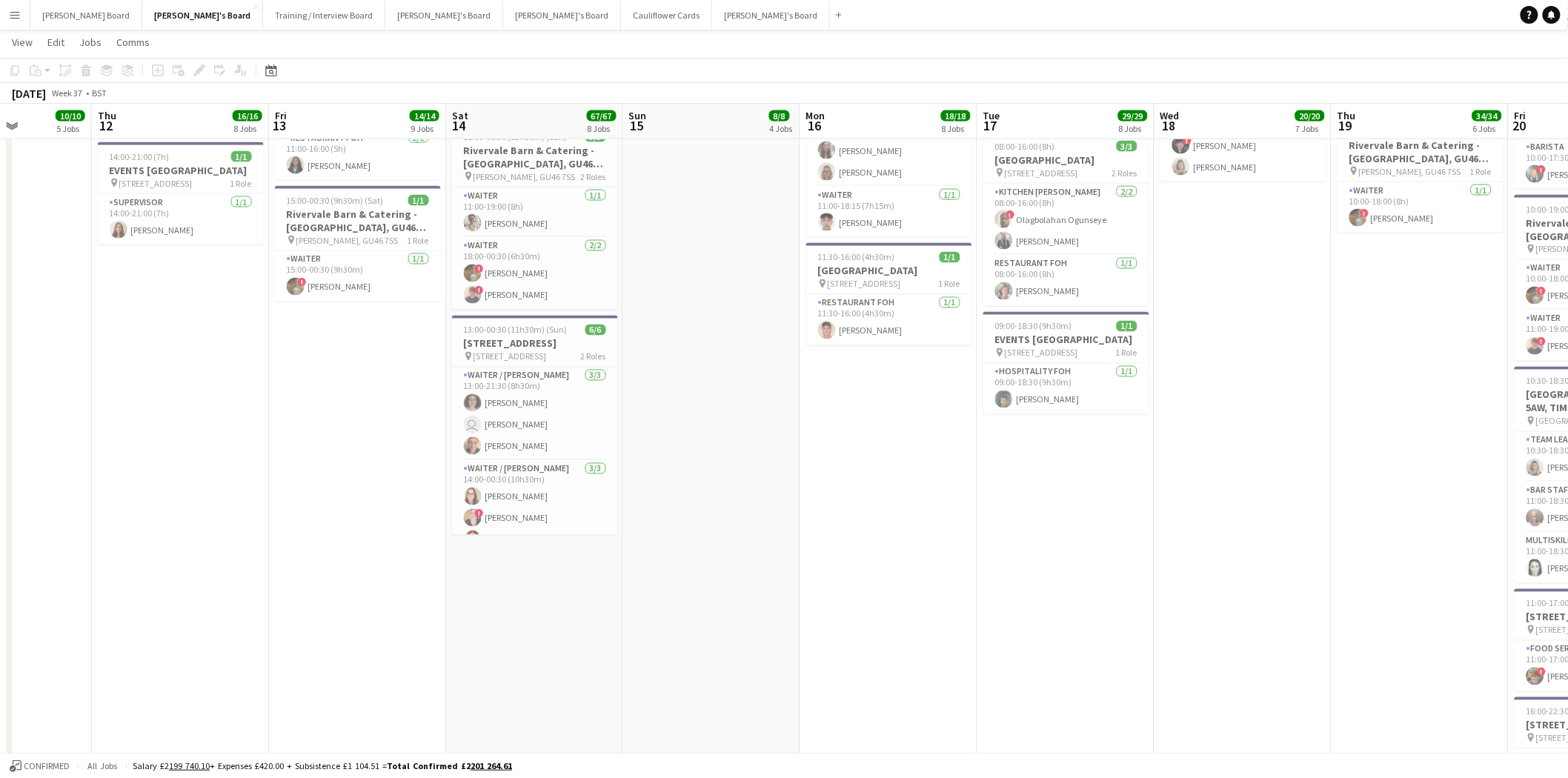
scroll to position [0, 442]
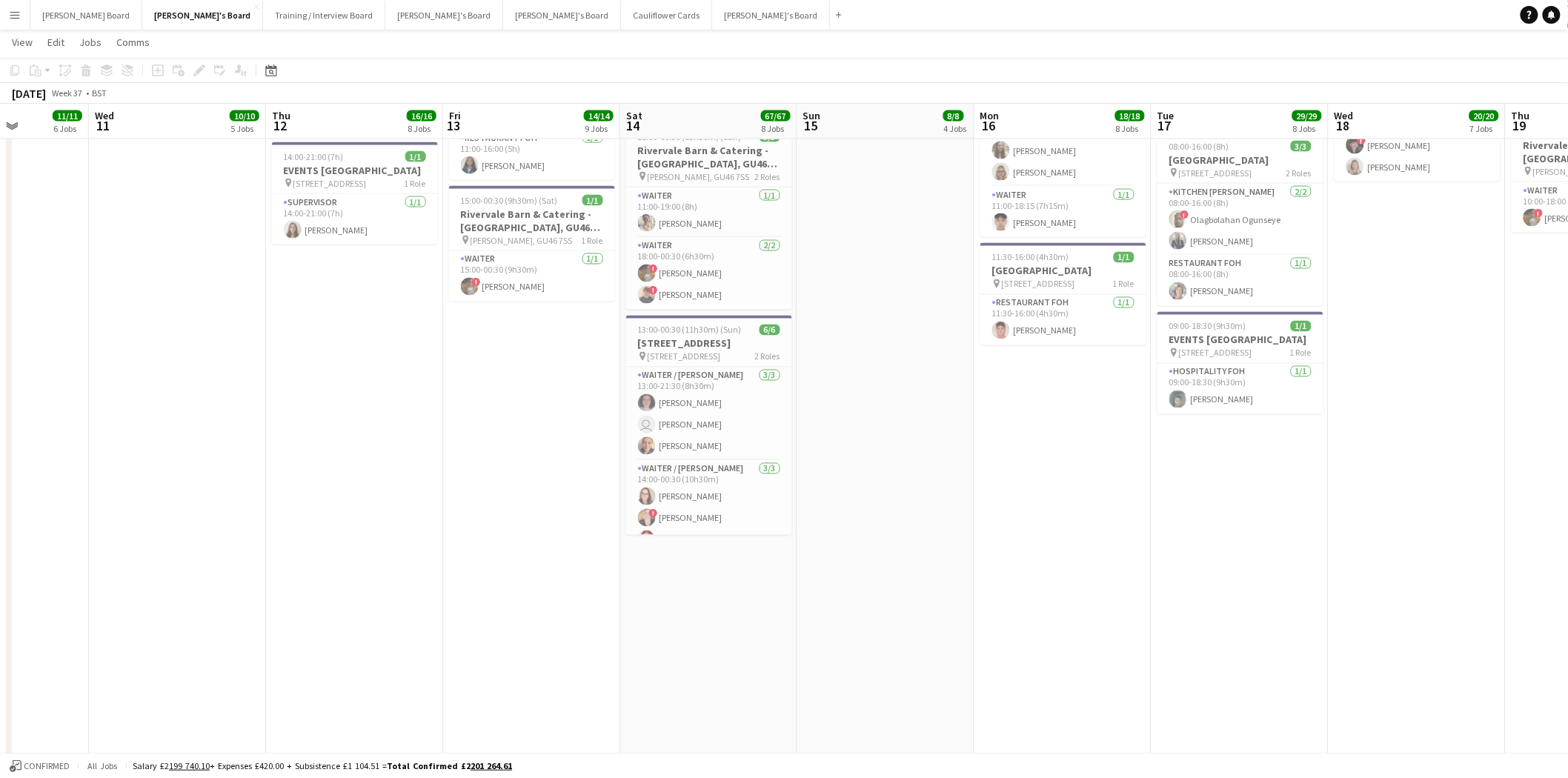
drag, startPoint x: 1555, startPoint y: 509, endPoint x: 256, endPoint y: 485, distance: 1299.2
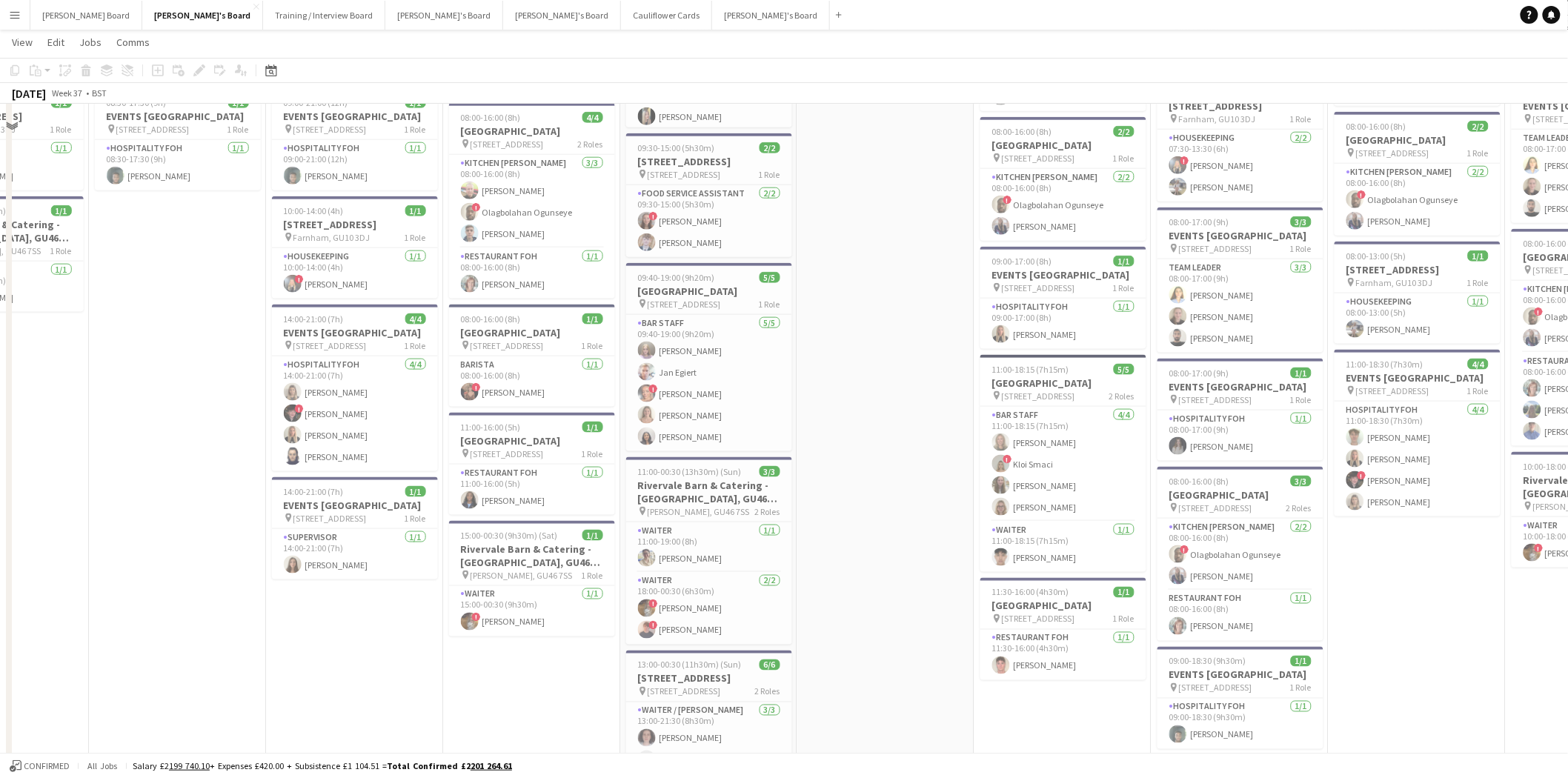
scroll to position [741, 0]
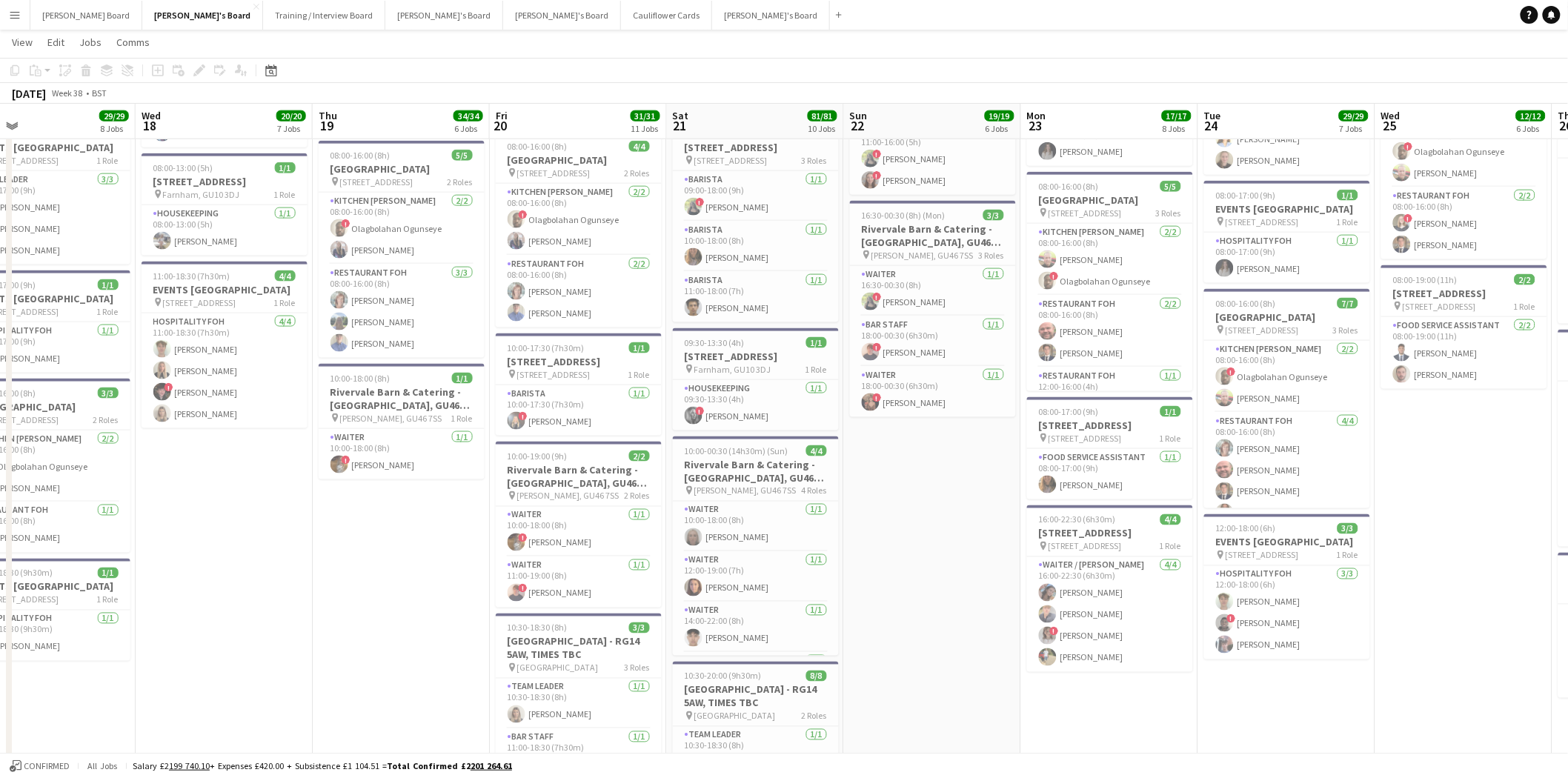
drag, startPoint x: 1446, startPoint y: 649, endPoint x: 254, endPoint y: 633, distance: 1192.1
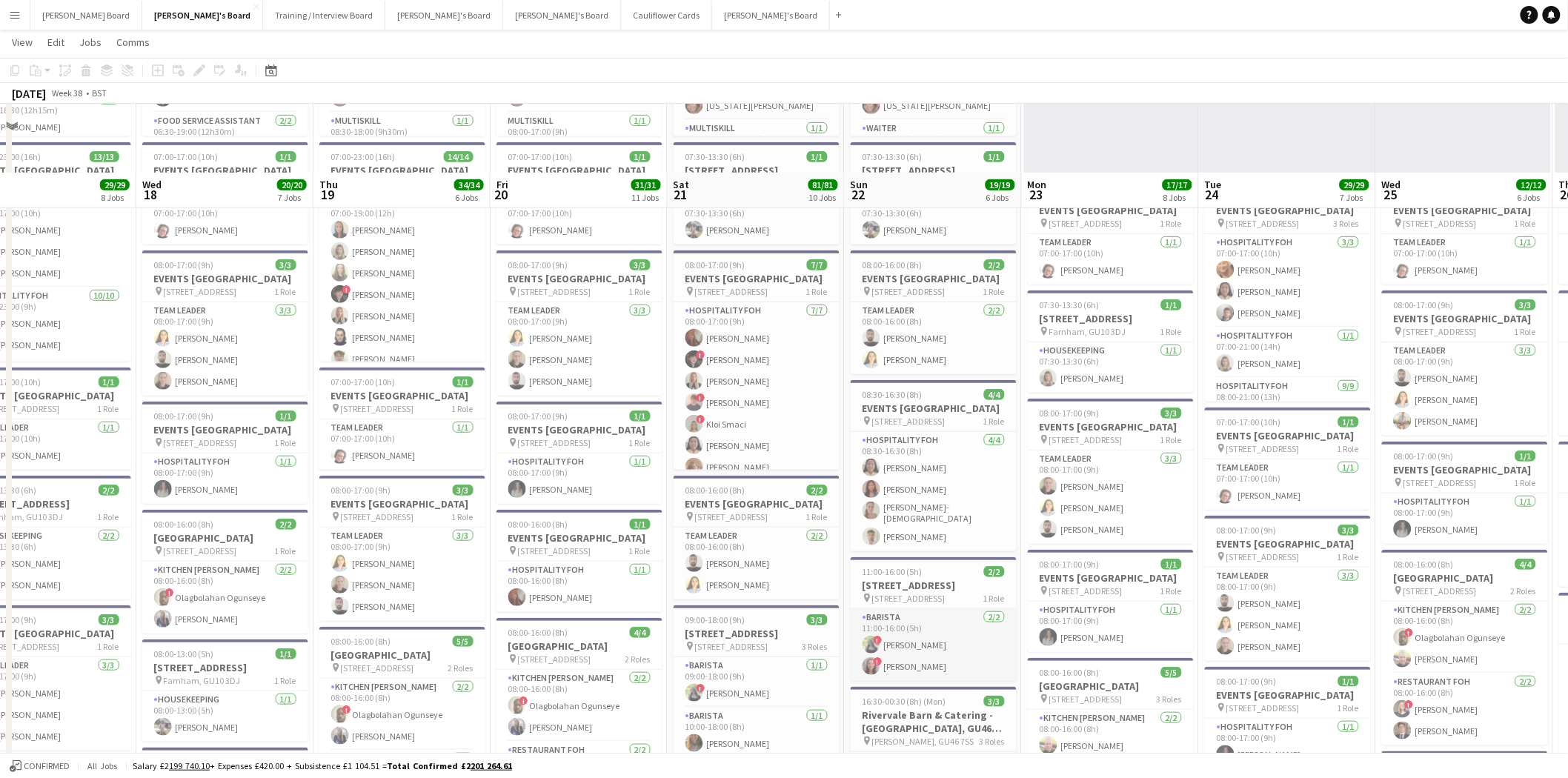
scroll to position [0, 0]
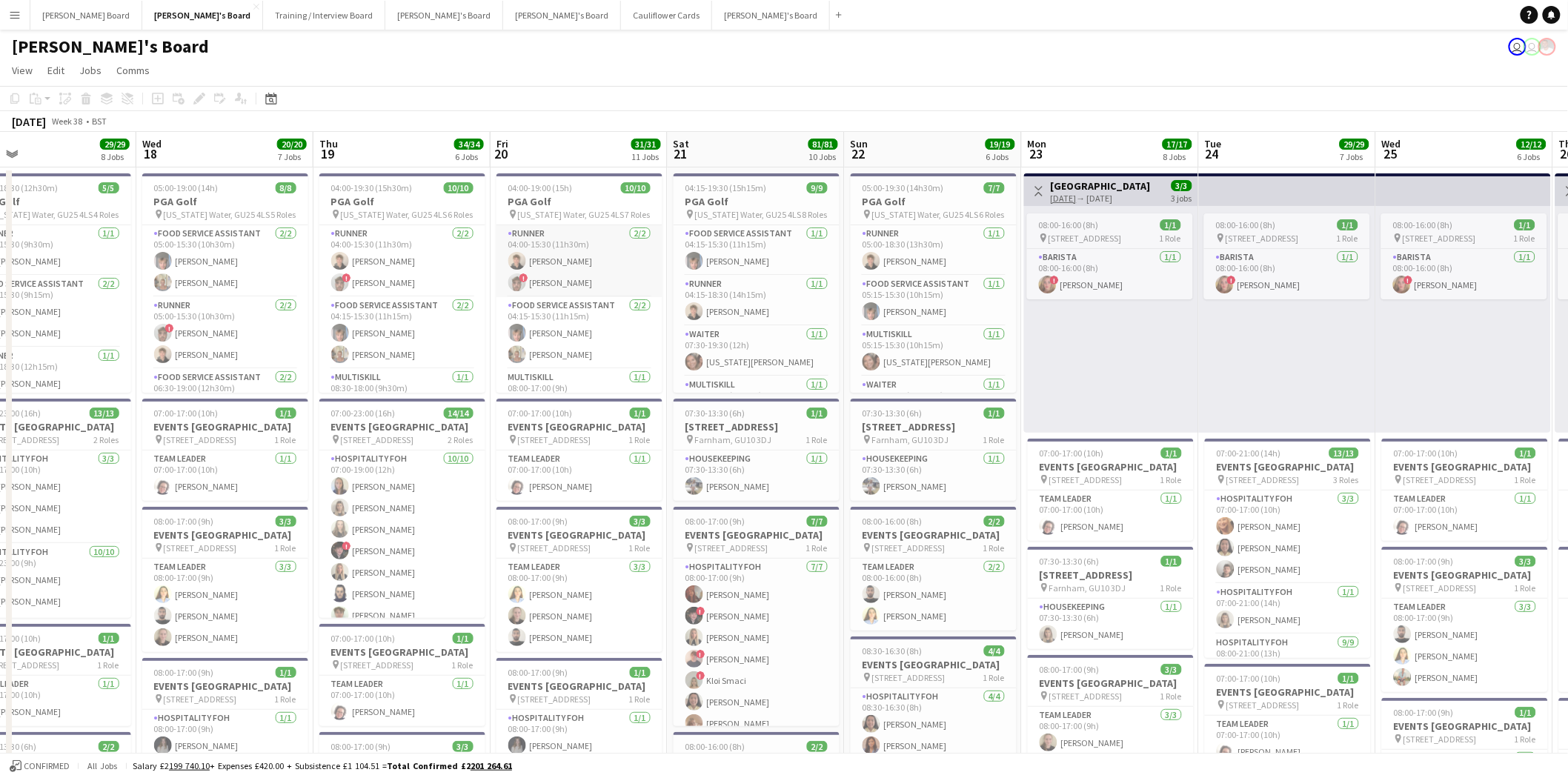
drag, startPoint x: 582, startPoint y: 254, endPoint x: 591, endPoint y: 261, distance: 11.4
click at [582, 254] on app-card-role "Runner 2/2 04:00-15:30 (11h30m) Toby Finch ! Sam Finch" at bounding box center [580, 261] width 166 height 72
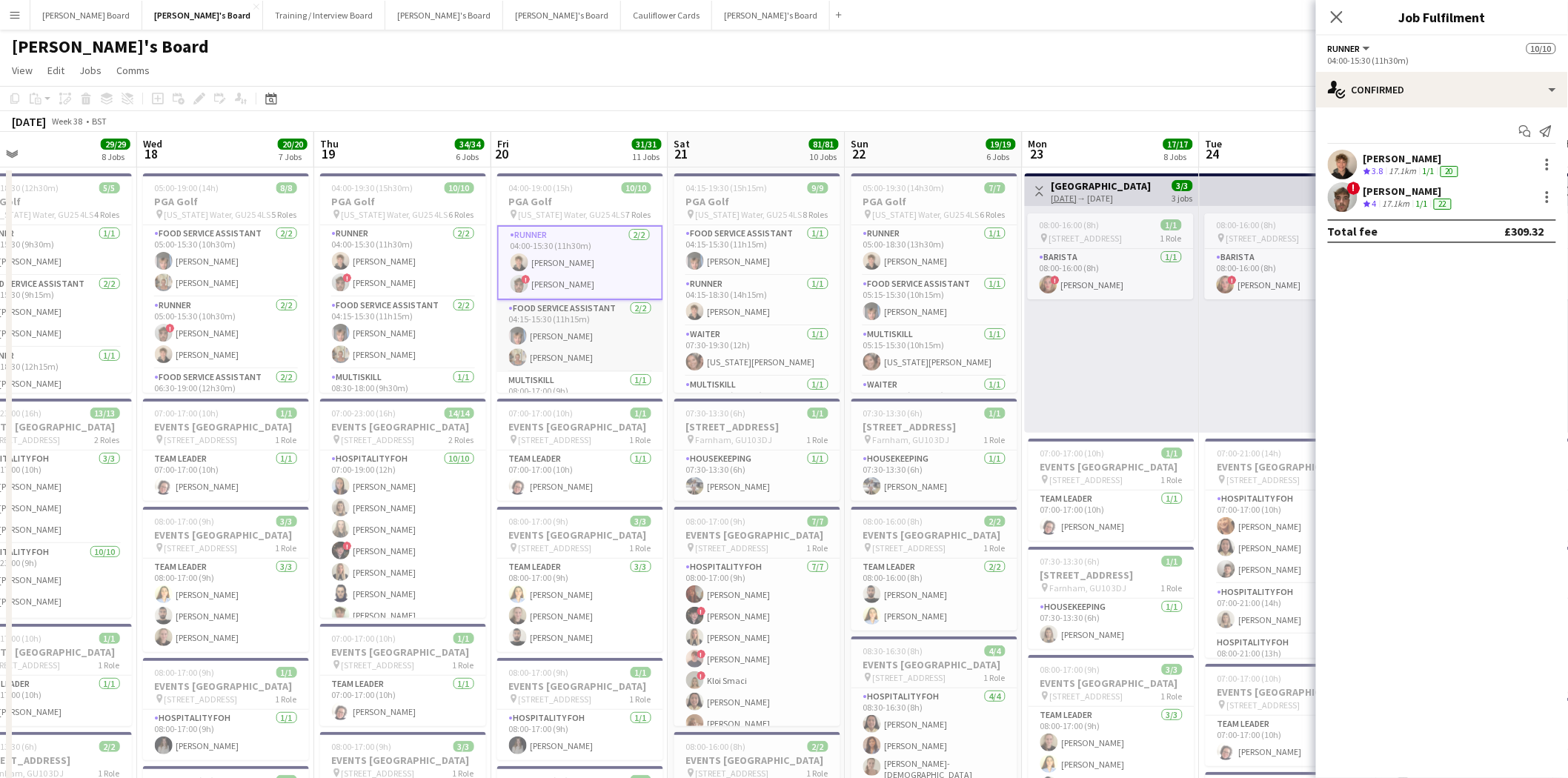
click at [589, 343] on app-card-role "Food Service Assistant 2/2 04:15-15:30 (11h15m) Camiel Hogenbirk Jacqueline Whi…" at bounding box center [580, 336] width 166 height 72
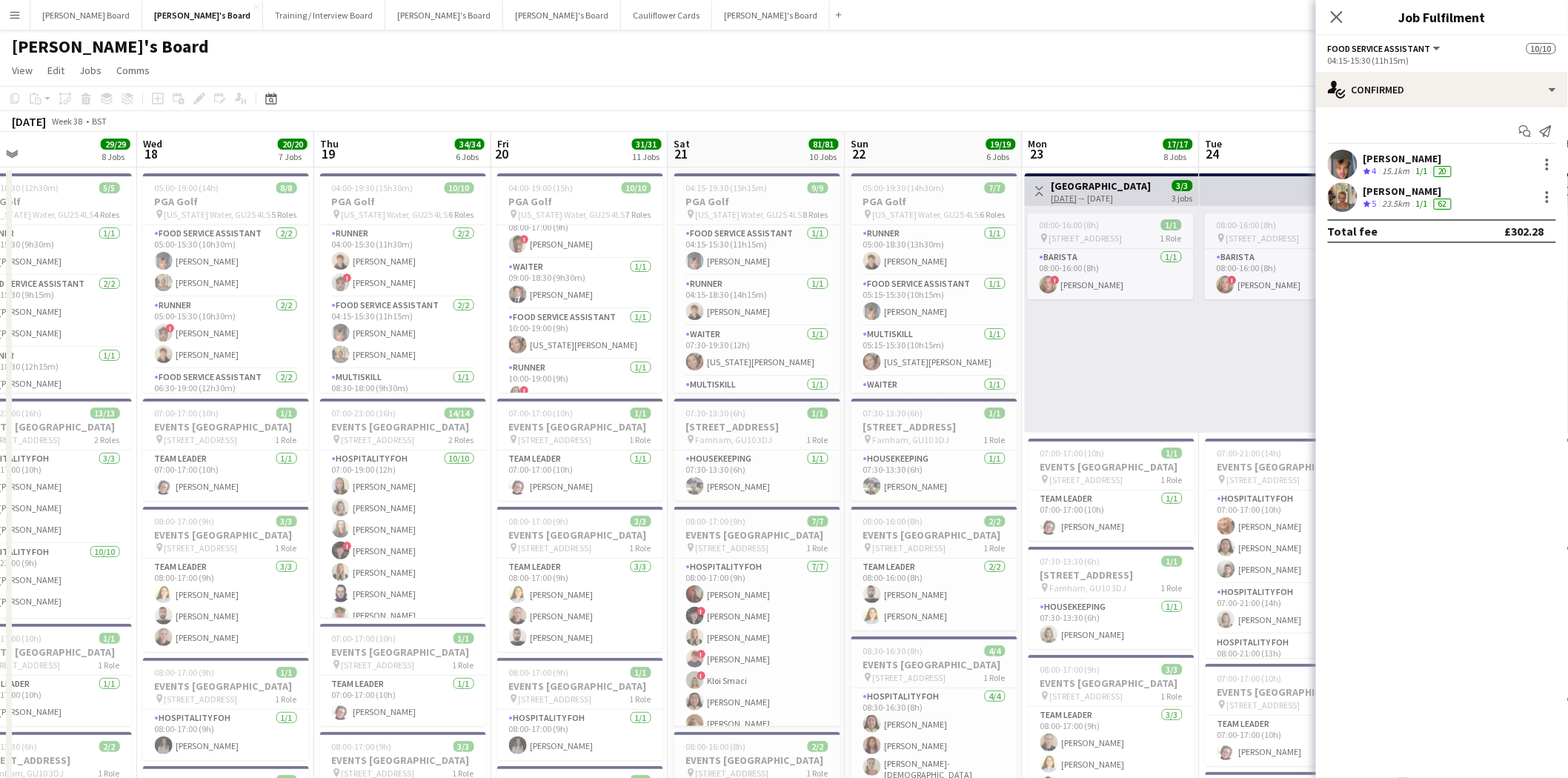
scroll to position [164, 0]
drag, startPoint x: 579, startPoint y: 308, endPoint x: 597, endPoint y: 316, distance: 19.7
click at [579, 309] on app-card-role "MULTISKILL 1/1 08:00-17:00 (9h) ! ahmid sesay" at bounding box center [580, 315] width 166 height 50
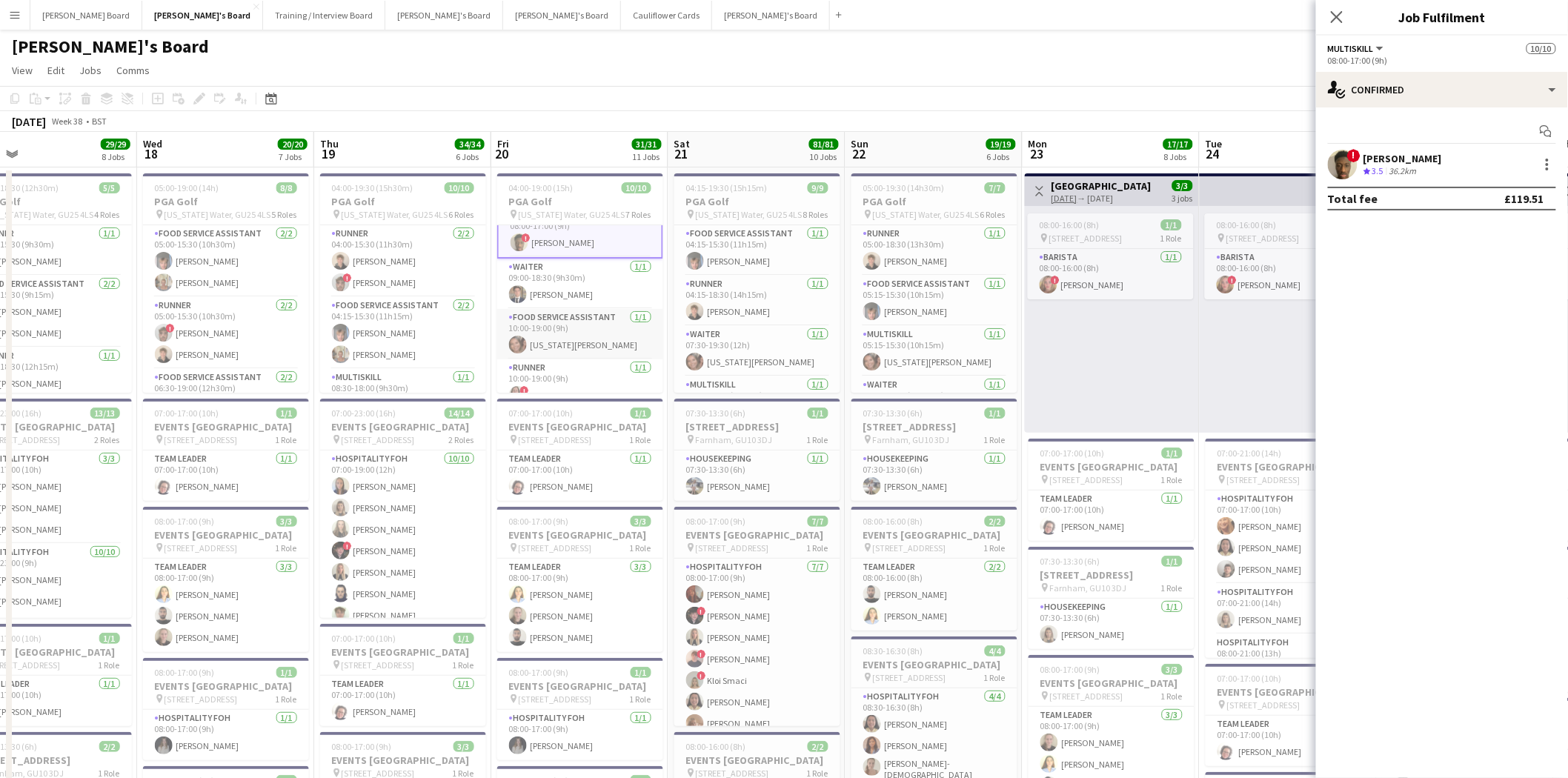
scroll to position [0, 568]
drag, startPoint x: 588, startPoint y: 307, endPoint x: 596, endPoint y: 319, distance: 14.4
click at [591, 315] on div "Runner 2/2 04:00-15:30 (11h30m) Toby Finch ! Sam Finch Food Service Assistant 2…" at bounding box center [583, 308] width 166 height 168
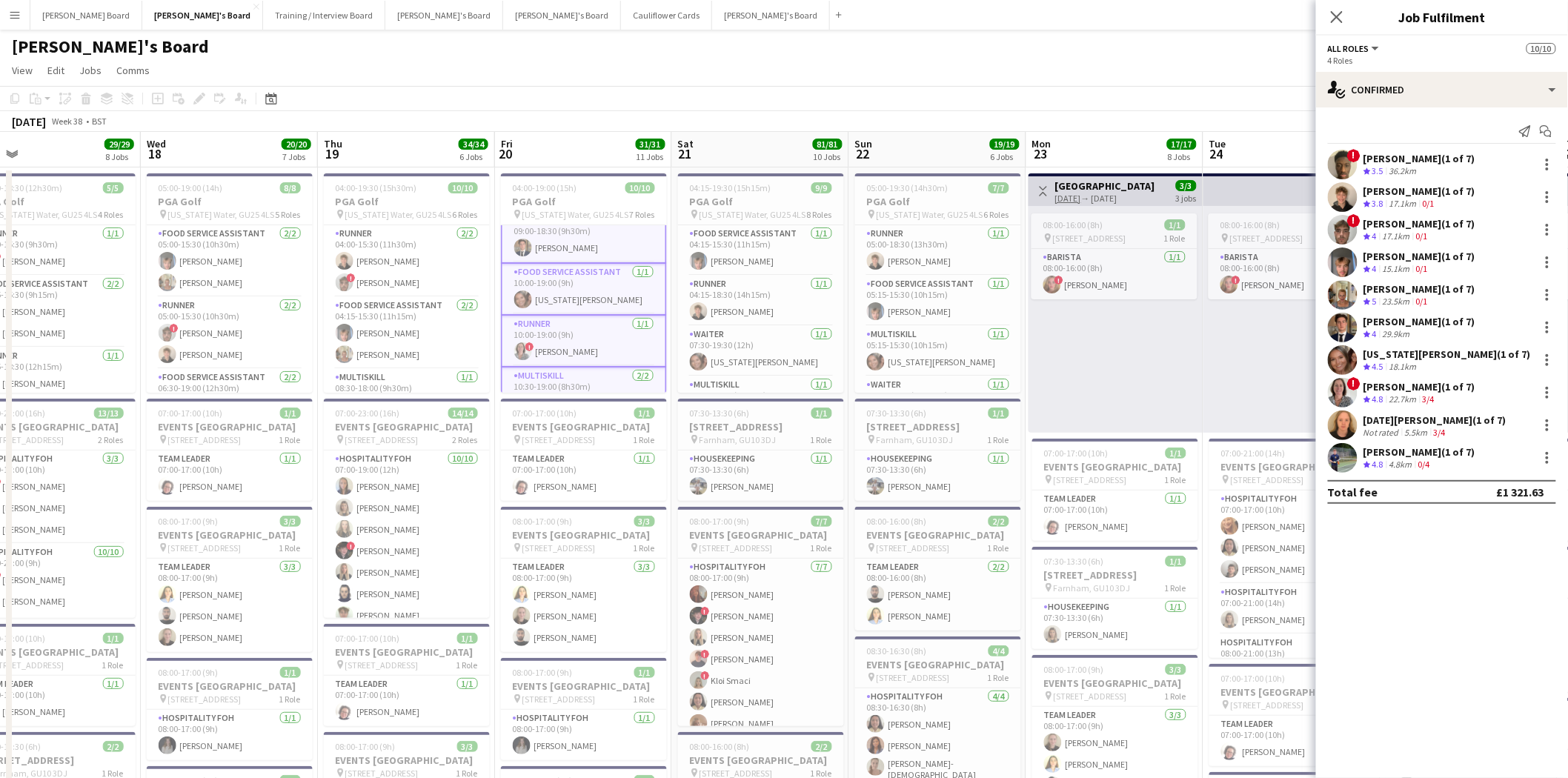
scroll to position [256, 0]
click at [596, 352] on app-card-role "MULTISKILL 2/2 10:30-19:00 (8h30m) Lucia Seed Javier Seed" at bounding box center [584, 362] width 166 height 74
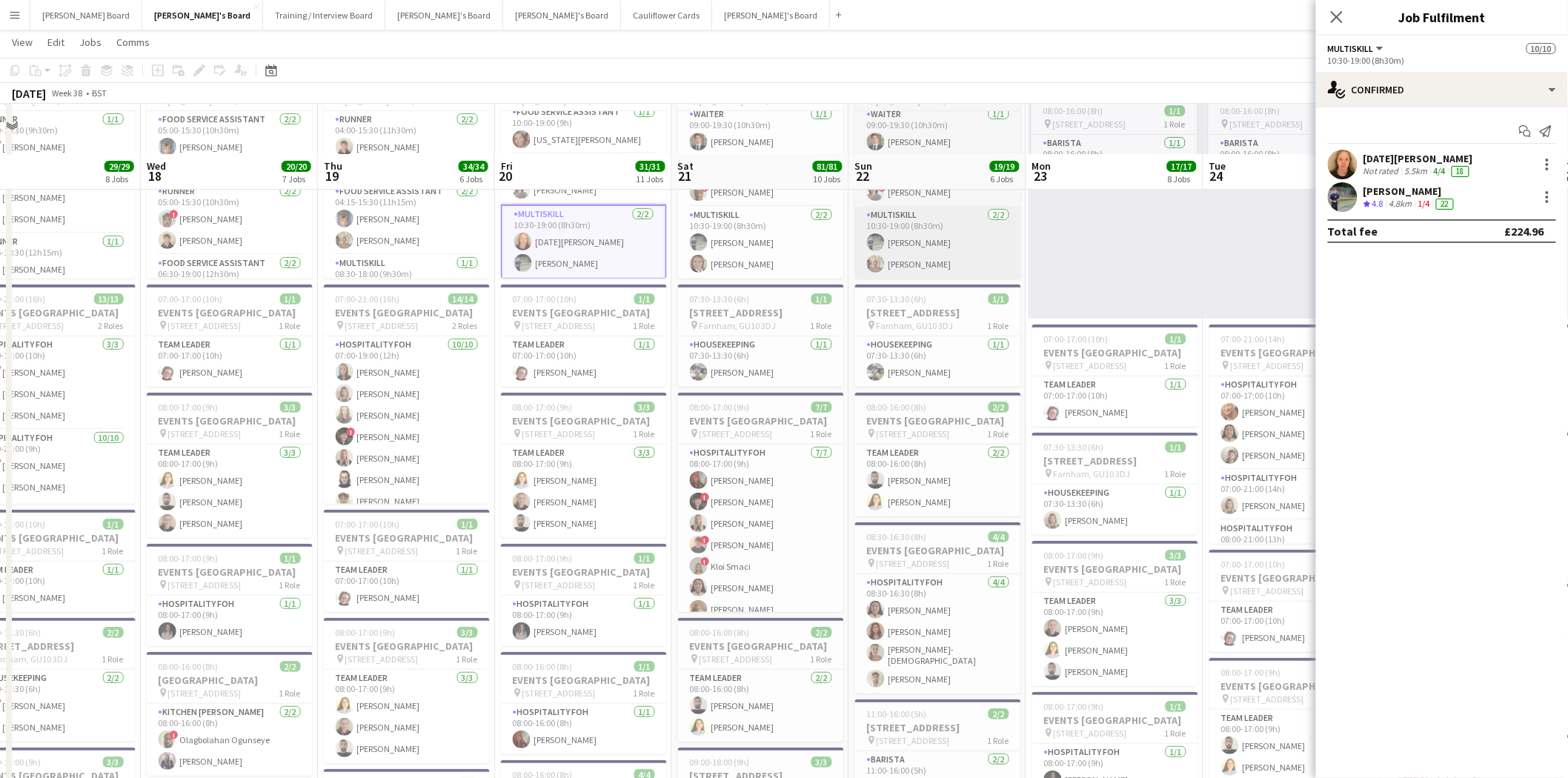
scroll to position [0, 0]
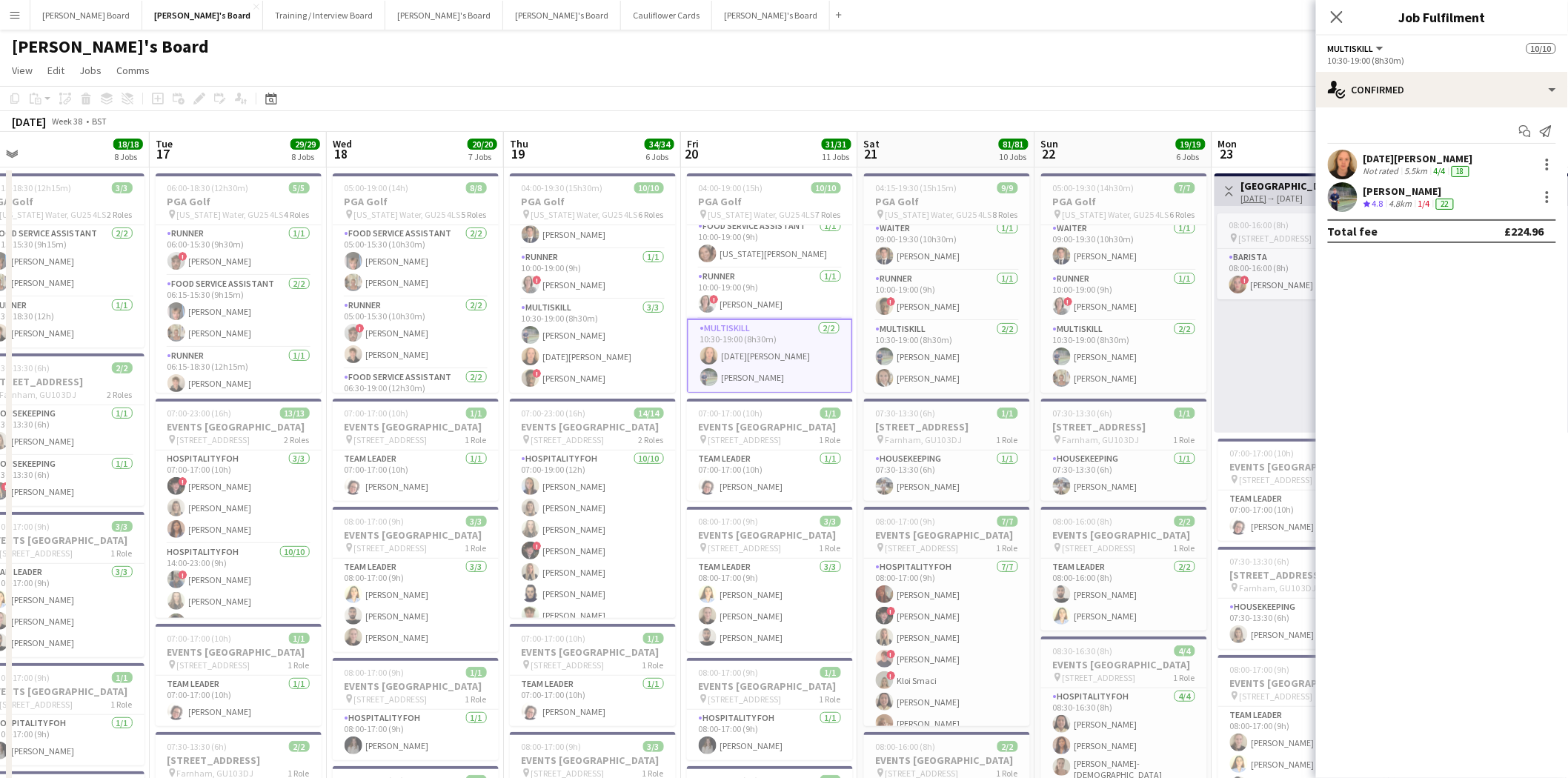
drag, startPoint x: 371, startPoint y: 336, endPoint x: 557, endPoint y: 368, distance: 188.7
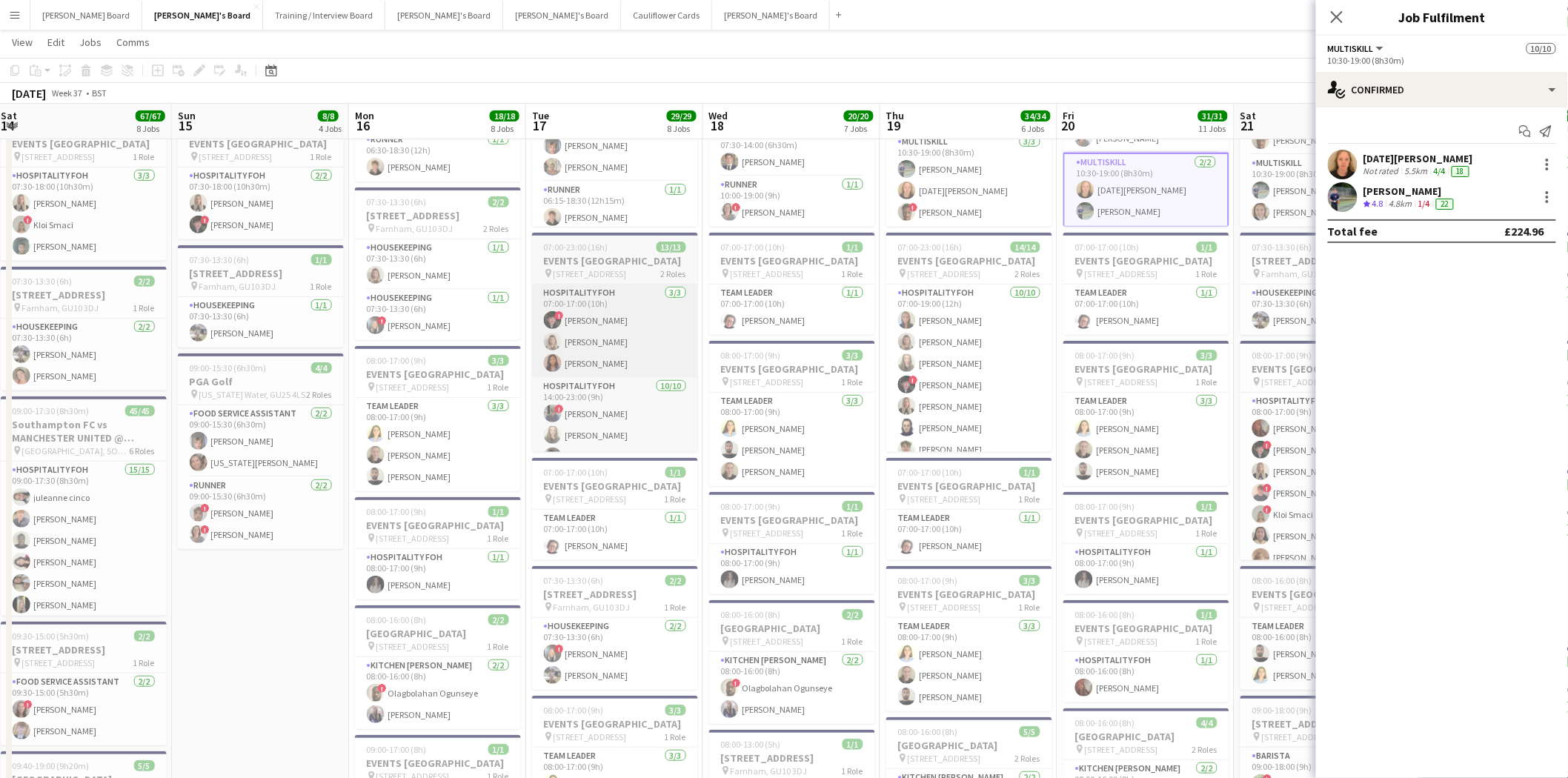
drag, startPoint x: 390, startPoint y: 301, endPoint x: 670, endPoint y: 379, distance: 290.7
